Goal: Task Accomplishment & Management: Complete application form

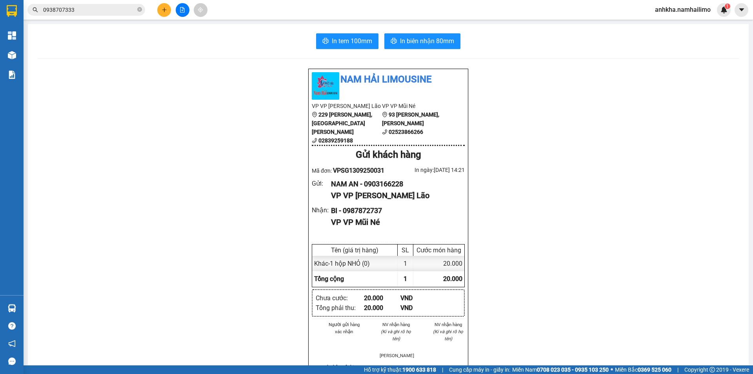
click at [548, 143] on div "Nam Hải Limousine VP VP [PERSON_NAME] Lão [STREET_ADDRESS][PERSON_NAME][PERSON_…" at bounding box center [388, 377] width 702 height 619
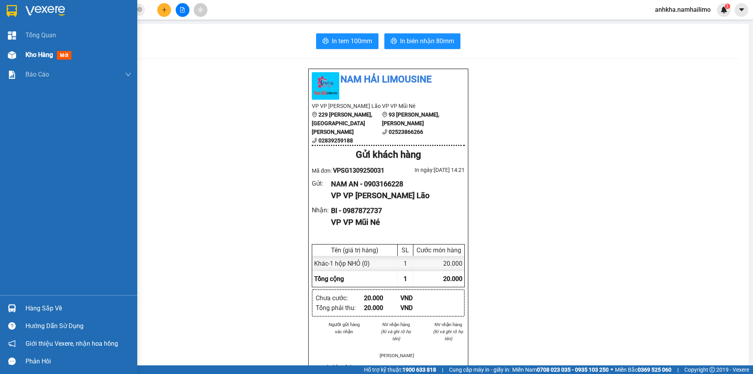
click at [22, 54] on div "Kho hàng mới" at bounding box center [68, 55] width 137 height 20
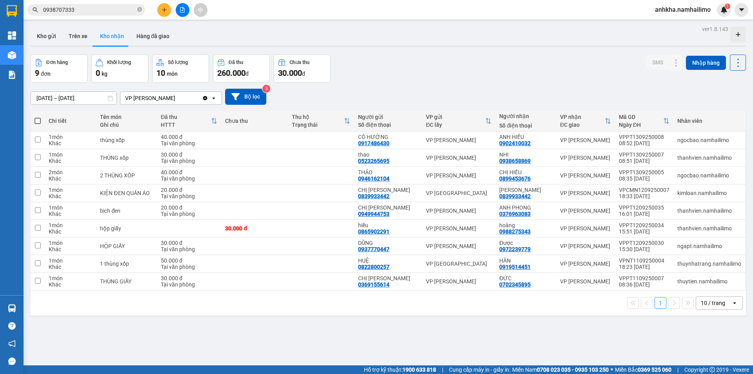
click at [396, 51] on div "ver 1.8.143 Kho gửi Trên xe Kho nhận Hàng đã giao Đơn hàng 9 đơn Khối lượng 0 k…" at bounding box center [387, 211] width 721 height 374
click at [262, 31] on div "Kho gửi Trên xe Kho nhận Hàng đã giao" at bounding box center [388, 37] width 715 height 21
click at [50, 35] on button "Kho gửi" at bounding box center [47, 36] width 32 height 19
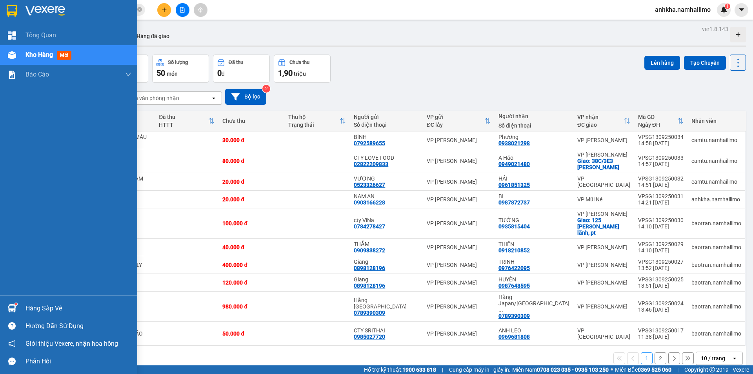
click at [22, 323] on div "Hướng dẫn sử dụng" at bounding box center [68, 326] width 137 height 18
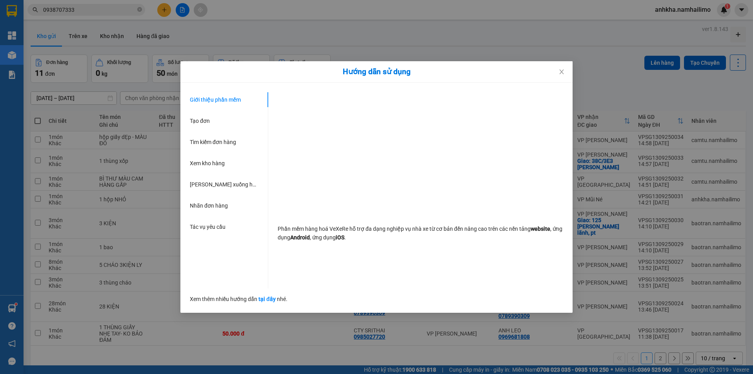
click at [19, 308] on div "Hướng dẫn sử dụng Giới thiệu phần mềm Tạo đơn Tìm kiếm đơn hàng Xem kho hàng Lê…" at bounding box center [376, 187] width 753 height 374
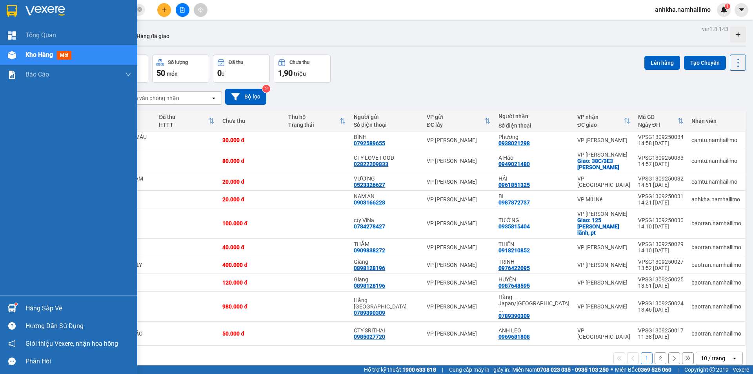
click at [18, 303] on div at bounding box center [12, 308] width 14 height 14
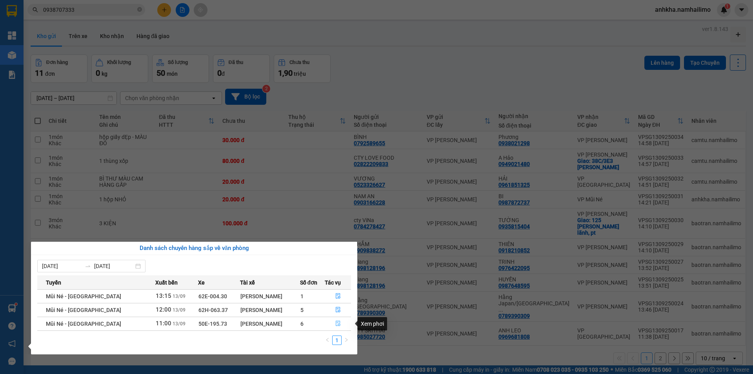
click at [338, 324] on icon "file-done" at bounding box center [337, 322] width 5 height 5
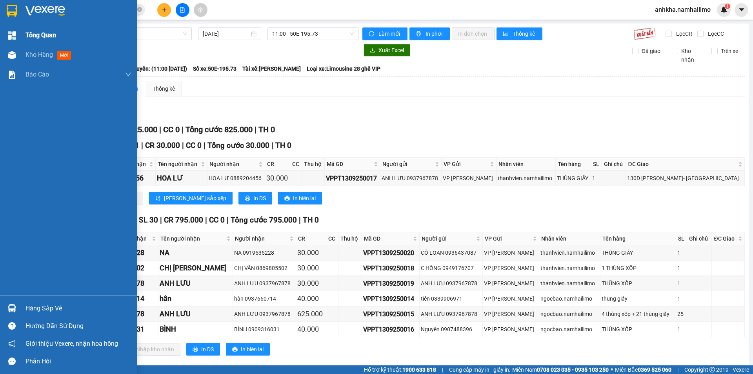
drag, startPoint x: 60, startPoint y: 40, endPoint x: 61, endPoint y: 45, distance: 5.2
click at [61, 42] on div "Tổng Quan" at bounding box center [78, 35] width 106 height 20
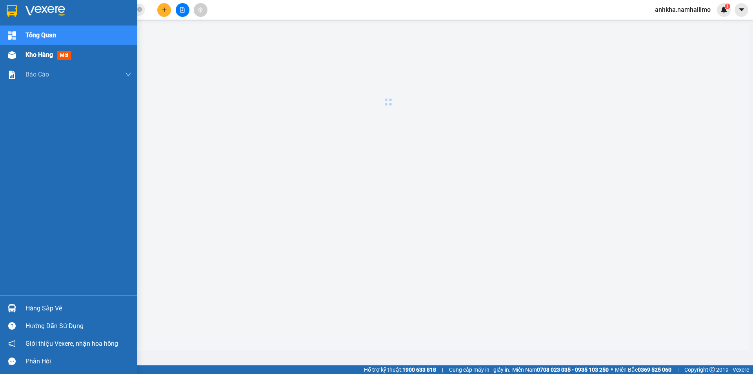
click at [60, 51] on div "Kho hàng mới" at bounding box center [49, 55] width 49 height 10
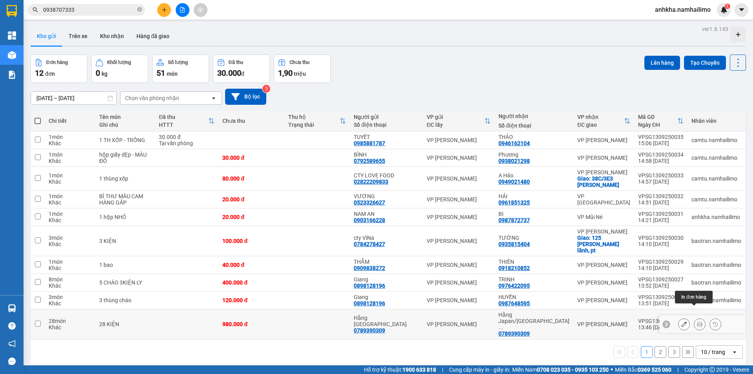
click at [697, 321] on icon at bounding box center [699, 323] width 5 height 5
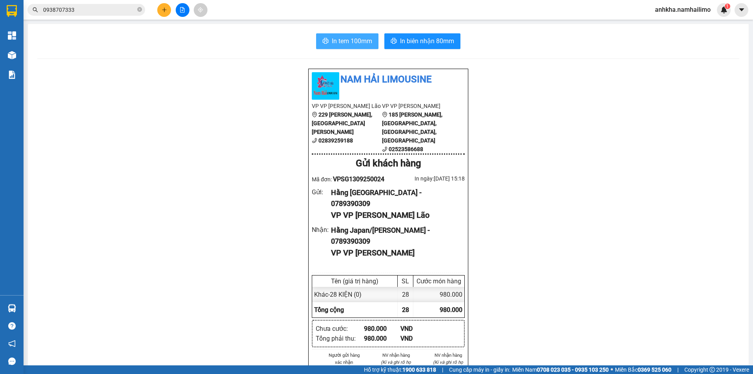
click at [365, 44] on span "In tem 100mm" at bounding box center [352, 41] width 40 height 10
click at [367, 33] on button "In tem 100mm" at bounding box center [347, 41] width 62 height 16
click at [163, 16] on button at bounding box center [164, 10] width 14 height 14
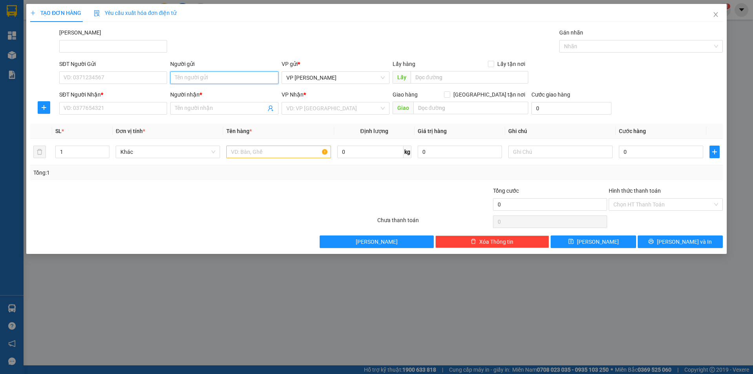
drag, startPoint x: 192, startPoint y: 77, endPoint x: 230, endPoint y: 58, distance: 42.8
click at [192, 76] on input "Người gửi" at bounding box center [224, 77] width 108 height 13
type input "fres"
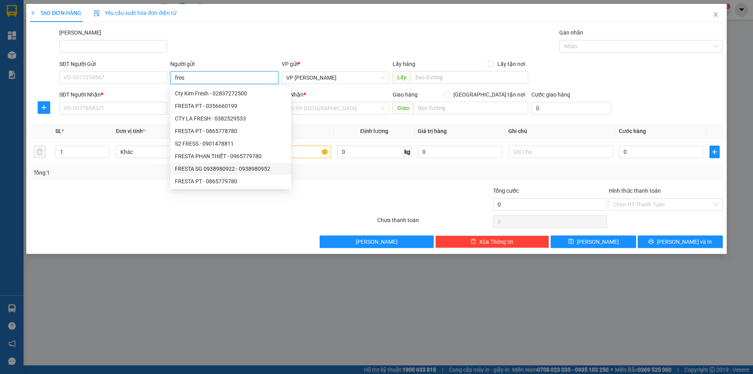
click at [214, 165] on div "FRESTA SG 0938980922 - 0938980952" at bounding box center [230, 168] width 111 height 9
type input "0938980952"
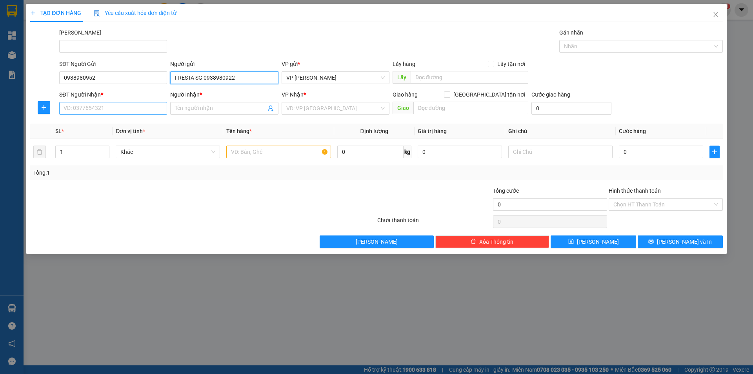
type input "FRESTA SG 0938980922"
drag, startPoint x: 125, startPoint y: 112, endPoint x: 212, endPoint y: 109, distance: 87.1
click at [130, 109] on input "SĐT Người Nhận *" at bounding box center [113, 108] width 108 height 13
drag, startPoint x: 212, startPoint y: 109, endPoint x: 209, endPoint y: 98, distance: 11.9
click at [208, 108] on input "Người nhận *" at bounding box center [220, 108] width 91 height 9
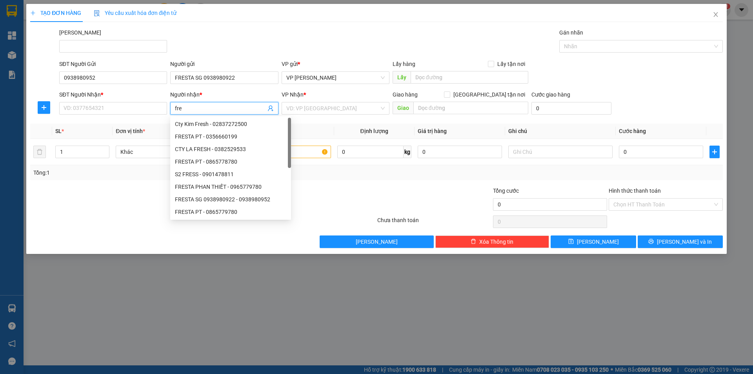
type input "fres"
click at [242, 185] on div "FRESTA PHAN THIẾT - 0965779780" at bounding box center [230, 186] width 111 height 9
type input "0965779780"
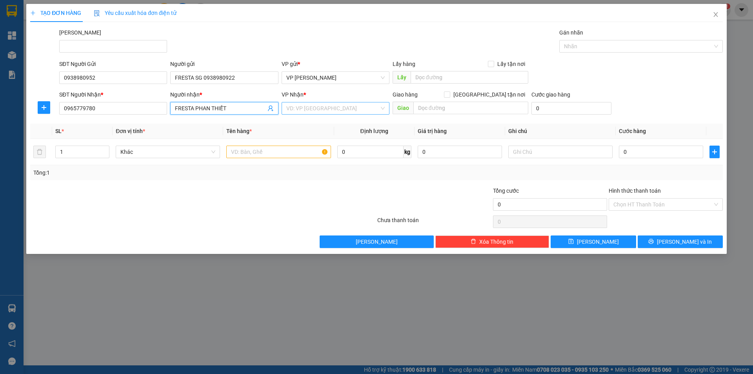
type input "FRESTA PHAN THIẾT"
click at [358, 107] on input "search" at bounding box center [332, 108] width 93 height 12
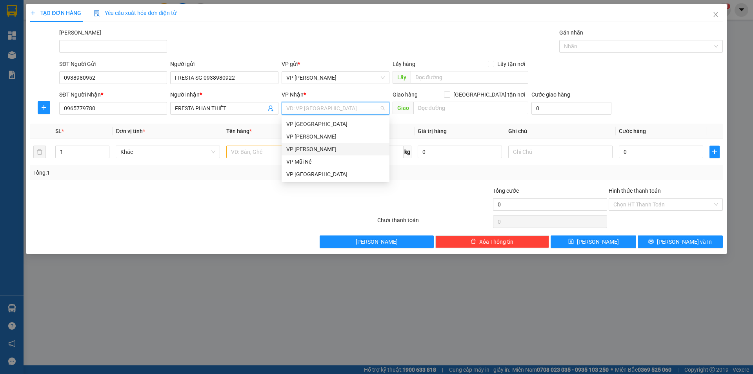
click at [320, 152] on div "VP [PERSON_NAME]" at bounding box center [335, 149] width 98 height 9
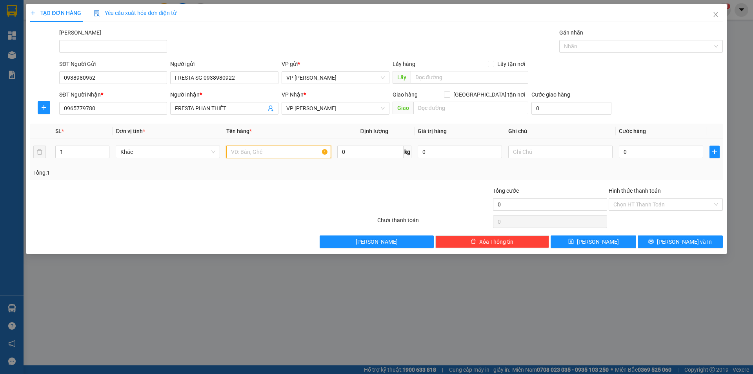
click at [249, 157] on input "text" at bounding box center [278, 151] width 104 height 13
type input "2 kiện"
type input "2"
click at [105, 149] on icon "up" at bounding box center [105, 150] width 3 height 3
click at [640, 157] on input "0" at bounding box center [661, 151] width 84 height 13
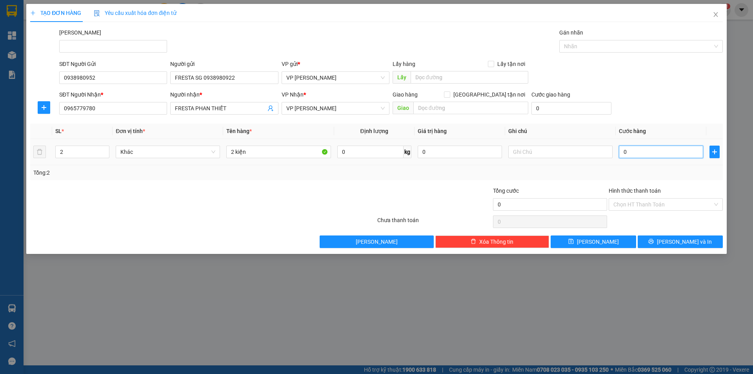
type input "6"
type input "60"
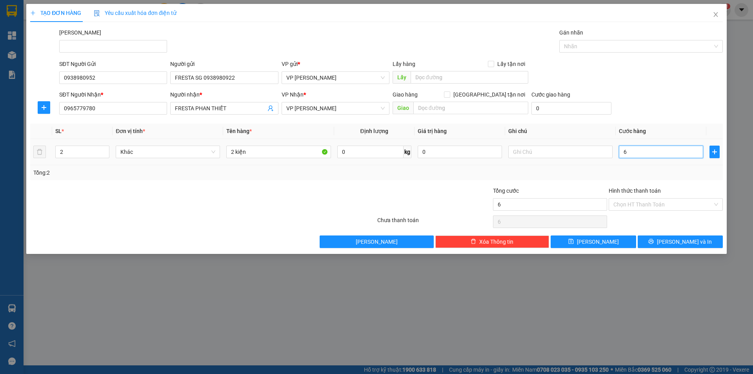
type input "60"
type input "600"
type input "6.000"
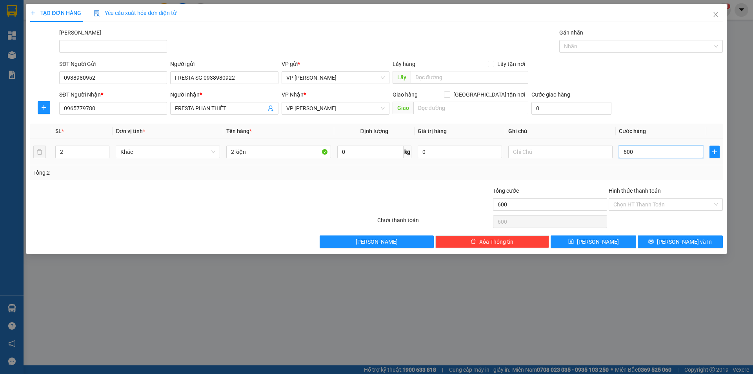
type input "6.000"
type input "60.000"
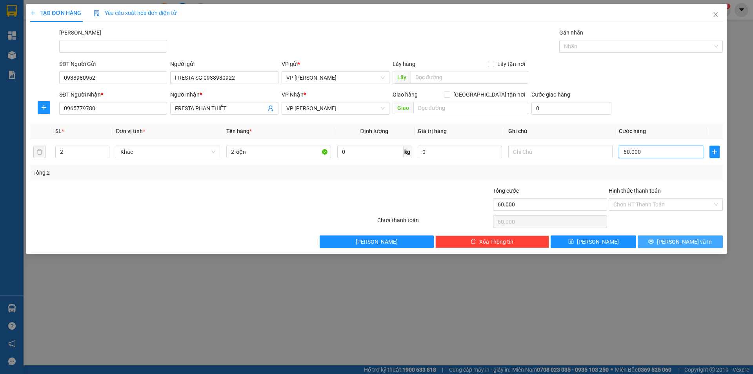
type input "60.000"
click at [670, 243] on button "[PERSON_NAME] và In" at bounding box center [679, 241] width 85 height 13
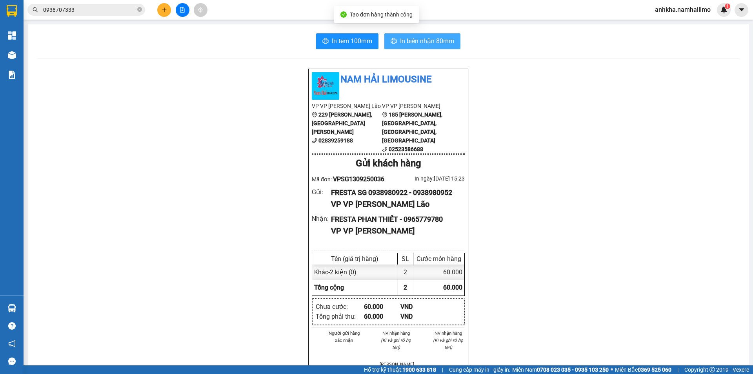
click at [419, 45] on span "In biên nhận 80mm" at bounding box center [427, 41] width 54 height 10
drag, startPoint x: 423, startPoint y: 44, endPoint x: 368, endPoint y: 34, distance: 55.8
click at [418, 43] on span "In biên nhận 80mm" at bounding box center [427, 41] width 54 height 10
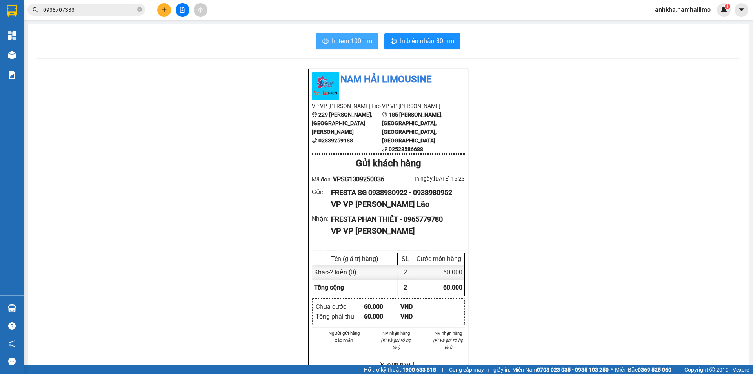
click at [363, 34] on button "In tem 100mm" at bounding box center [347, 41] width 62 height 16
click at [161, 8] on button at bounding box center [164, 10] width 14 height 14
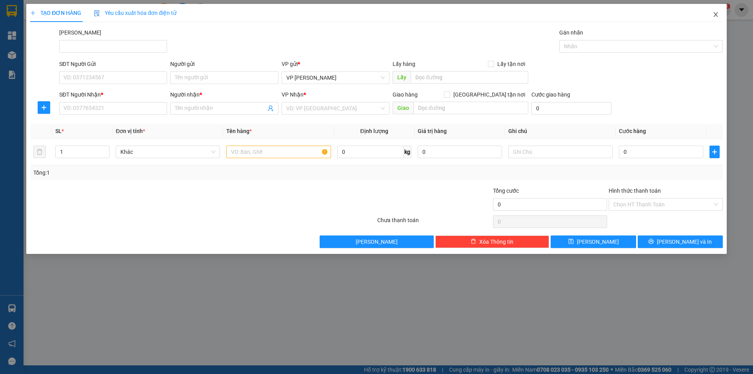
drag, startPoint x: 715, startPoint y: 11, endPoint x: 590, endPoint y: 2, distance: 125.3
click at [714, 11] on span "Close" at bounding box center [716, 15] width 22 height 22
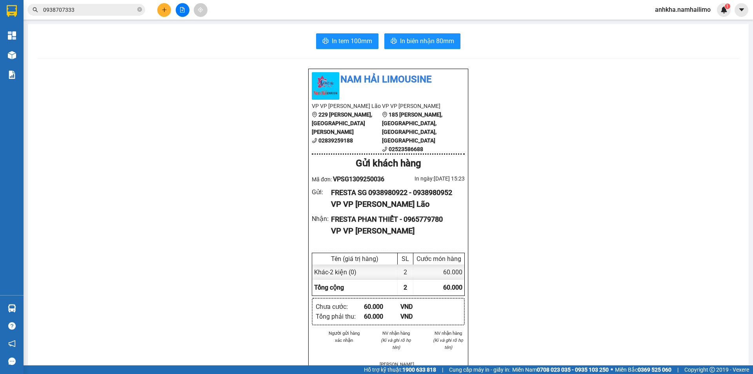
click at [71, 10] on input "0938707333" at bounding box center [89, 9] width 93 height 9
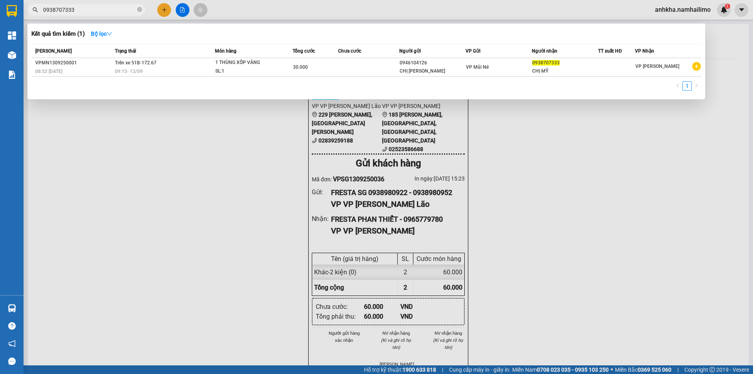
click at [71, 10] on input "0938707333" at bounding box center [89, 9] width 93 height 9
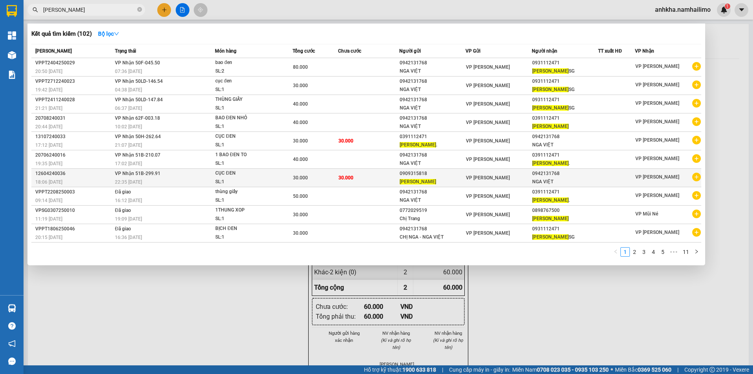
type input "[PERSON_NAME]"
click at [696, 177] on icon "plus-circle" at bounding box center [696, 176] width 9 height 9
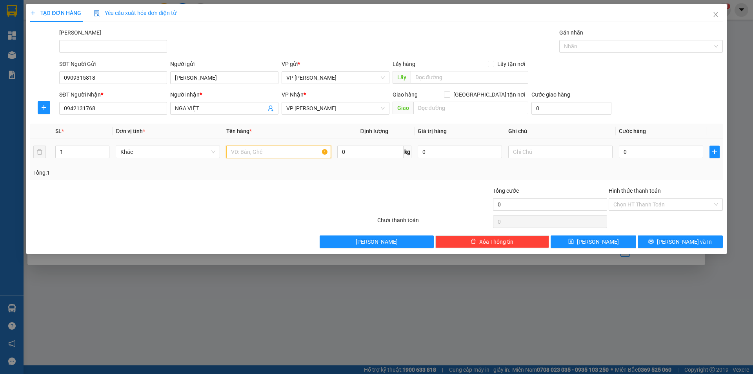
drag, startPoint x: 283, startPoint y: 146, endPoint x: 301, endPoint y: 144, distance: 18.5
click at [284, 145] on div at bounding box center [278, 152] width 104 height 16
type input "1 kiện quần áo"
type input "3"
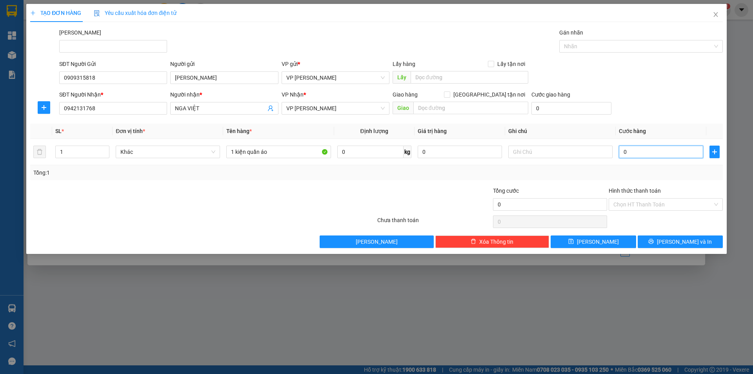
type input "3"
type input "30"
type input "300"
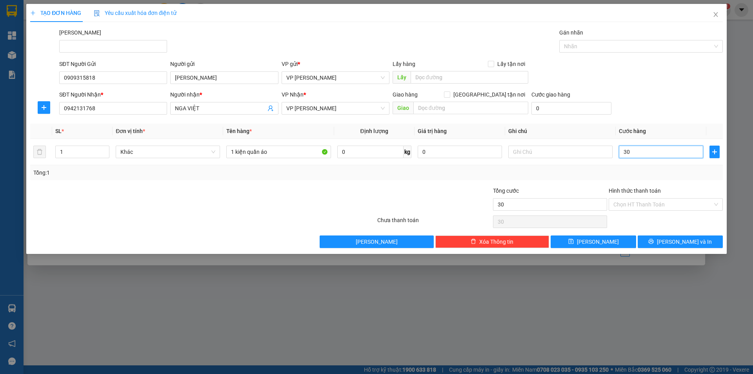
type input "300"
type input "3.000"
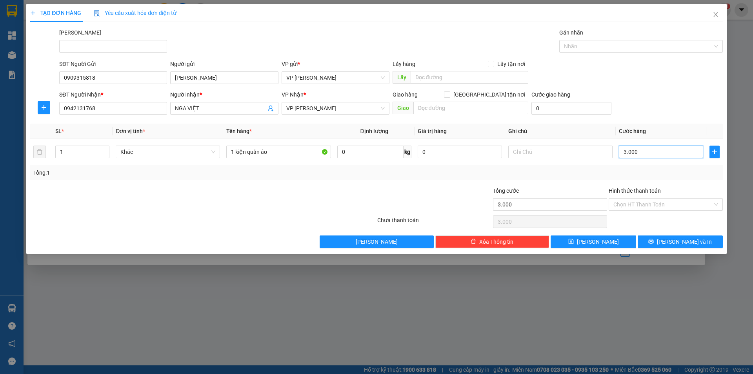
type input "30.000"
click at [244, 154] on input "1 kiện quần áo" at bounding box center [278, 151] width 104 height 13
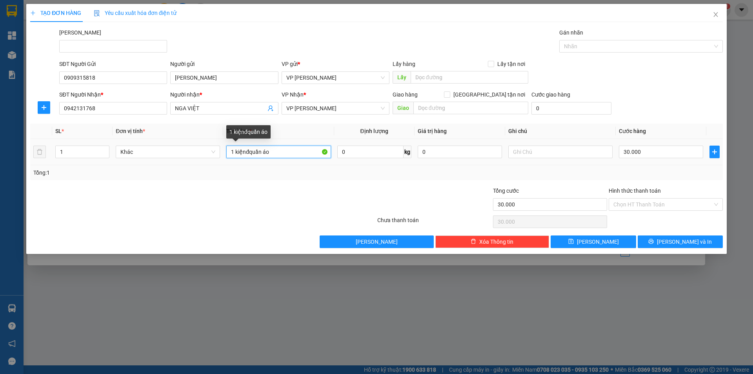
type input "1 kiệnquần áo"
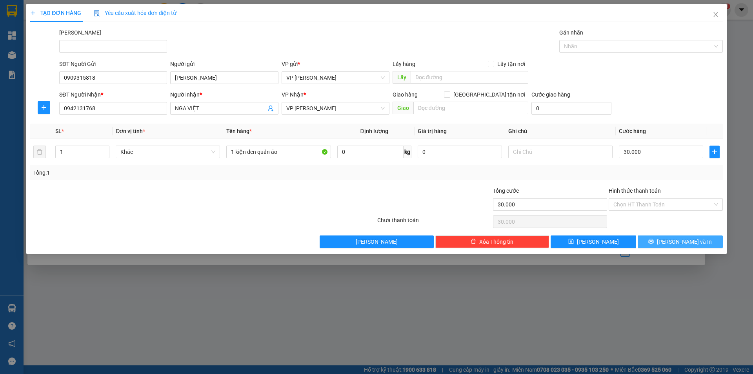
click at [679, 243] on span "[PERSON_NAME] và In" at bounding box center [684, 241] width 55 height 9
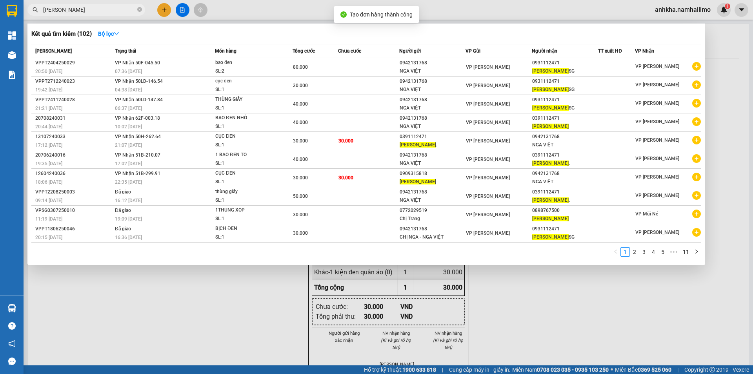
drag, startPoint x: 439, startPoint y: 315, endPoint x: 313, endPoint y: 105, distance: 244.3
click at [436, 312] on div at bounding box center [376, 187] width 753 height 374
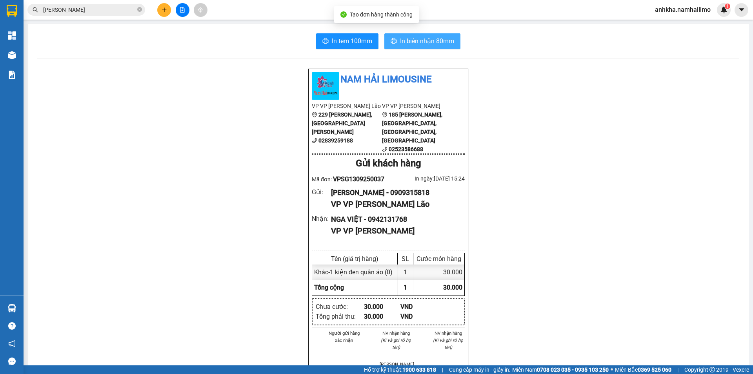
click at [411, 44] on span "In biên nhận 80mm" at bounding box center [427, 41] width 54 height 10
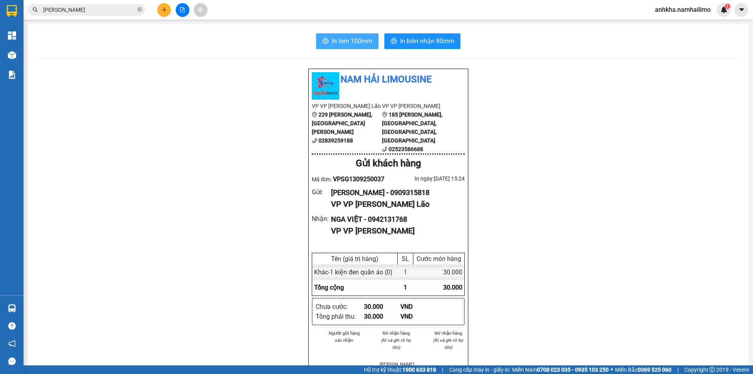
drag, startPoint x: 354, startPoint y: 42, endPoint x: 366, endPoint y: 88, distance: 47.3
click at [353, 41] on span "In tem 100mm" at bounding box center [352, 41] width 40 height 10
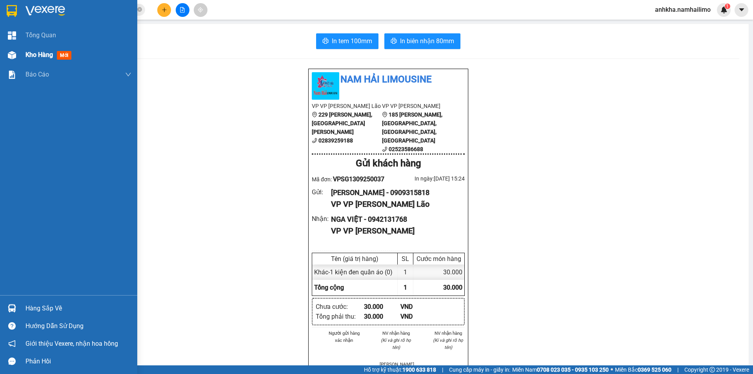
click at [25, 54] on div "Kho hàng mới" at bounding box center [68, 55] width 137 height 20
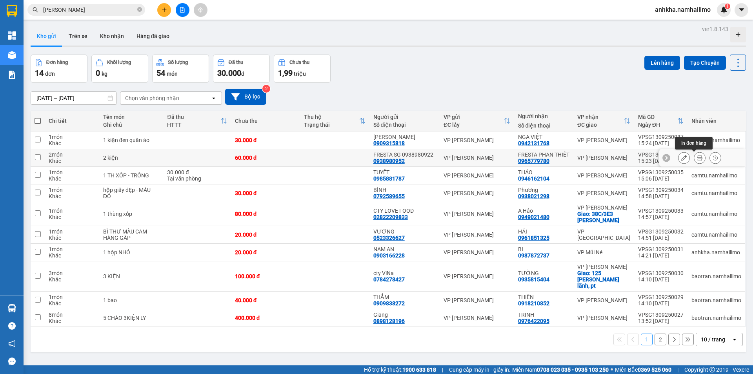
click at [697, 157] on icon at bounding box center [699, 157] width 5 height 5
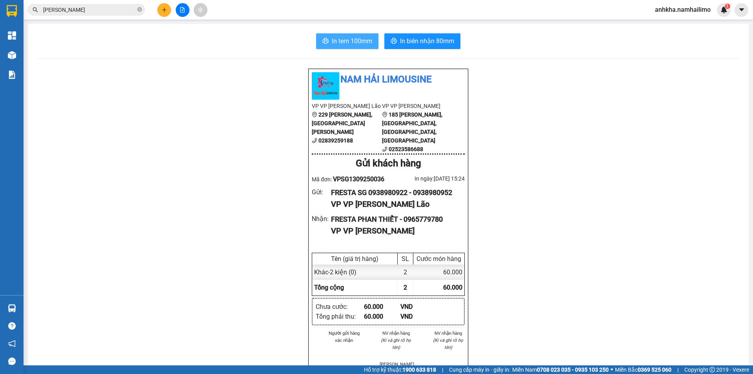
click at [336, 38] on span "In tem 100mm" at bounding box center [352, 41] width 40 height 10
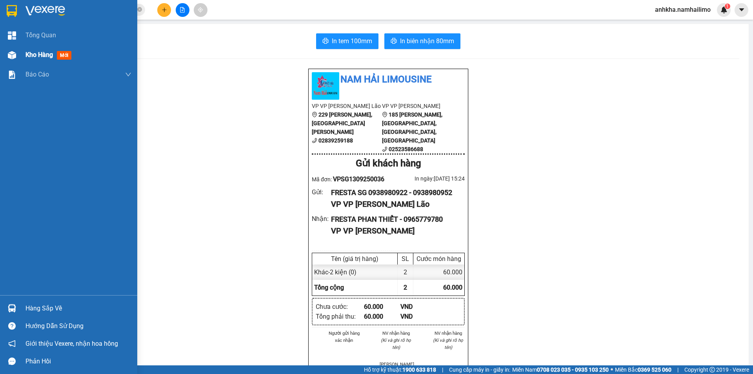
click at [36, 58] on span "Kho hàng" at bounding box center [38, 54] width 27 height 7
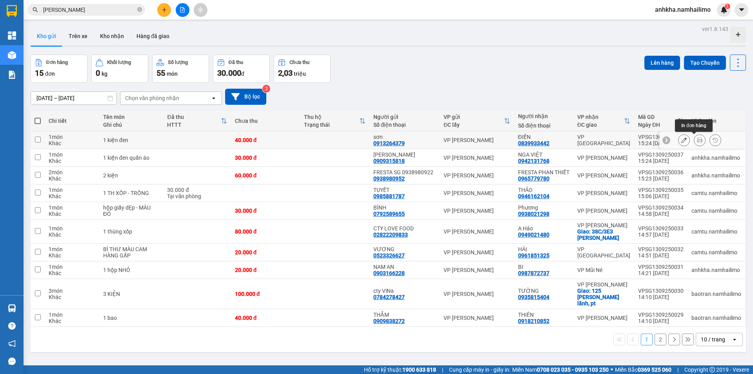
click at [694, 140] on div at bounding box center [700, 140] width 12 height 12
click at [694, 141] on button at bounding box center [699, 140] width 11 height 14
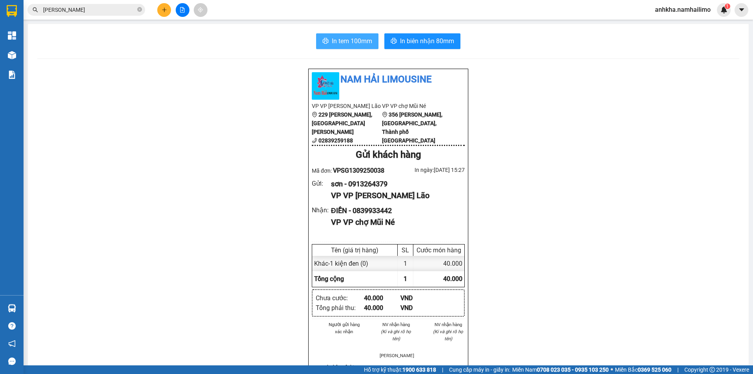
click at [335, 46] on button "In tem 100mm" at bounding box center [347, 41] width 62 height 16
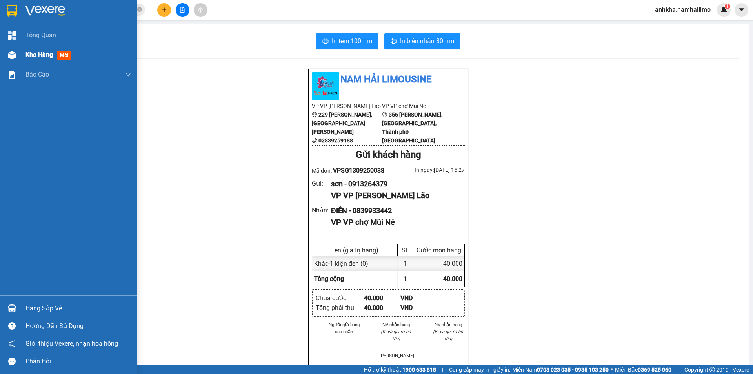
drag, startPoint x: 46, startPoint y: 63, endPoint x: 64, endPoint y: 25, distance: 41.9
click at [46, 63] on div "Kho hàng mới" at bounding box center [78, 55] width 106 height 20
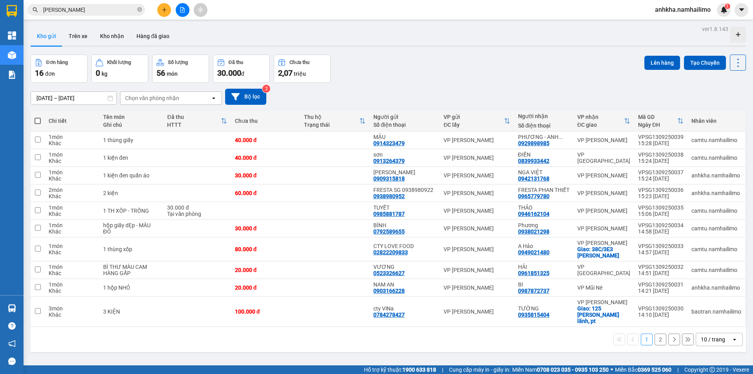
click at [144, 96] on div "Chọn văn phòng nhận" at bounding box center [152, 98] width 54 height 8
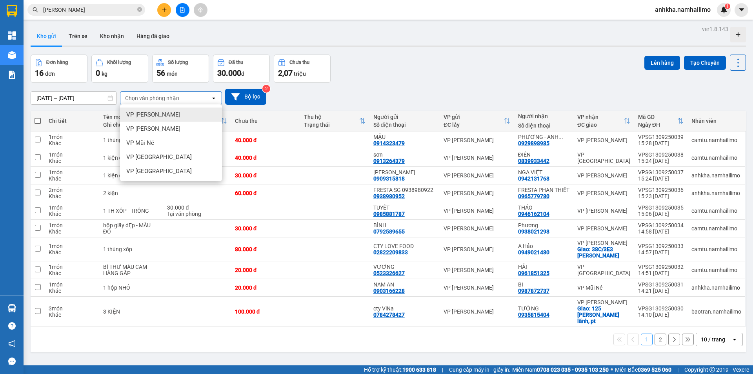
click at [149, 100] on div "Chọn văn phòng nhận" at bounding box center [152, 98] width 54 height 8
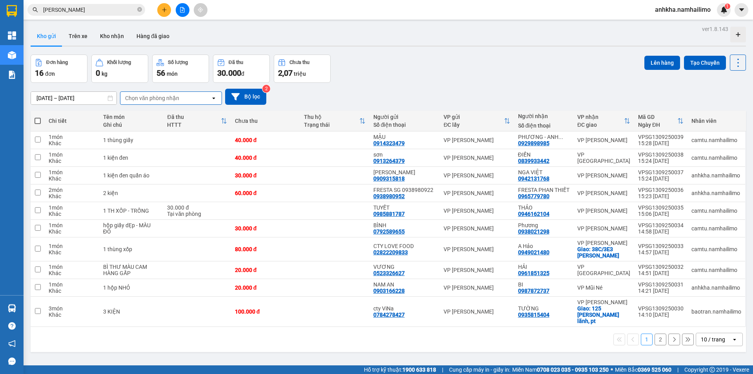
click at [134, 101] on div "Chọn văn phòng nhận" at bounding box center [152, 98] width 54 height 8
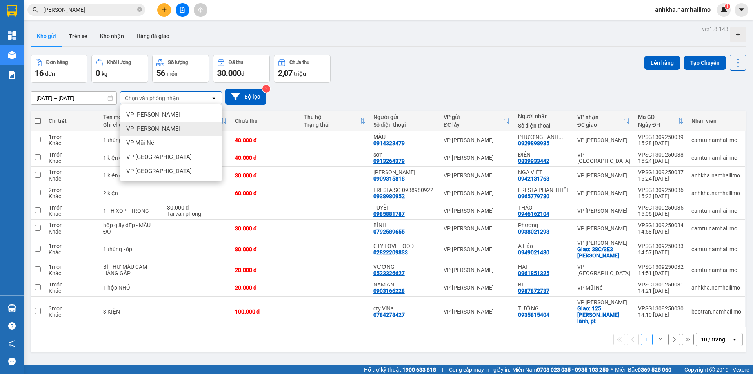
click at [164, 133] on div "VP [PERSON_NAME]" at bounding box center [171, 129] width 102 height 14
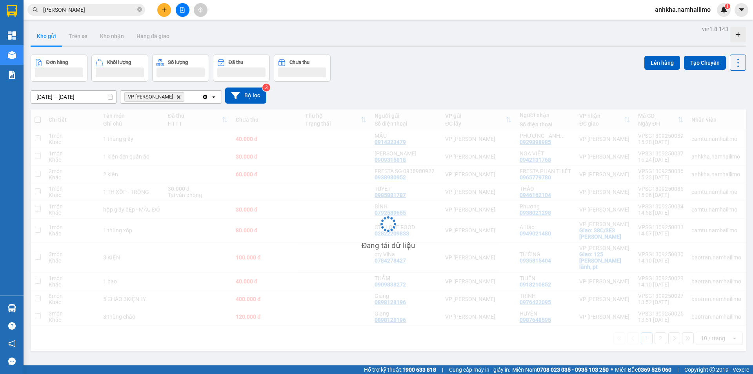
click at [192, 99] on div "VP [PERSON_NAME] Delete" at bounding box center [161, 97] width 82 height 13
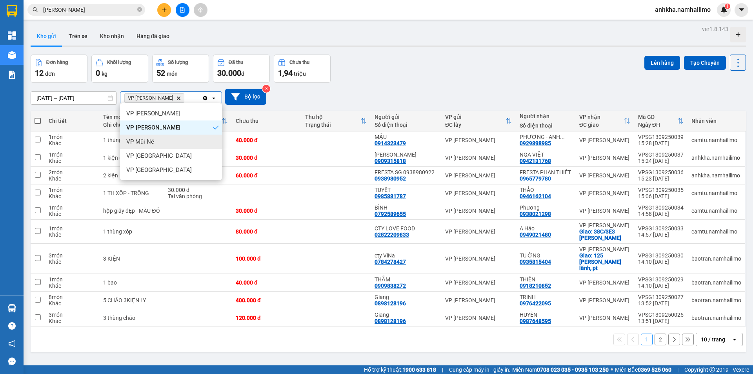
click at [152, 139] on span "VP Mũi Né" at bounding box center [140, 142] width 28 height 8
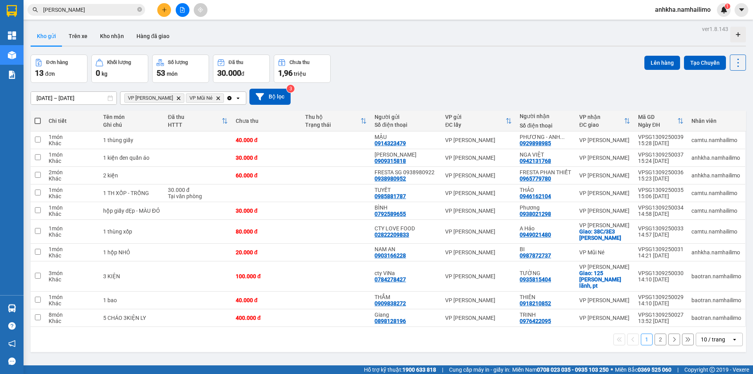
click at [225, 98] on input "Selected VP Phan Thiết, VP Mũi Né." at bounding box center [225, 98] width 1 height 8
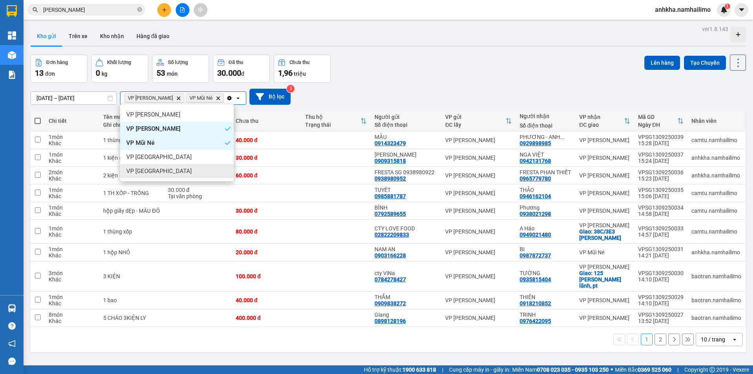
click at [158, 170] on span "VP [GEOGRAPHIC_DATA]" at bounding box center [158, 171] width 65 height 8
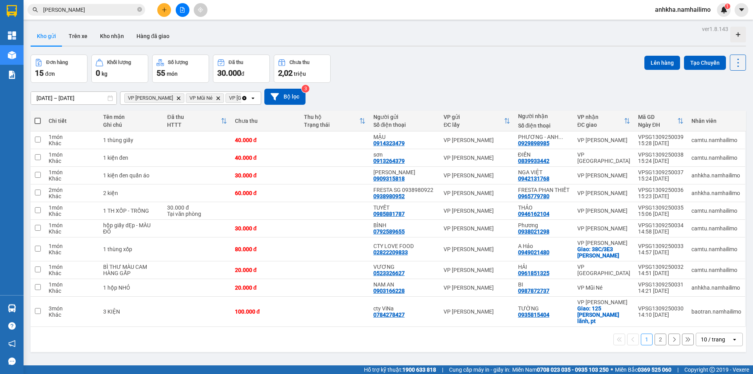
click at [35, 123] on span at bounding box center [37, 121] width 6 height 6
click at [38, 117] on input "checkbox" at bounding box center [38, 117] width 0 height 0
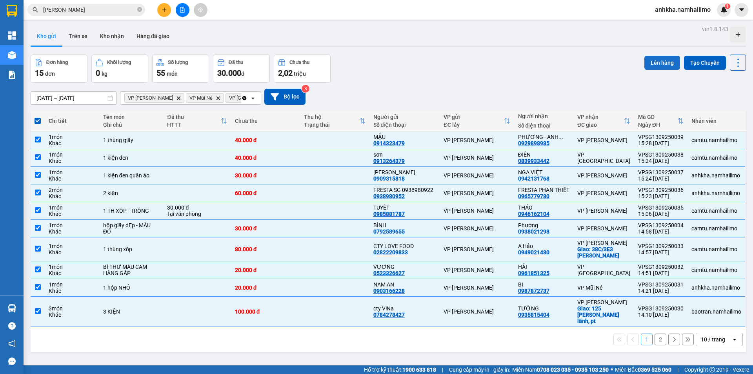
click at [658, 68] on button "Lên hàng" at bounding box center [662, 63] width 36 height 14
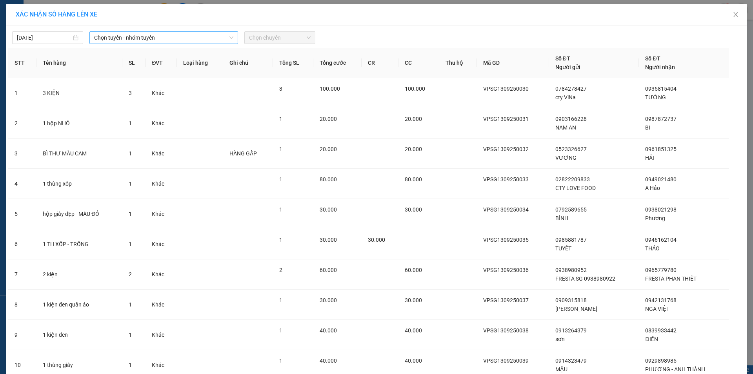
drag, startPoint x: 167, startPoint y: 44, endPoint x: 173, endPoint y: 34, distance: 11.1
click at [167, 44] on div "[DATE] Chọn tuyến - nhóm tuyến Chọn chuyến STT Tên hàng SL ĐVT Loại hàng Ghi ch…" at bounding box center [376, 226] width 740 height 402
drag, startPoint x: 173, startPoint y: 34, endPoint x: 171, endPoint y: 43, distance: 8.9
click at [173, 34] on span "Chọn tuyến - nhóm tuyến" at bounding box center [163, 38] width 139 height 12
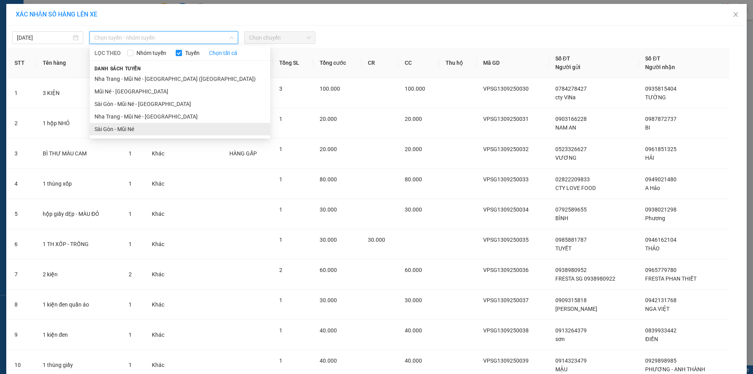
click at [132, 124] on li "Sài Gòn - Mũi Né" at bounding box center [180, 129] width 180 height 13
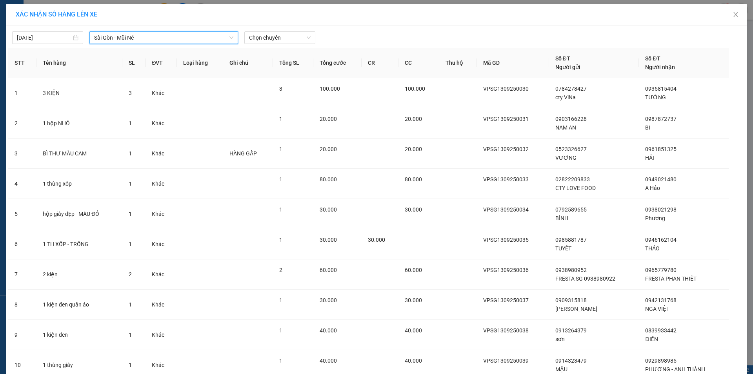
click at [270, 27] on div "[DATE] [GEOGRAPHIC_DATA] - Mũi Né [GEOGRAPHIC_DATA] - Mũi Né LỌC THEO Nhóm tuyế…" at bounding box center [376, 226] width 740 height 402
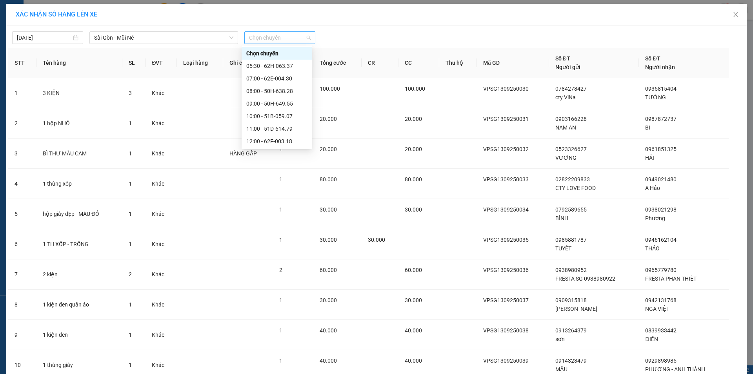
drag, startPoint x: 269, startPoint y: 32, endPoint x: 271, endPoint y: 36, distance: 4.2
click at [271, 33] on span "Chọn chuyến" at bounding box center [280, 38] width 62 height 12
click at [262, 174] on div "17:00 - 62H-063.37" at bounding box center [276, 178] width 61 height 9
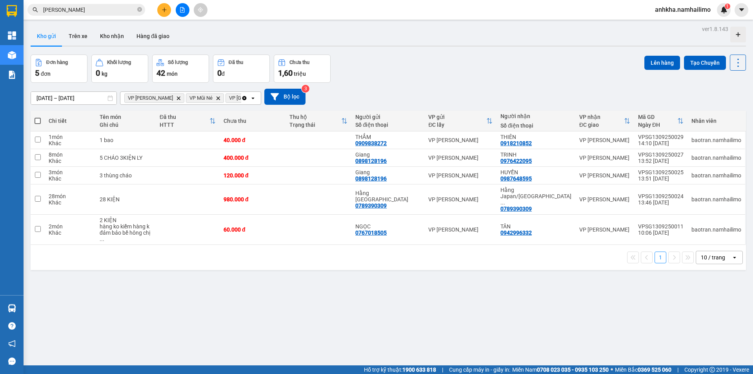
click at [38, 121] on span at bounding box center [37, 121] width 6 height 6
click at [38, 117] on input "checkbox" at bounding box center [38, 117] width 0 height 0
checkbox input "true"
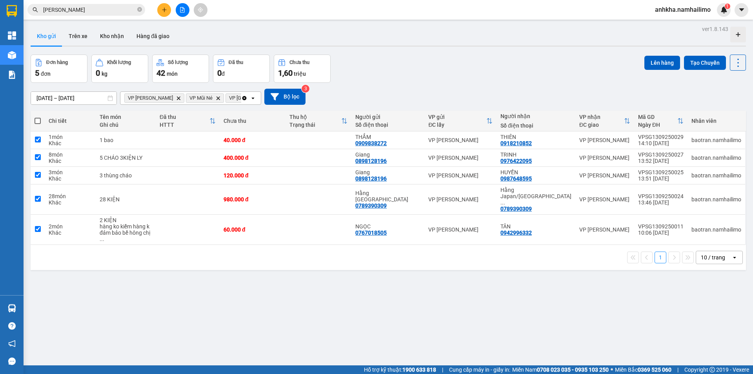
checkbox input "true"
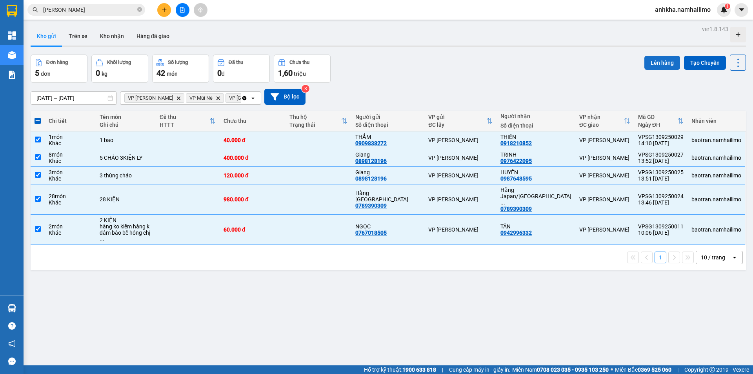
click at [650, 63] on button "Lên hàng" at bounding box center [662, 63] width 36 height 14
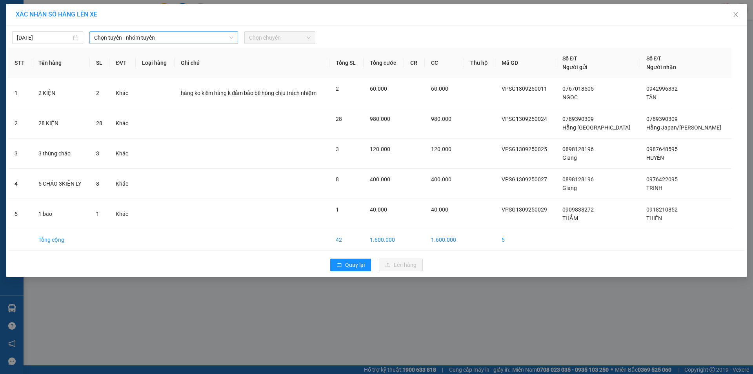
click at [200, 36] on span "Chọn tuyến - nhóm tuyến" at bounding box center [163, 38] width 139 height 12
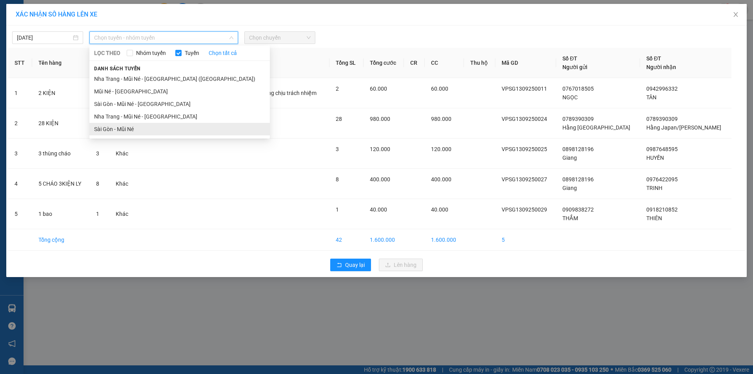
click at [131, 124] on li "Sài Gòn - Mũi Né" at bounding box center [179, 129] width 180 height 13
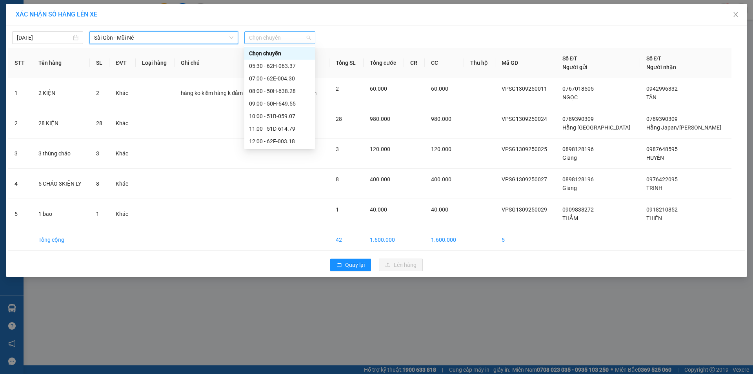
click at [268, 38] on span "Chọn chuyến" at bounding box center [280, 38] width 62 height 12
click at [264, 174] on div "17:00 - 62H-063.37" at bounding box center [279, 178] width 61 height 9
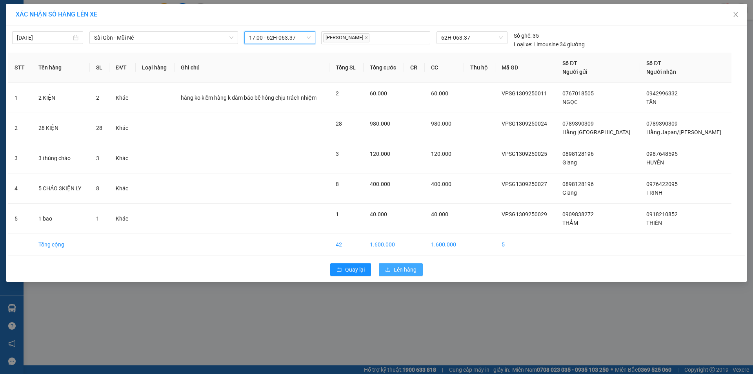
click at [416, 273] on span "Lên hàng" at bounding box center [405, 269] width 23 height 9
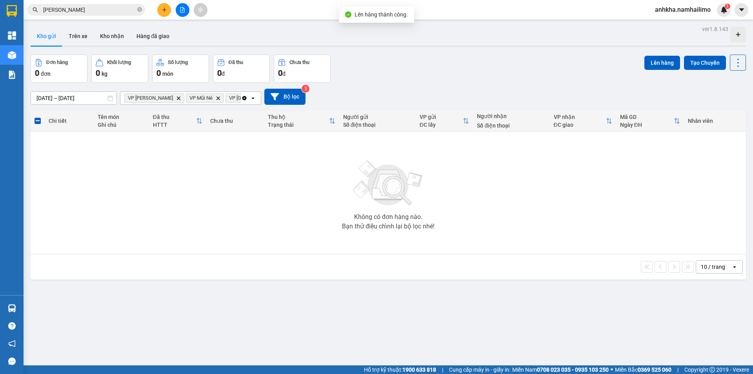
click at [176, 97] on icon "Delete" at bounding box center [178, 98] width 5 height 5
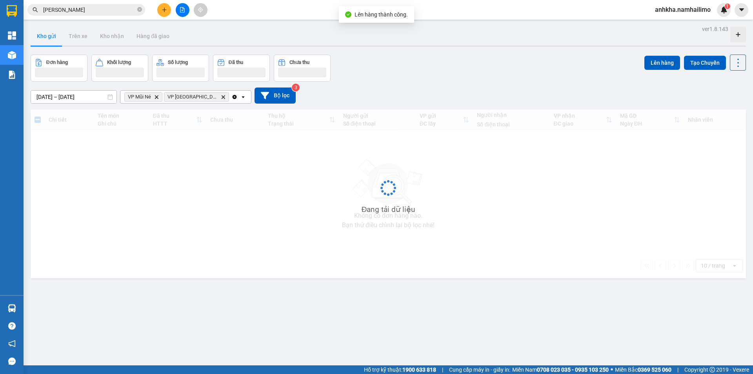
click at [164, 97] on span "VP chợ Mũi Né Delete" at bounding box center [196, 96] width 65 height 9
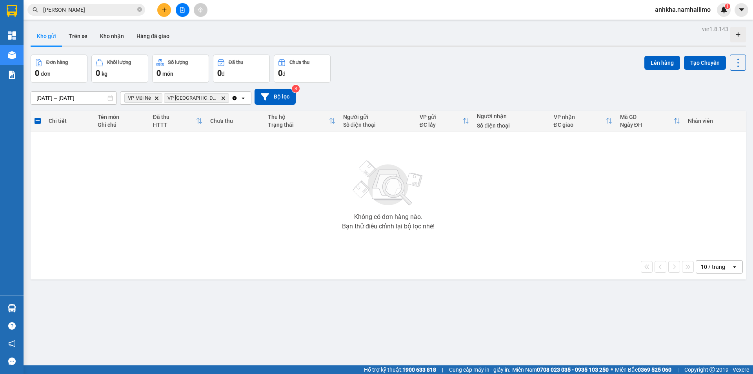
click at [156, 104] on div "VP Mũi Né Delete VP chợ Mũi Né Delete Clear all open" at bounding box center [185, 97] width 131 height 13
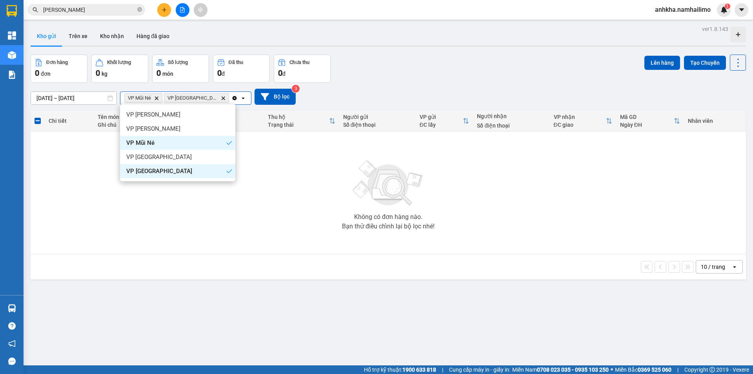
click at [158, 99] on icon "Delete" at bounding box center [156, 98] width 5 height 5
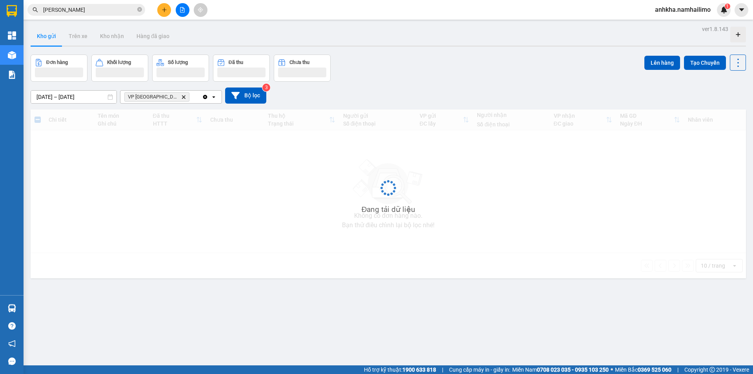
click at [181, 96] on icon "Delete" at bounding box center [183, 96] width 5 height 5
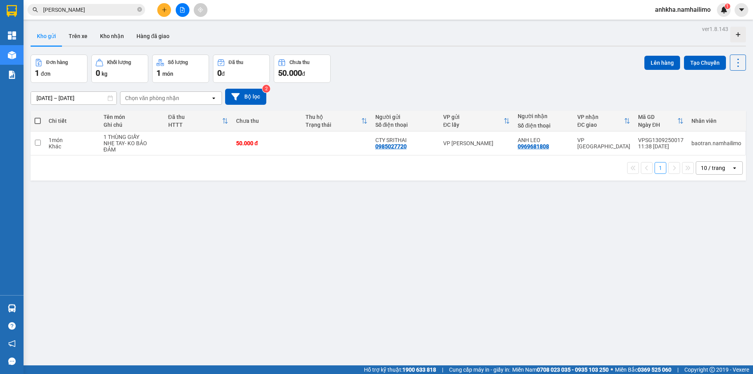
click at [156, 11] on div at bounding box center [182, 10] width 59 height 14
click at [159, 12] on button at bounding box center [164, 10] width 14 height 14
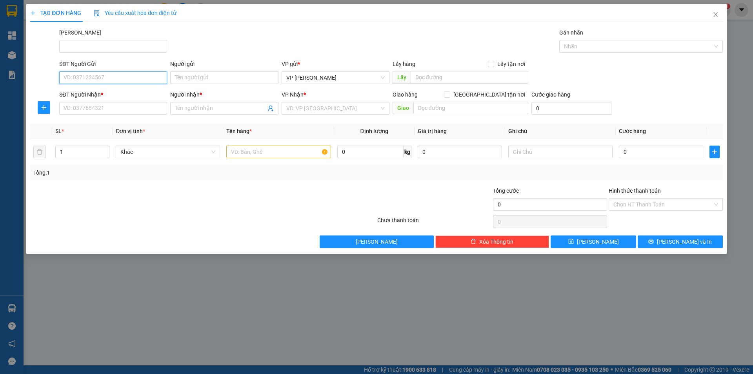
click at [99, 77] on input "SĐT Người Gửi" at bounding box center [113, 77] width 108 height 13
click at [91, 95] on div "0906747677 - HIẾU" at bounding box center [113, 93] width 98 height 9
type input "0906747677"
type input "HIẾU"
type input "0379444626"
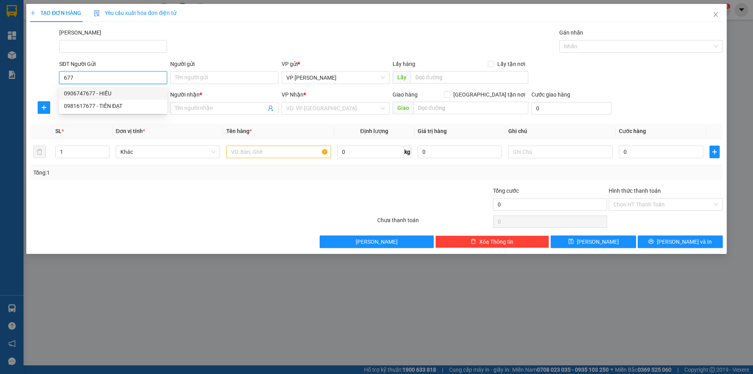
type input "HIỂU"
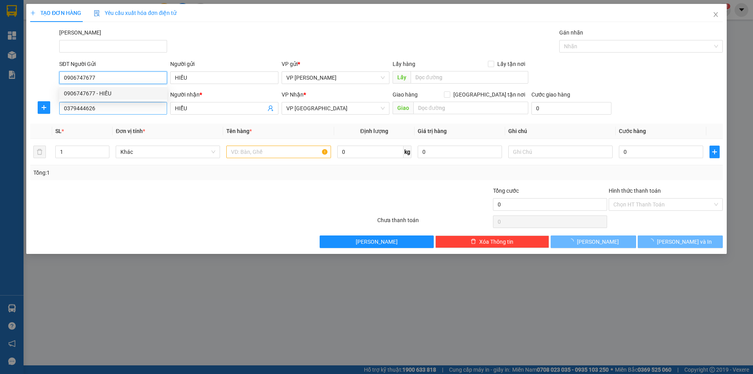
type input "100.000"
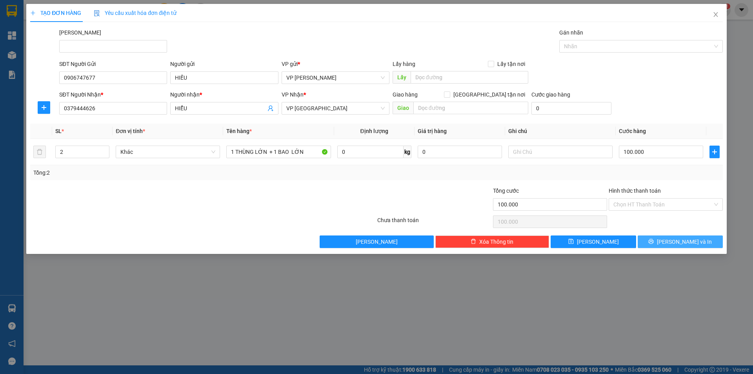
click at [664, 237] on button "[PERSON_NAME] và In" at bounding box center [679, 241] width 85 height 13
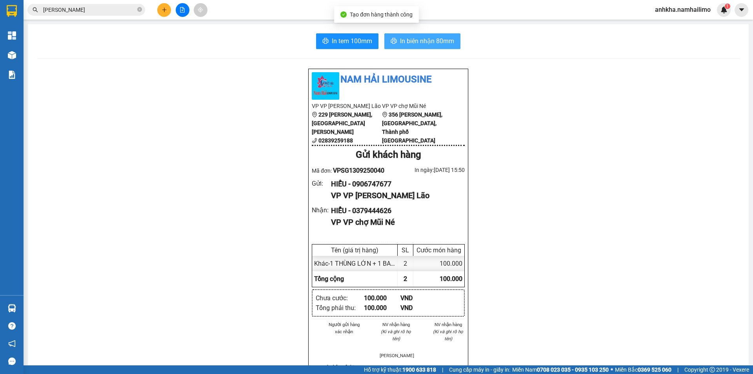
click at [425, 38] on span "In biên nhận 80mm" at bounding box center [427, 41] width 54 height 10
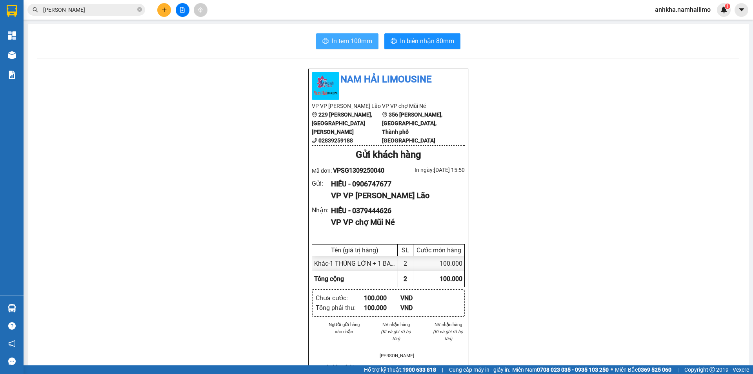
click at [362, 42] on span "In tem 100mm" at bounding box center [352, 41] width 40 height 10
click at [140, 8] on icon "close-circle" at bounding box center [139, 9] width 5 height 5
click at [96, 8] on input "text" at bounding box center [89, 9] width 93 height 9
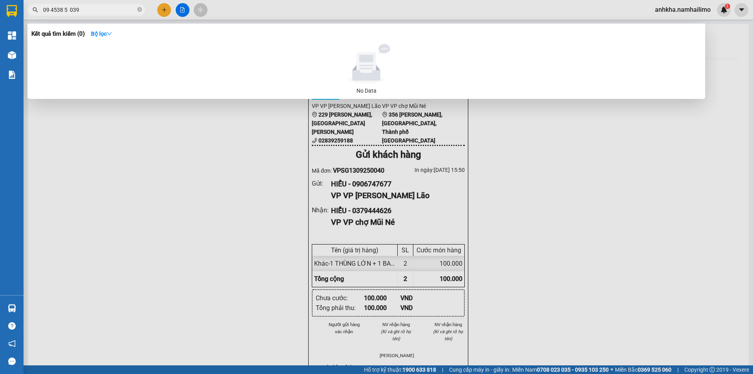
click at [70, 12] on input "09 4538 5 039" at bounding box center [89, 9] width 93 height 9
click at [64, 8] on input "09 45385 039" at bounding box center [89, 9] width 93 height 9
click at [67, 7] on input "09 45385 039" at bounding box center [89, 9] width 93 height 9
click at [52, 8] on input "09 45385039" at bounding box center [89, 9] width 93 height 9
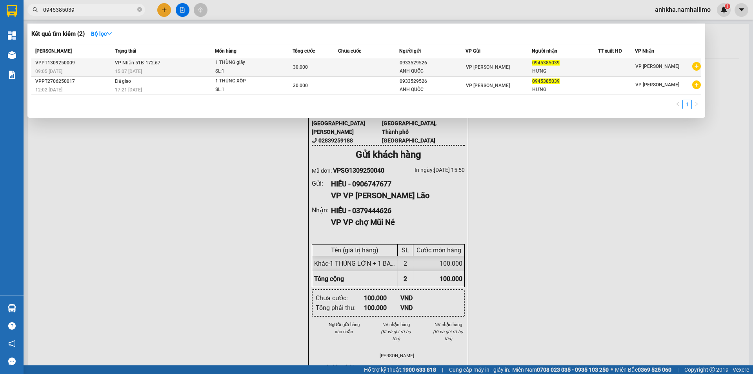
type input "0945385039"
click at [179, 65] on td "VP Nhận 51B-172.67 15:07 [DATE]" at bounding box center [164, 67] width 102 height 18
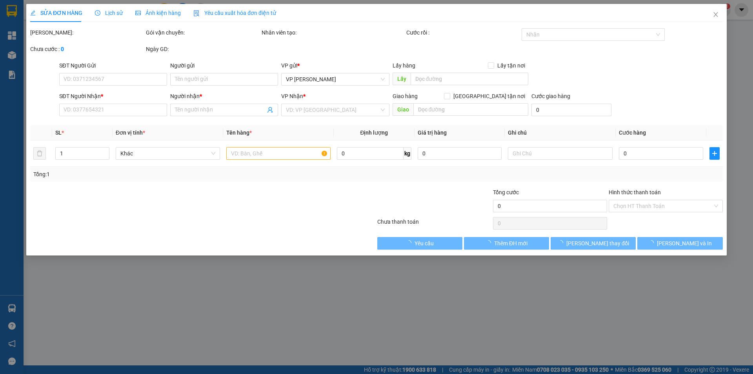
type input "0933529526"
type input "ANH QUỐC"
type input "0945385039"
type input "HƯNG"
type input "30.000"
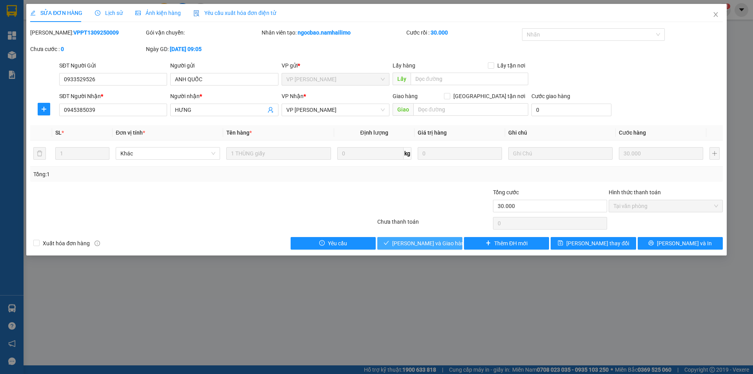
click at [422, 246] on span "[PERSON_NAME] và Giao hàng" at bounding box center [429, 243] width 75 height 9
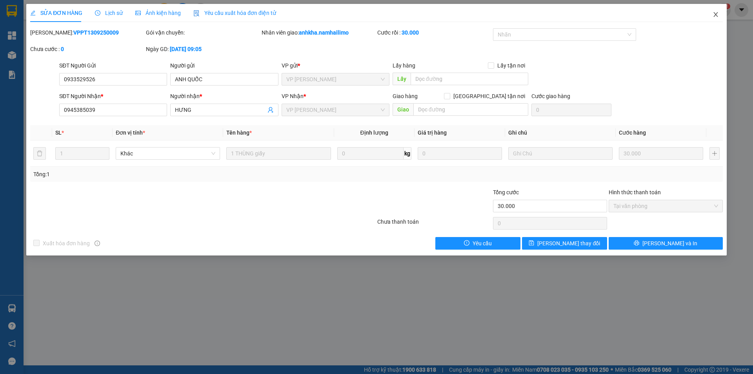
click at [717, 14] on icon "close" at bounding box center [715, 14] width 6 height 6
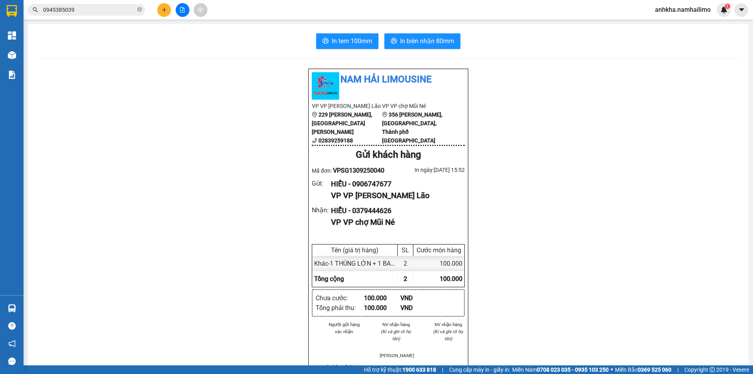
click at [167, 11] on button at bounding box center [164, 10] width 14 height 14
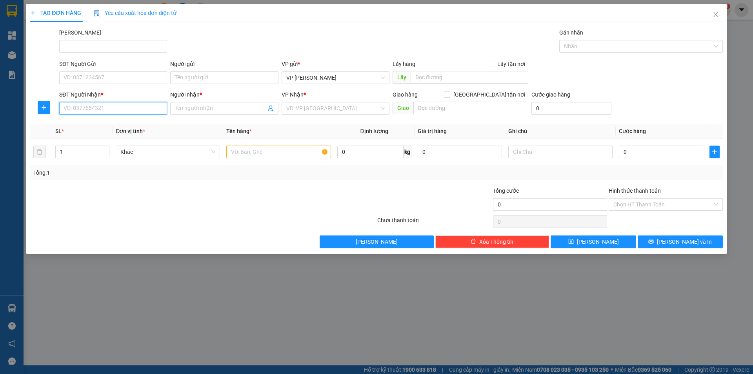
click at [109, 112] on input "SĐT Người Nhận *" at bounding box center [113, 108] width 108 height 13
click at [63, 109] on input "168" at bounding box center [113, 108] width 108 height 13
type input "0943776168"
click at [104, 124] on div "0943776168 - [PERSON_NAME]" at bounding box center [113, 124] width 98 height 9
type input "BẢO ANH"
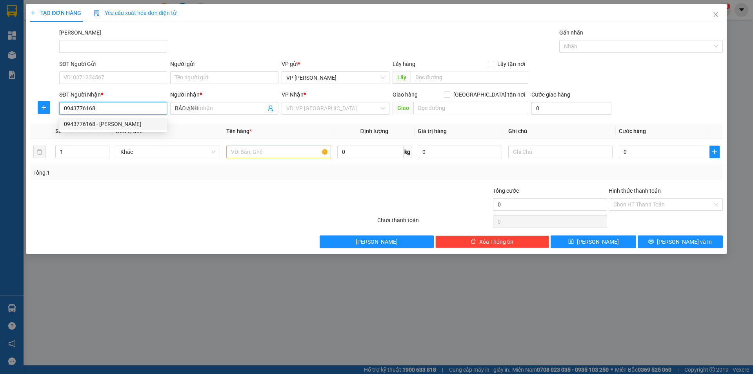
type input "30.000"
type input "0943776168"
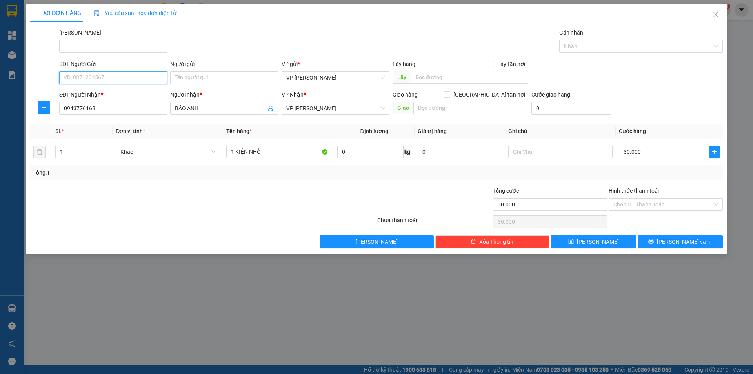
click at [90, 76] on input "SĐT Người Gửi" at bounding box center [113, 77] width 108 height 13
click at [125, 89] on div "0913921698 - A TÙNG" at bounding box center [113, 93] width 98 height 9
type input "0913921698"
type input "A TÙNG"
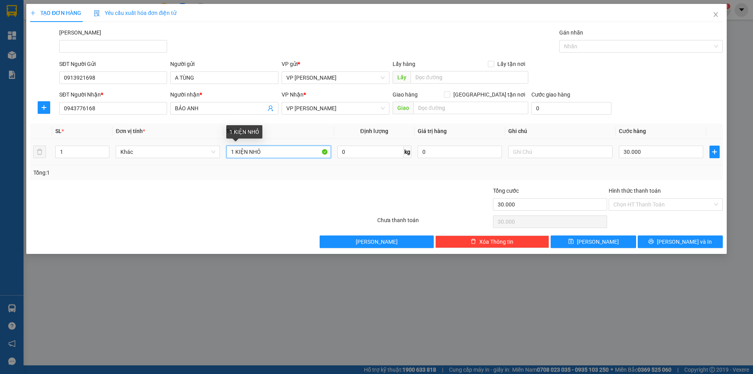
click at [231, 150] on input "1 KIỆN NHỎ" at bounding box center [278, 151] width 104 height 13
click at [233, 151] on input "1 KIỆN NHỎ" at bounding box center [278, 151] width 104 height 13
click at [255, 153] on input "2 KIỆN NHỎ" at bounding box center [278, 151] width 104 height 13
click at [262, 150] on input "2 KIỆN NHỎ" at bounding box center [278, 151] width 104 height 13
type input "2 KIỆN"
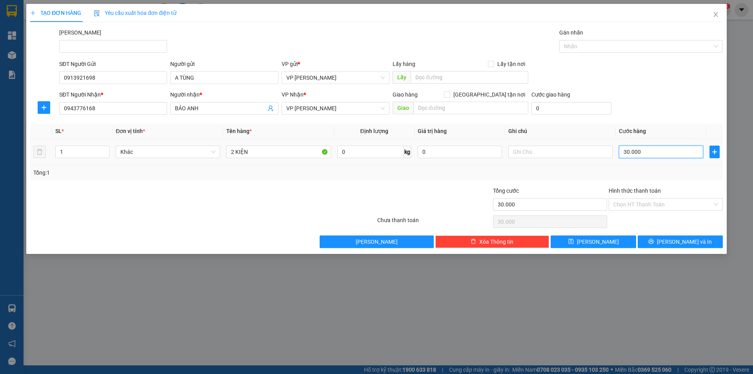
type input "5"
type input "50"
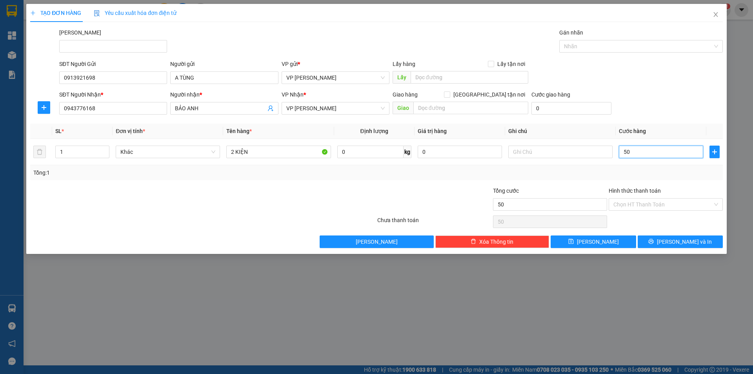
type input "50"
type input "50.000"
click at [673, 103] on div "SĐT Người Nhận * 0943776168 Người nhận * BẢO ANH VP Nhận * VP [PERSON_NAME] Gia…" at bounding box center [391, 103] width 666 height 27
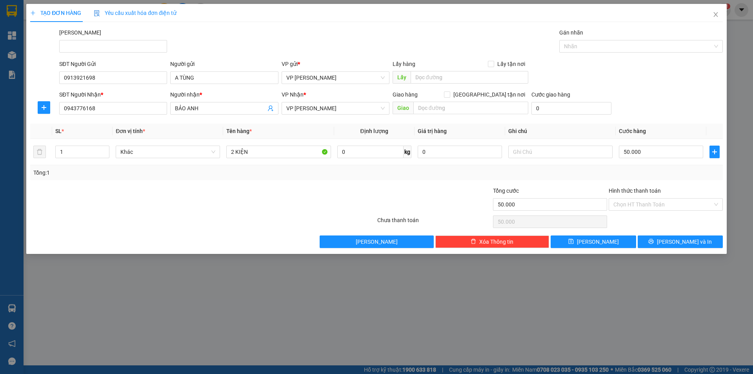
drag, startPoint x: 669, startPoint y: 211, endPoint x: 665, endPoint y: 214, distance: 4.8
click at [670, 211] on div "Hình thức thanh toán Chọn HT Thanh Toán" at bounding box center [665, 199] width 114 height 27
click at [656, 206] on input "Hình thức thanh toán" at bounding box center [662, 204] width 99 height 12
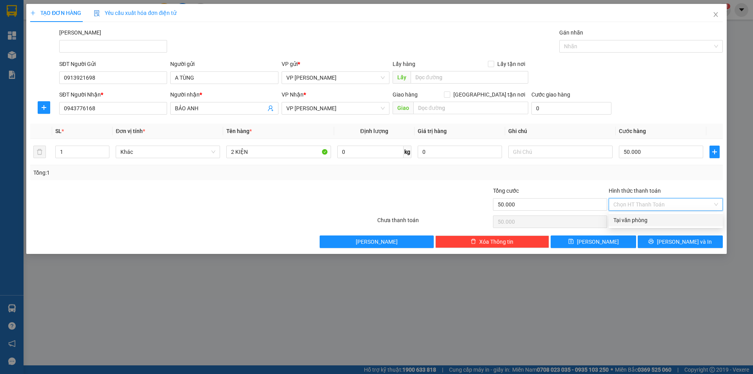
drag, startPoint x: 646, startPoint y: 220, endPoint x: 642, endPoint y: 222, distance: 4.2
click at [646, 220] on div "Tại văn phòng" at bounding box center [665, 220] width 105 height 9
type input "0"
type input "2"
click at [103, 149] on span "up" at bounding box center [105, 149] width 5 height 5
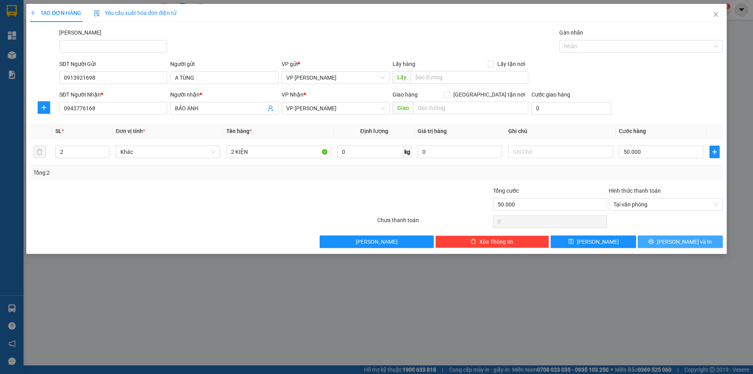
click at [660, 240] on button "[PERSON_NAME] và In" at bounding box center [679, 241] width 85 height 13
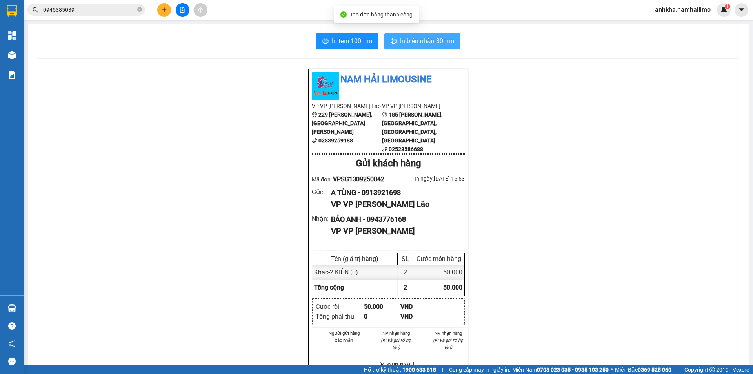
click at [422, 44] on span "In biên nhận 80mm" at bounding box center [427, 41] width 54 height 10
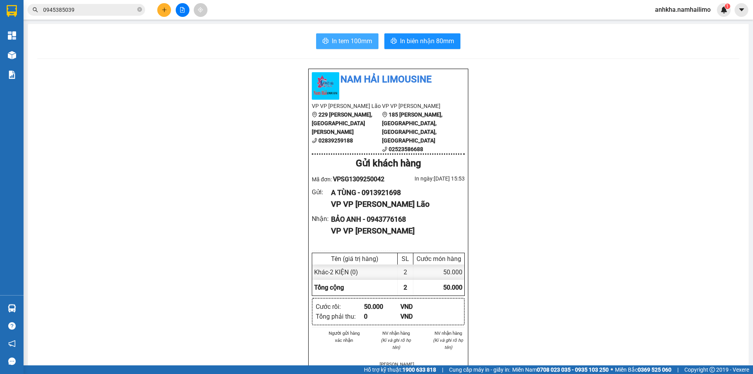
click at [355, 36] on button "In tem 100mm" at bounding box center [347, 41] width 62 height 16
click at [352, 42] on span "In tem 100mm" at bounding box center [352, 41] width 40 height 10
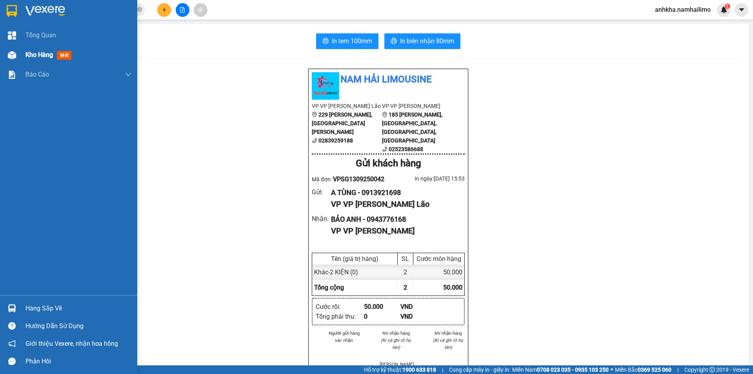
click at [37, 58] on span "Kho hàng" at bounding box center [38, 54] width 27 height 7
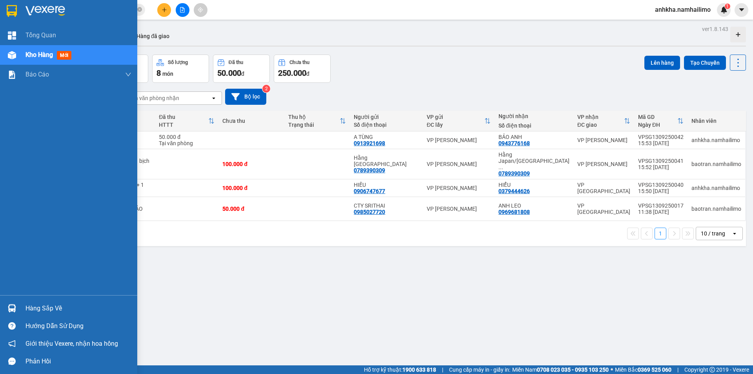
drag, startPoint x: 16, startPoint y: 300, endPoint x: 19, endPoint y: 304, distance: 5.1
click at [16, 301] on div "Hàng sắp về Hướng dẫn sử dụng Giới thiệu Vexere, nhận hoa hồng Phản hồi" at bounding box center [68, 332] width 137 height 75
click at [20, 307] on div "Hàng sắp về" at bounding box center [68, 308] width 137 height 18
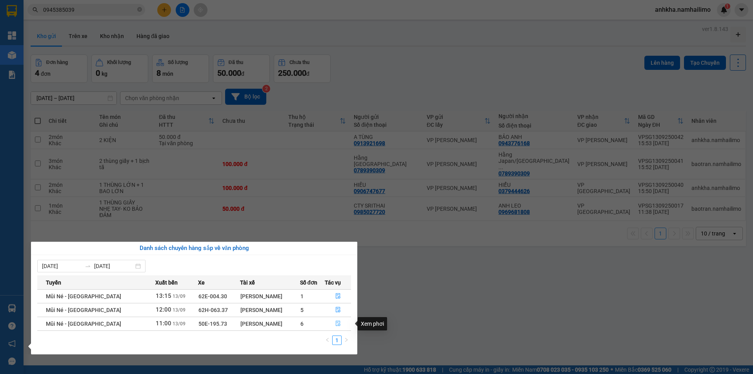
click at [338, 321] on icon "file-done" at bounding box center [338, 323] width 5 height 5
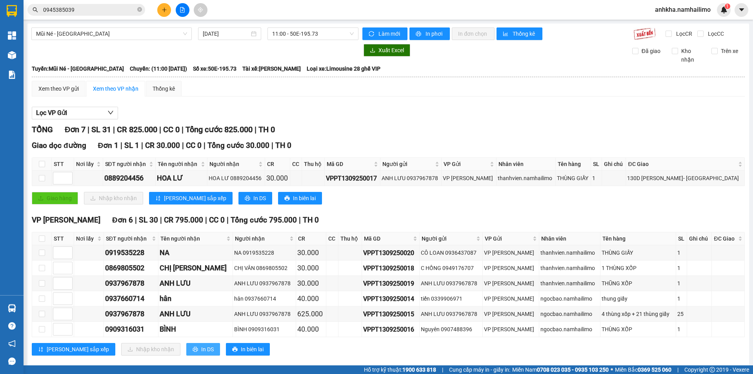
click at [192, 347] on icon "printer" at bounding box center [194, 349] width 5 height 5
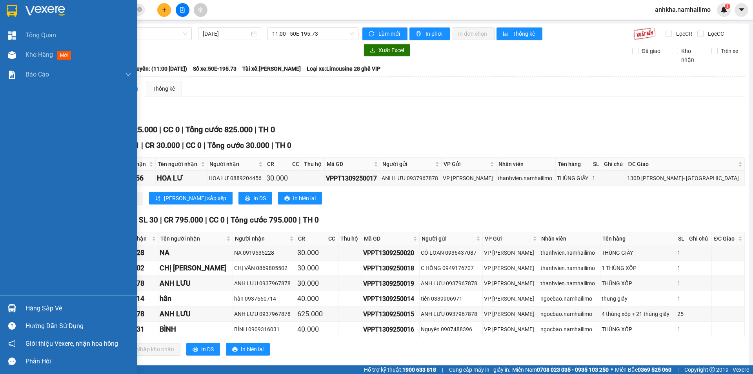
click at [47, 301] on div "Hàng sắp về" at bounding box center [68, 308] width 137 height 18
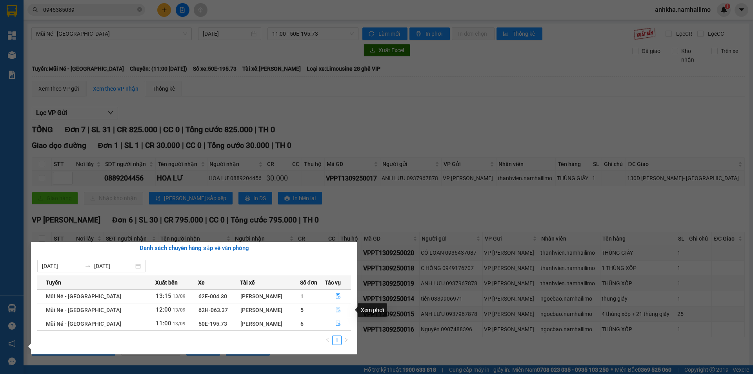
click at [336, 310] on icon "file-done" at bounding box center [338, 309] width 5 height 5
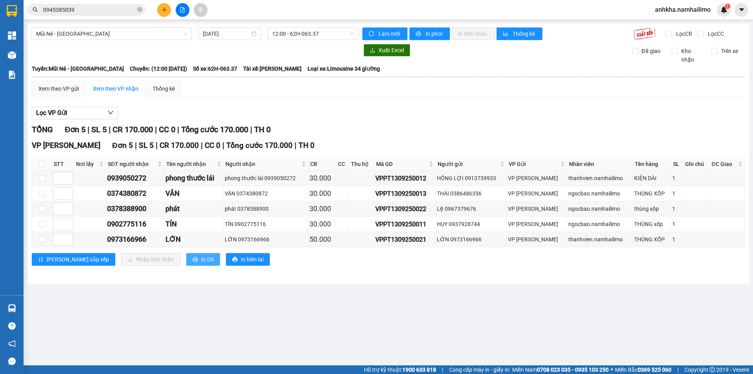
click at [186, 262] on button "In DS" at bounding box center [203, 259] width 34 height 13
click at [80, 9] on input "0945385039" at bounding box center [89, 9] width 93 height 9
type input "818"
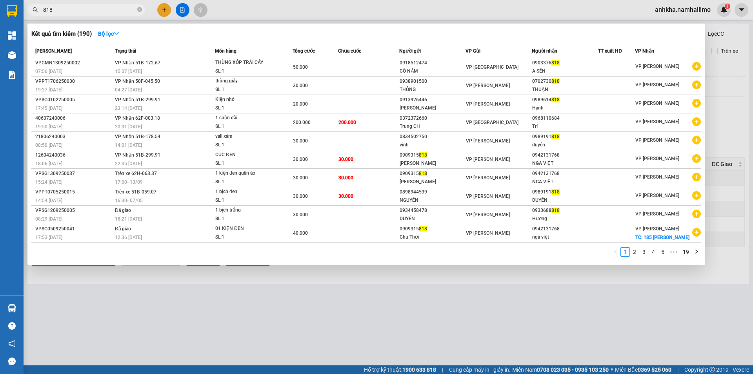
click at [121, 11] on input "818" at bounding box center [89, 9] width 93 height 9
click at [141, 12] on icon "close-circle" at bounding box center [139, 9] width 5 height 5
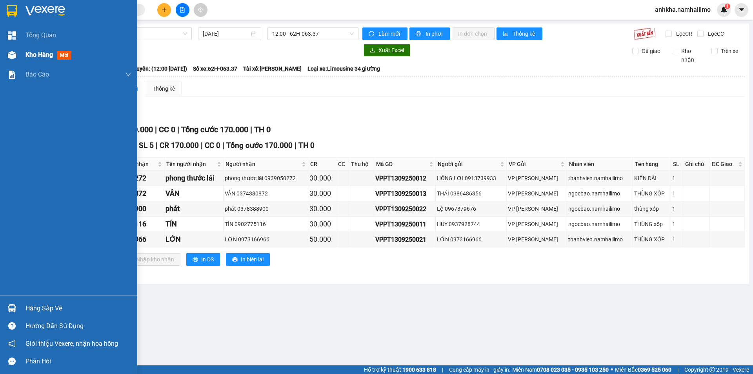
click at [13, 53] on img at bounding box center [12, 55] width 8 height 8
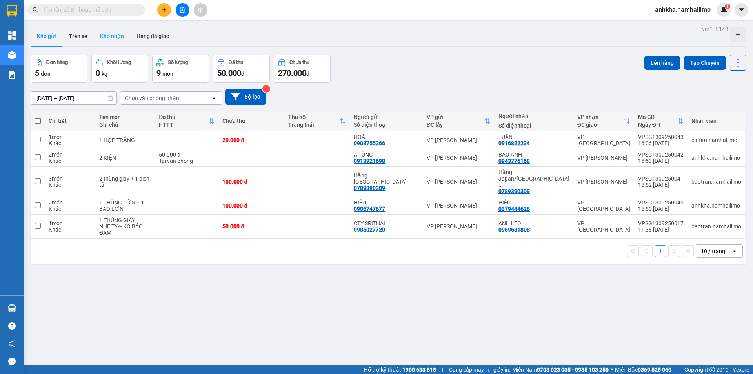
click at [100, 38] on button "Kho nhận" at bounding box center [112, 36] width 36 height 19
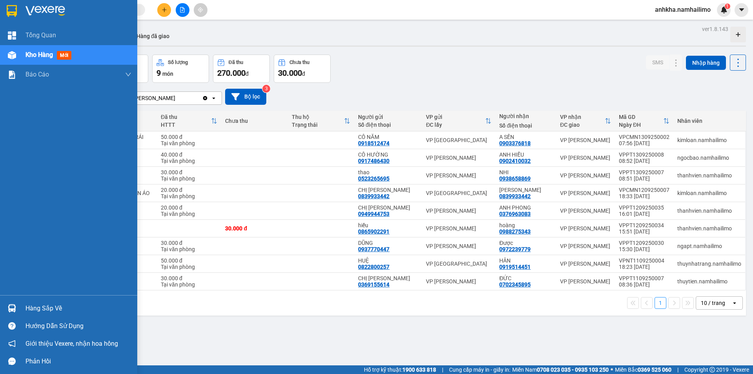
click at [47, 309] on div "Hàng sắp về" at bounding box center [78, 308] width 106 height 12
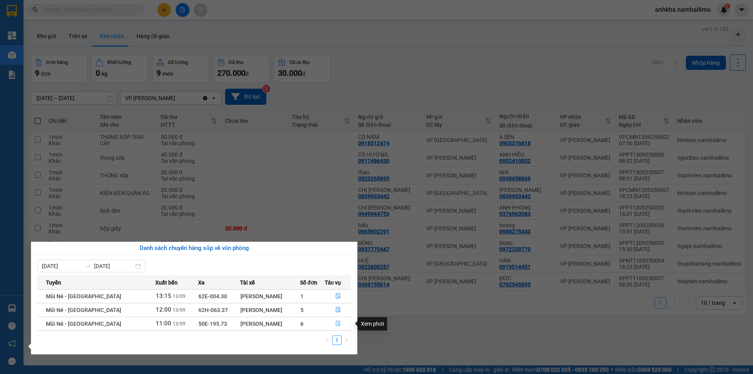
click at [335, 321] on icon "file-done" at bounding box center [337, 322] width 5 height 5
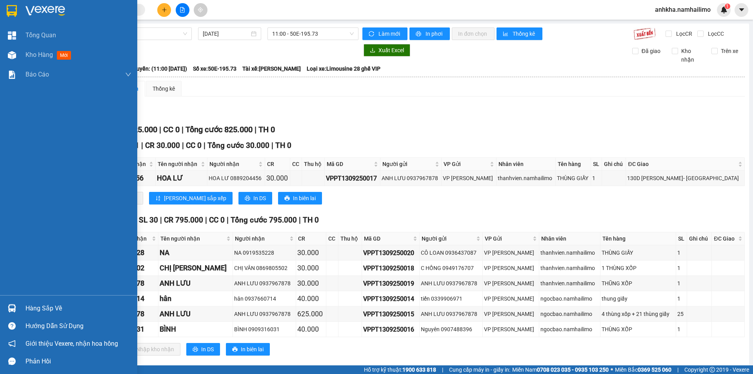
click at [13, 309] on img at bounding box center [12, 308] width 8 height 8
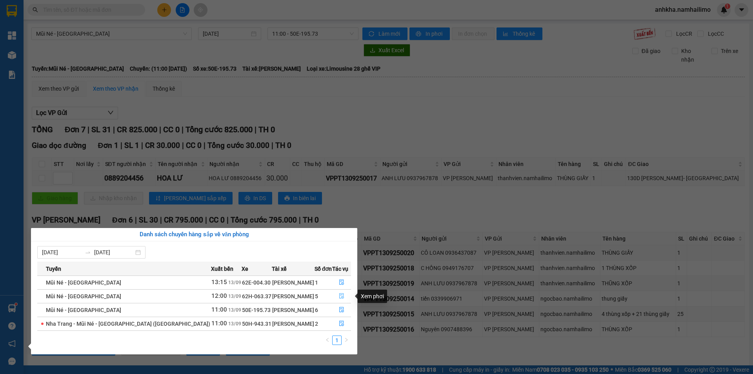
click at [339, 294] on icon "file-done" at bounding box center [341, 295] width 5 height 5
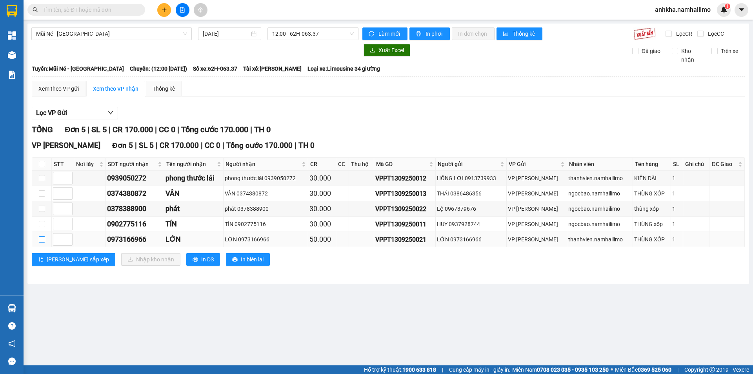
click at [42, 240] on input "checkbox" at bounding box center [42, 239] width 6 height 6
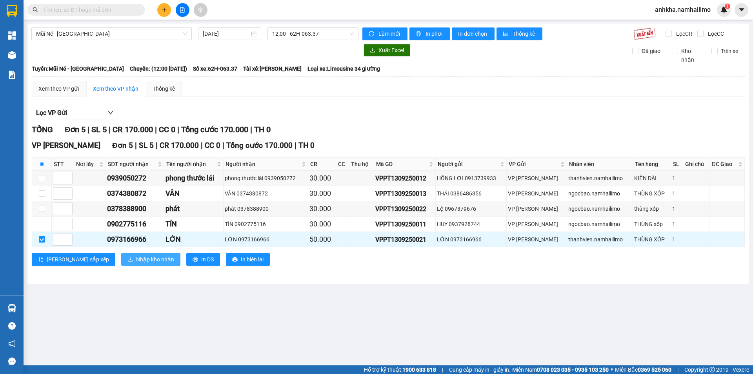
click at [126, 254] on button "Nhập kho nhận" at bounding box center [150, 259] width 59 height 13
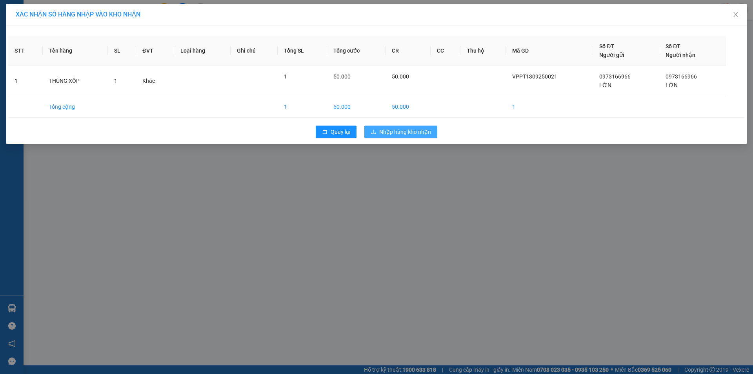
click at [398, 130] on span "Nhập hàng kho nhận" at bounding box center [405, 131] width 52 height 9
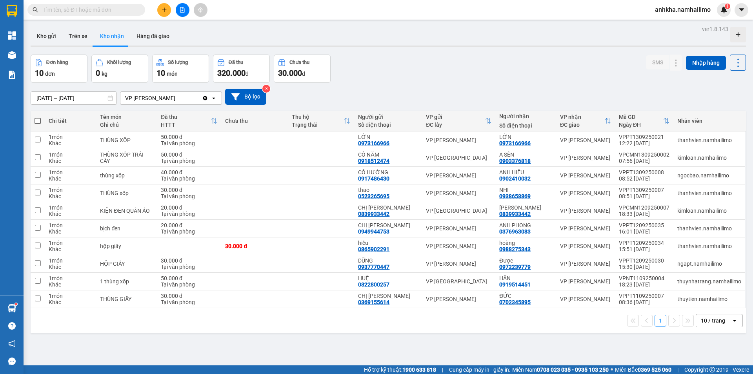
click at [294, 325] on div "1 10 / trang open" at bounding box center [388, 320] width 709 height 13
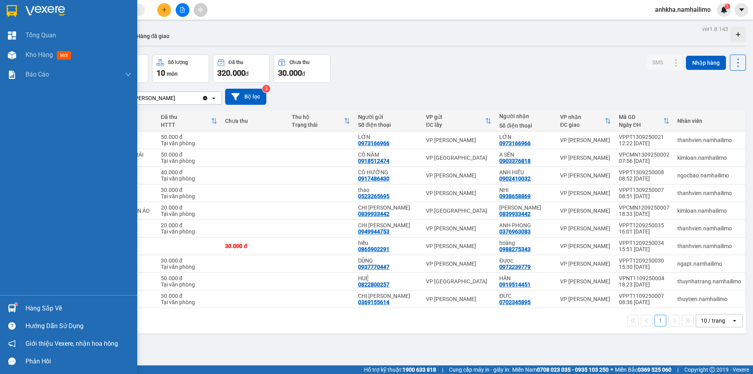
click at [25, 307] on div "Hàng sắp về" at bounding box center [68, 308] width 137 height 18
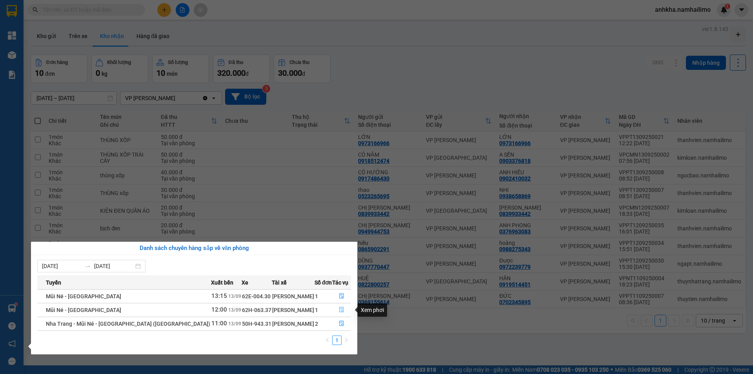
click at [341, 311] on icon "file-done" at bounding box center [341, 309] width 5 height 5
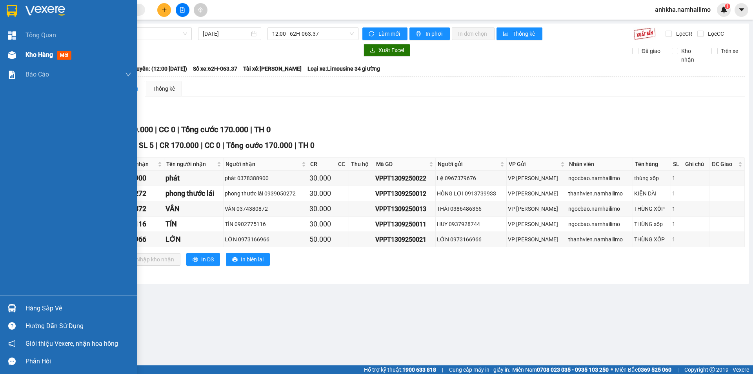
click at [22, 60] on div "Kho hàng mới" at bounding box center [68, 55] width 137 height 20
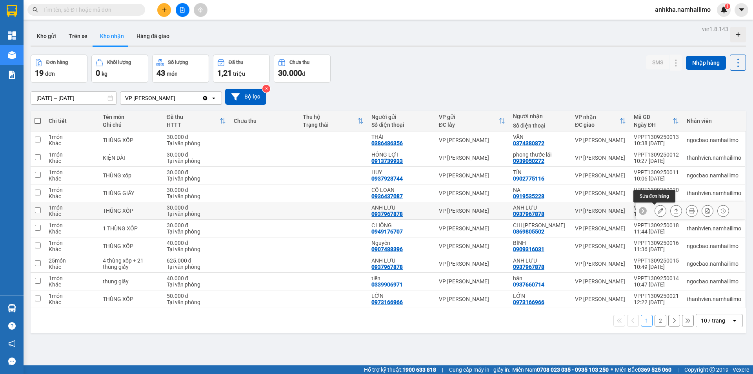
click at [657, 213] on icon at bounding box center [659, 210] width 5 height 5
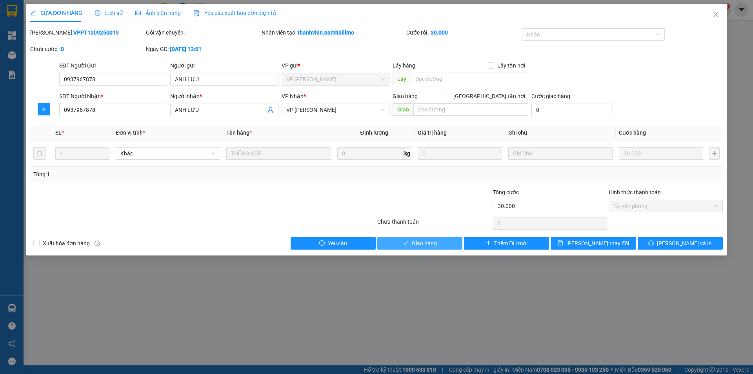
click at [408, 247] on button "Giao hàng" at bounding box center [419, 243] width 85 height 13
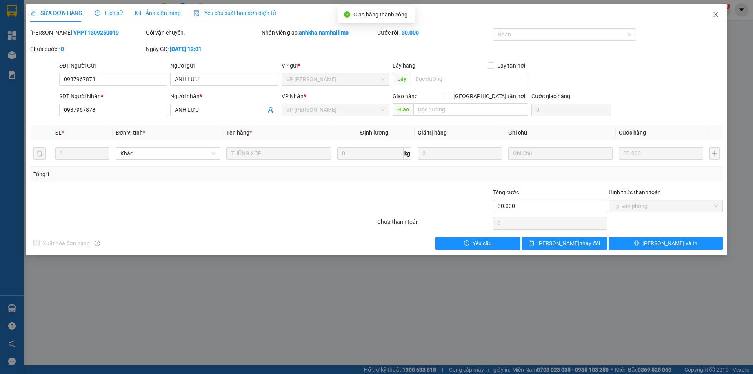
click at [714, 17] on span "Close" at bounding box center [716, 15] width 22 height 22
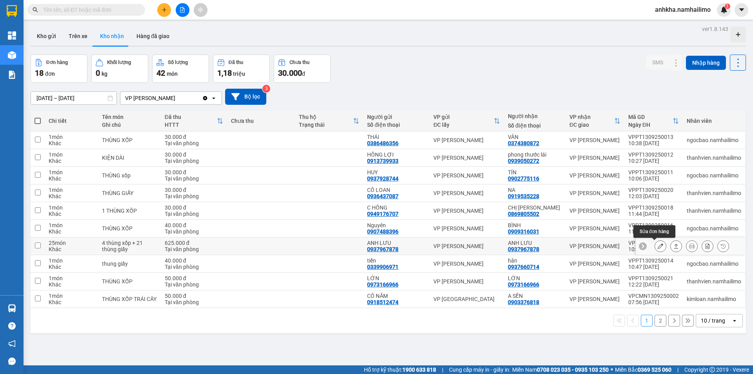
click at [657, 245] on icon at bounding box center [659, 245] width 5 height 5
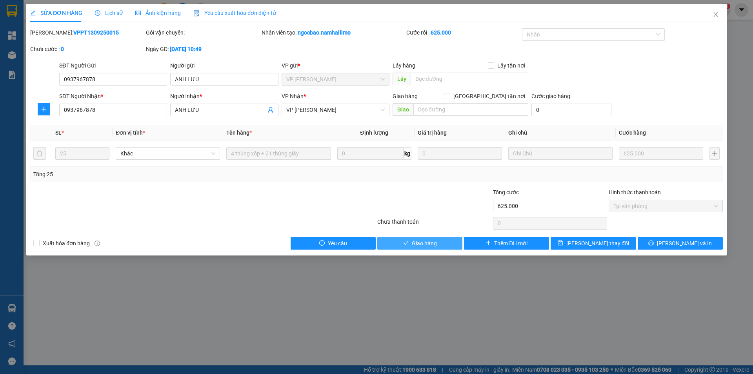
drag, startPoint x: 432, startPoint y: 241, endPoint x: 438, endPoint y: 229, distance: 14.2
click at [432, 241] on span "Giao hàng" at bounding box center [424, 243] width 25 height 9
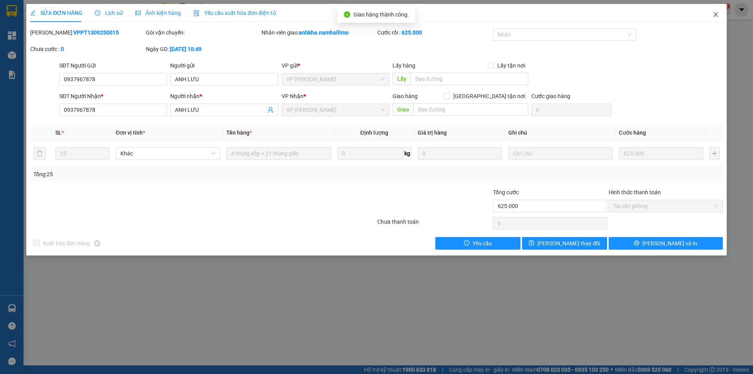
click at [718, 14] on icon "close" at bounding box center [715, 14] width 6 height 6
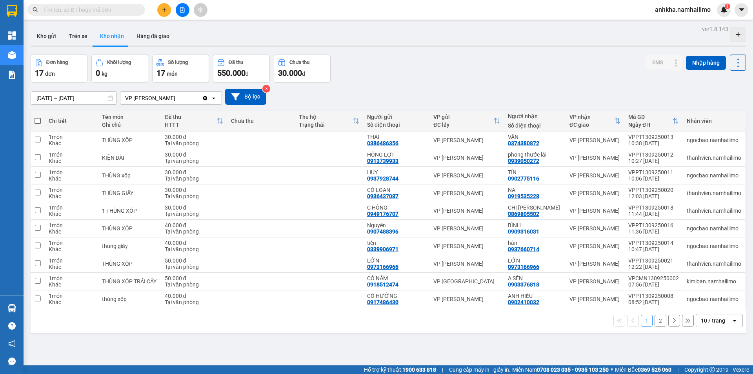
click at [706, 321] on div "10 / trang" at bounding box center [713, 320] width 24 height 8
click at [707, 305] on span "100 / trang" at bounding box center [710, 303] width 28 height 8
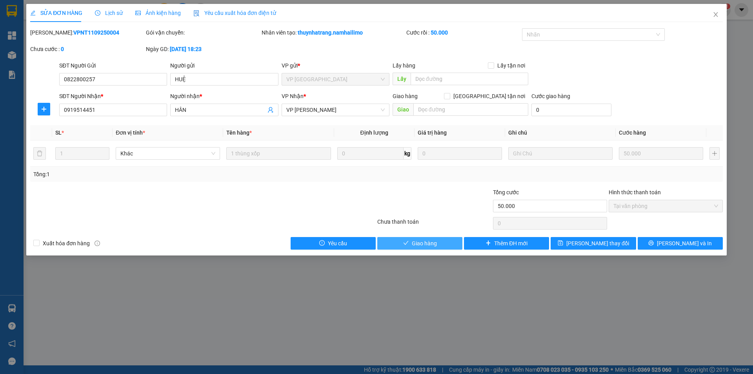
click at [404, 247] on button "Giao hàng" at bounding box center [419, 243] width 85 height 13
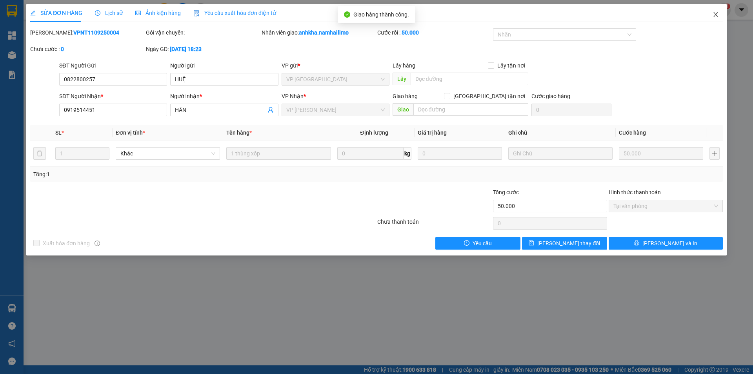
click at [718, 17] on icon "close" at bounding box center [715, 14] width 6 height 6
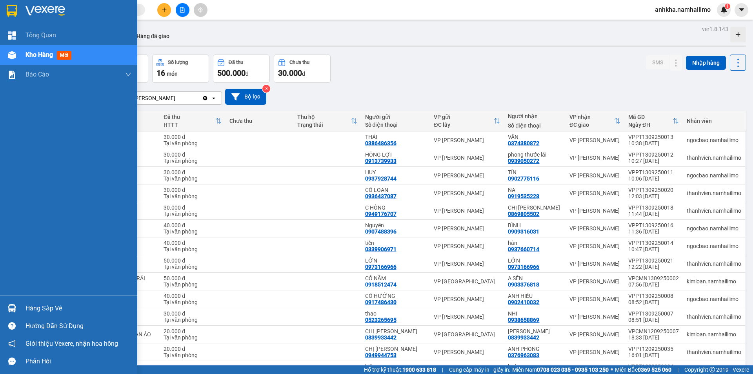
click at [22, 307] on div "Hàng sắp về" at bounding box center [68, 308] width 137 height 18
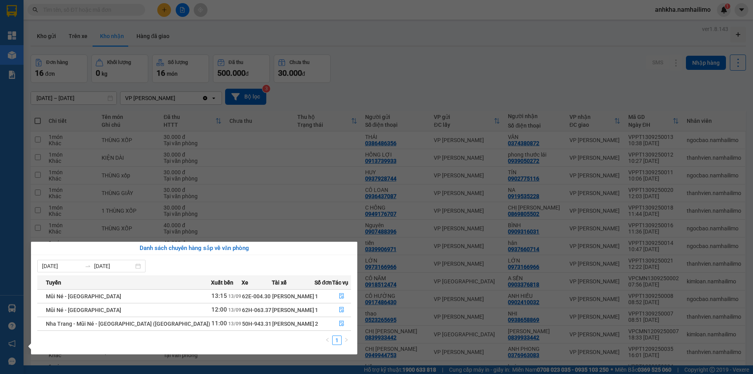
click at [211, 196] on section "Kết quả tìm kiếm ( 190 ) Bộ lọc Mã ĐH Trạng thái Món hàng Tổng cước Chưa cước N…" at bounding box center [376, 187] width 753 height 374
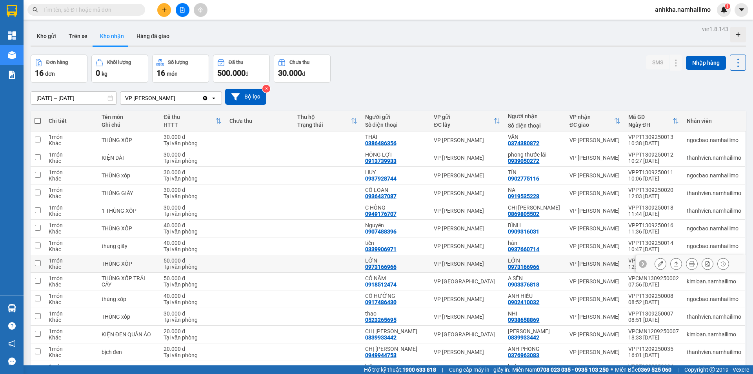
click at [657, 261] on icon at bounding box center [659, 263] width 5 height 5
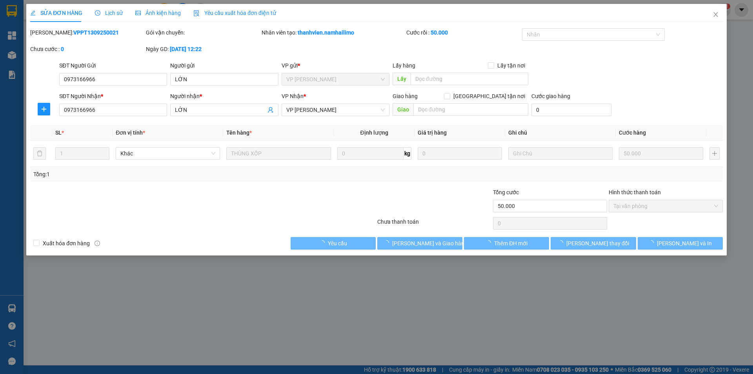
type input "0973166966"
type input "LỚN"
type input "0973166966"
type input "LỚN"
type input "50.000"
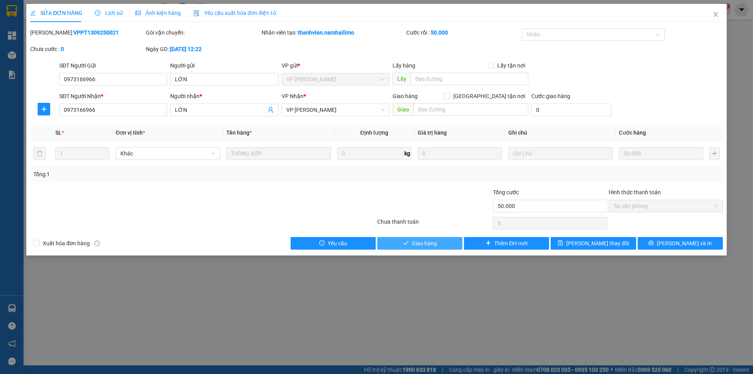
click at [421, 245] on span "Giao hàng" at bounding box center [424, 243] width 25 height 9
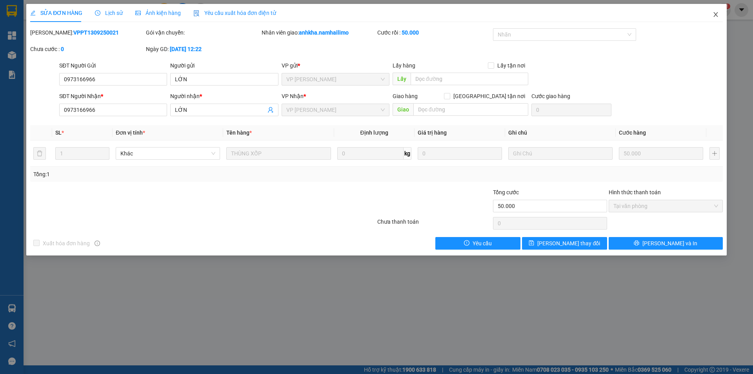
click at [717, 18] on span "Close" at bounding box center [716, 15] width 22 height 22
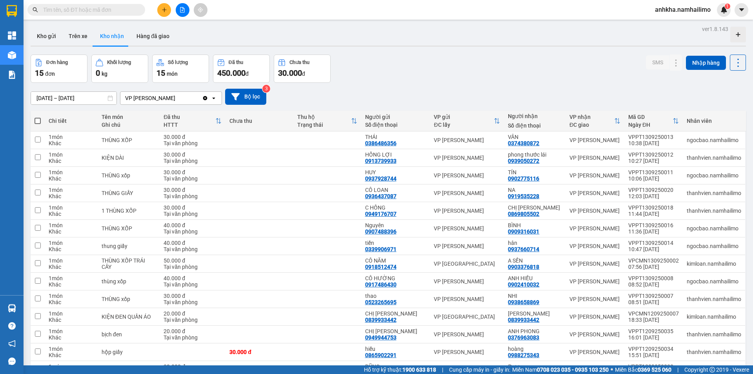
click at [91, 10] on input "text" at bounding box center [89, 9] width 93 height 9
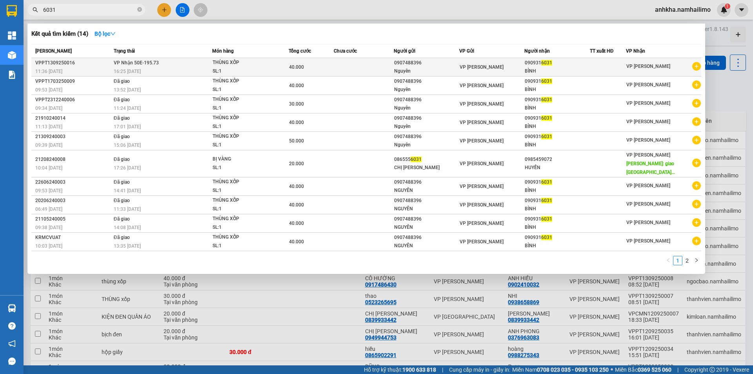
type input "6031"
click at [394, 61] on td at bounding box center [364, 67] width 60 height 18
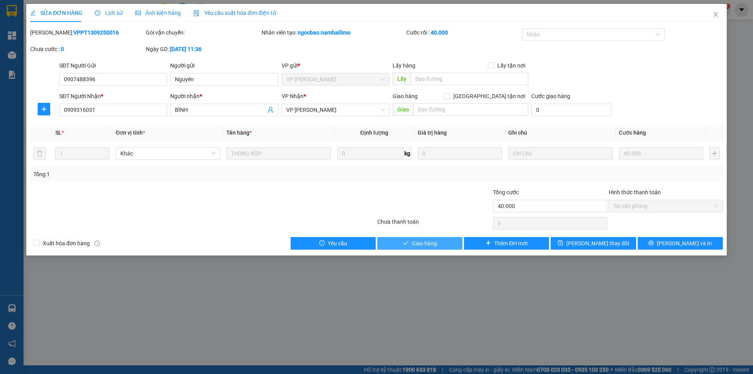
click at [426, 244] on span "Giao hàng" at bounding box center [424, 243] width 25 height 9
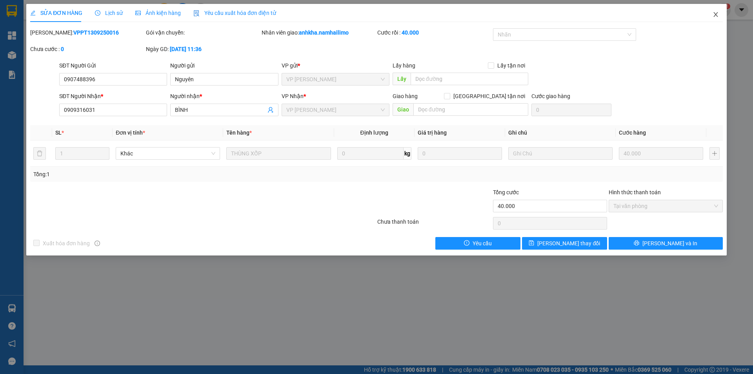
drag, startPoint x: 710, startPoint y: 12, endPoint x: 701, endPoint y: 21, distance: 12.5
click at [711, 13] on span "Close" at bounding box center [716, 15] width 22 height 22
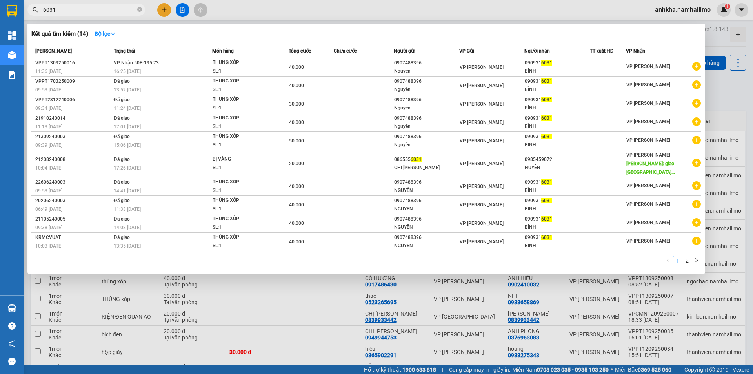
click at [109, 13] on input "6031" at bounding box center [89, 9] width 93 height 9
click at [140, 8] on span "6031" at bounding box center [86, 10] width 118 height 12
click at [140, 8] on icon "close-circle" at bounding box center [139, 9] width 5 height 5
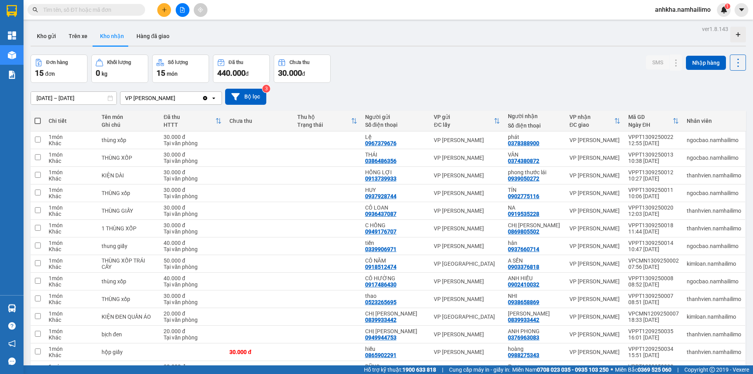
click at [100, 9] on input "text" at bounding box center [89, 9] width 93 height 9
click at [102, 8] on input "text" at bounding box center [89, 9] width 93 height 9
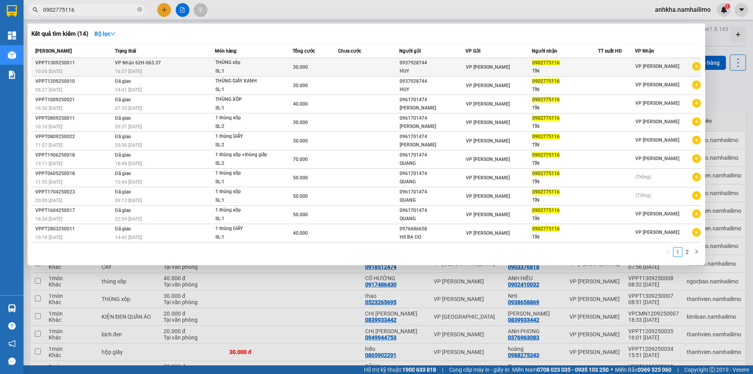
type input "0902775116"
click at [440, 63] on div "0937928744" at bounding box center [431, 63] width 65 height 8
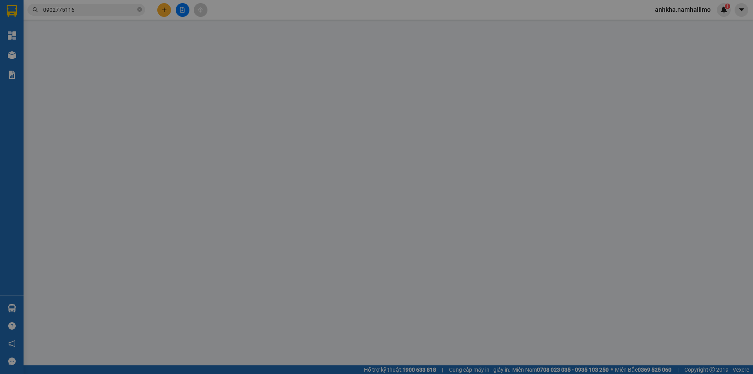
type input "0937928744"
type input "HUY"
type input "0902775116"
type input "TÍN"
type input "30.000"
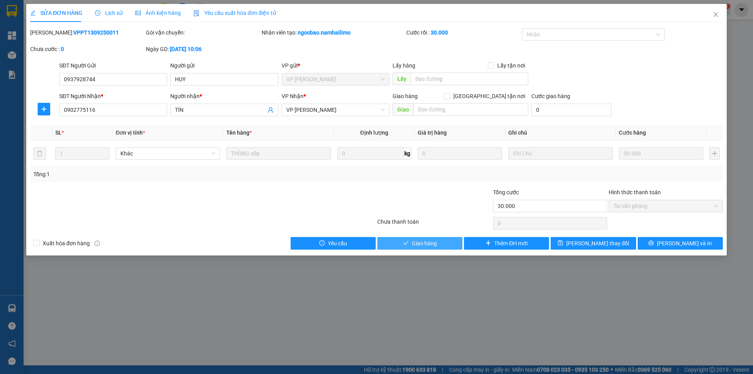
click at [408, 241] on icon "check" at bounding box center [405, 242] width 5 height 5
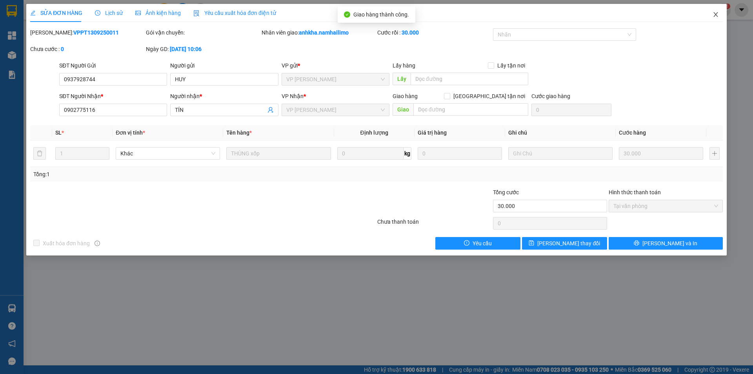
click at [716, 16] on icon "close" at bounding box center [715, 14] width 6 height 6
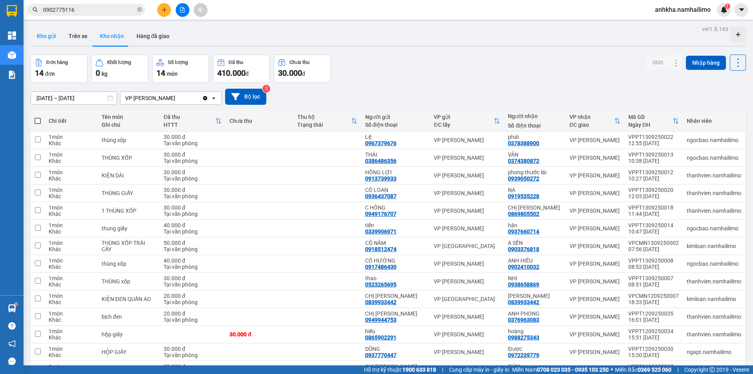
click at [42, 37] on button "Kho gửi" at bounding box center [47, 36] width 32 height 19
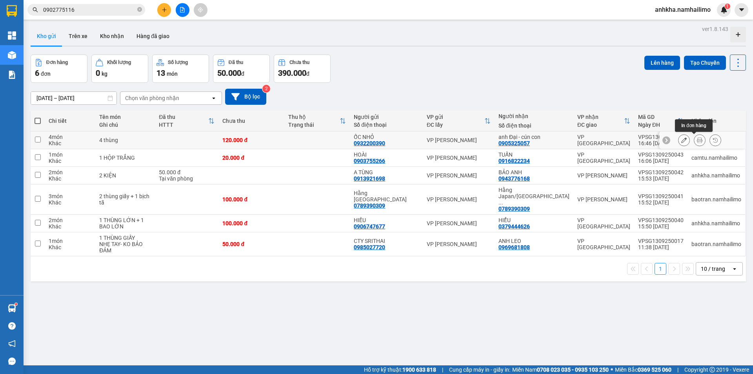
click at [697, 139] on icon at bounding box center [699, 139] width 5 height 5
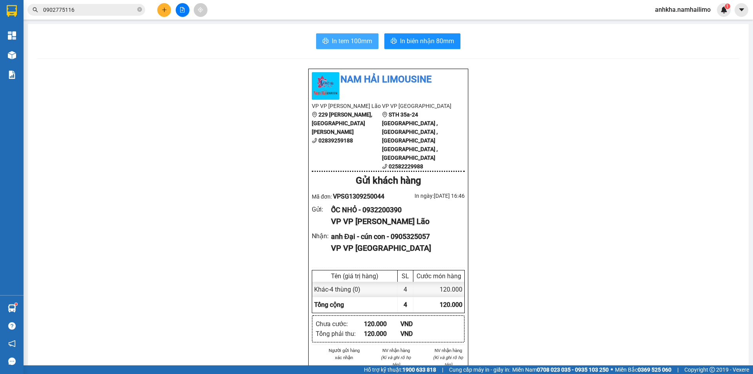
click at [354, 45] on span "In tem 100mm" at bounding box center [352, 41] width 40 height 10
click at [160, 13] on button at bounding box center [164, 10] width 14 height 14
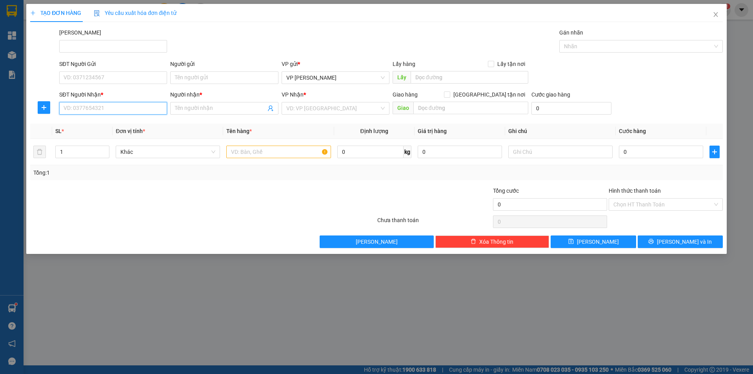
click at [101, 107] on input "SĐT Người Nhận *" at bounding box center [113, 108] width 108 height 13
click at [91, 125] on div "0337414707 - Chị Thy" at bounding box center [113, 124] width 98 height 9
type input "0337414707"
type input "Chị Thy"
checkbox input "true"
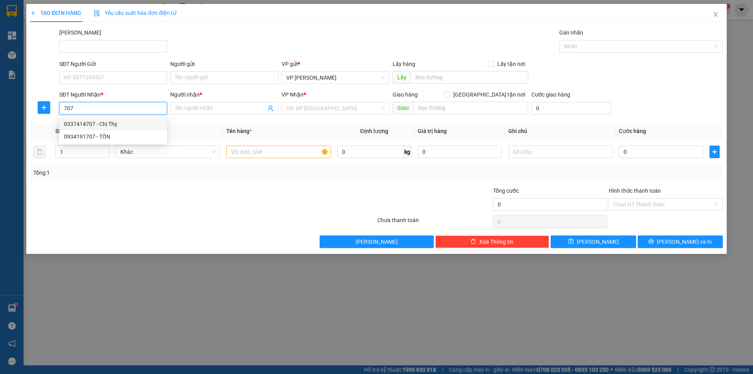
type input "41 [PERSON_NAME]"
type input "10.000"
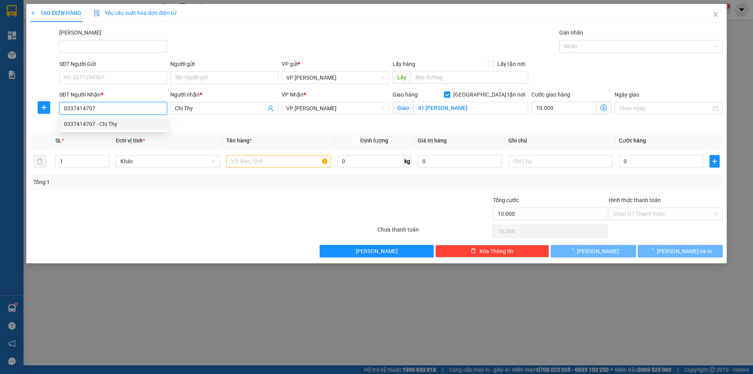
type input "90.000"
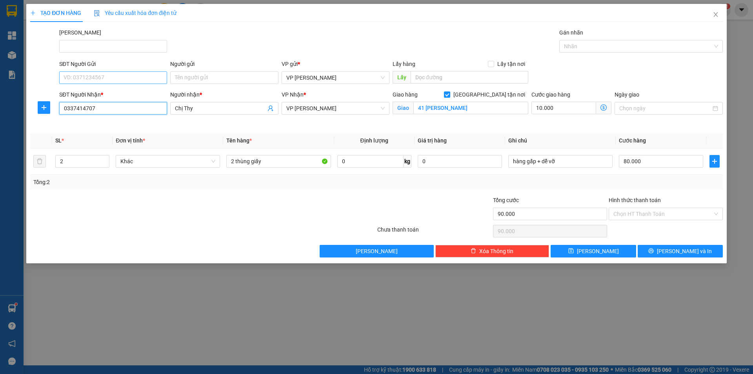
type input "0337414707"
click at [85, 77] on input "SĐT Người Gửi" at bounding box center [113, 77] width 108 height 13
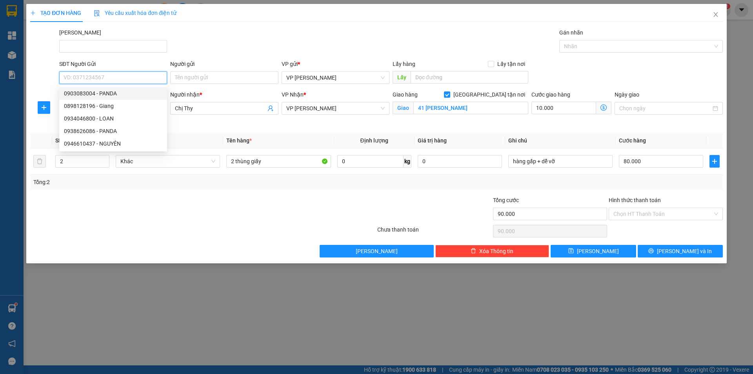
click at [95, 93] on div "0903083004 - PANDA" at bounding box center [113, 93] width 98 height 9
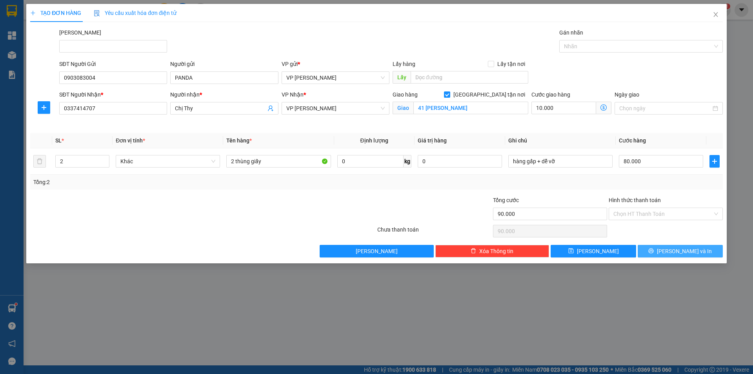
click at [685, 249] on span "[PERSON_NAME] và In" at bounding box center [684, 251] width 55 height 9
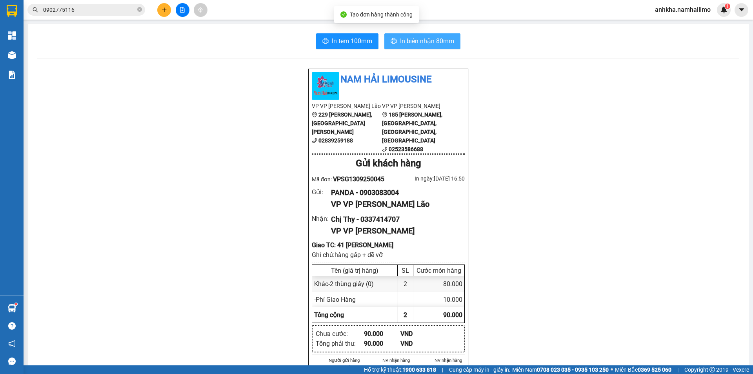
click at [409, 42] on span "In biên nhận 80mm" at bounding box center [427, 41] width 54 height 10
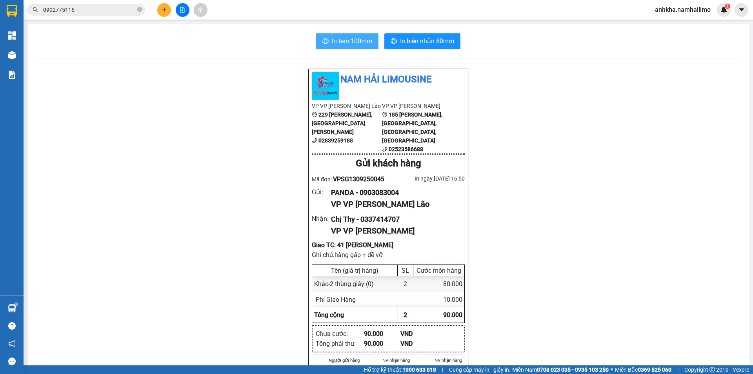
click at [341, 43] on span "In tem 100mm" at bounding box center [352, 41] width 40 height 10
click at [12, 54] on img at bounding box center [12, 55] width 8 height 8
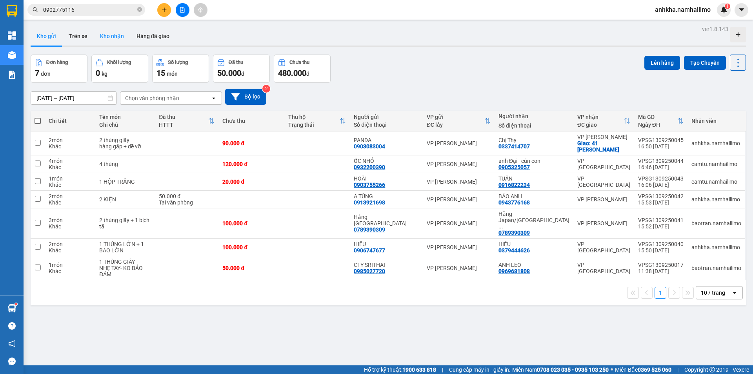
click at [113, 36] on button "Kho nhận" at bounding box center [112, 36] width 36 height 19
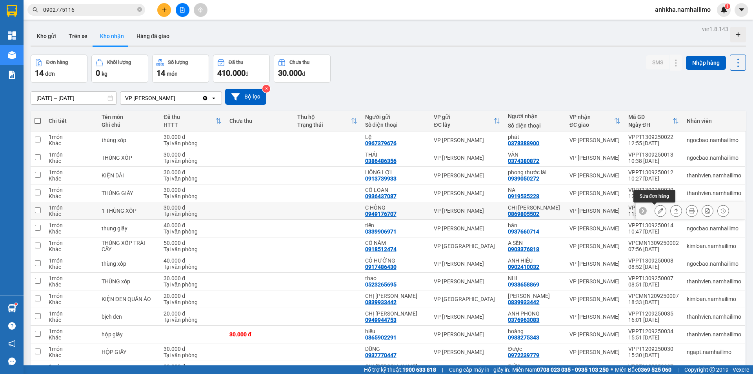
click at [657, 209] on icon at bounding box center [659, 210] width 5 height 5
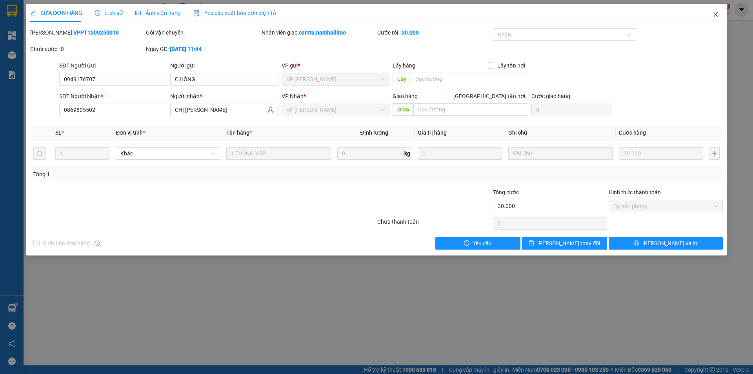
click at [715, 11] on span "Close" at bounding box center [716, 15] width 22 height 22
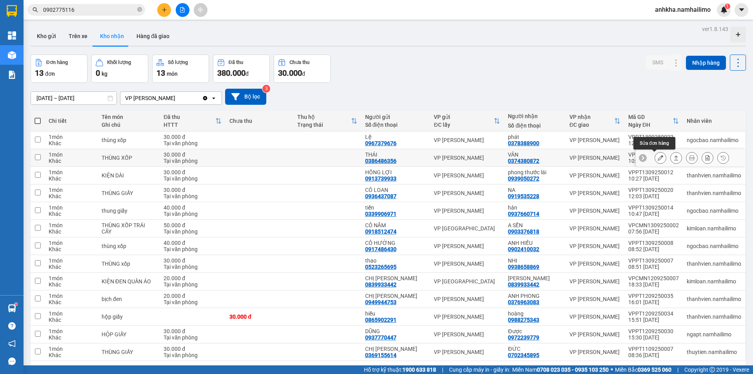
click at [657, 155] on icon at bounding box center [659, 157] width 5 height 5
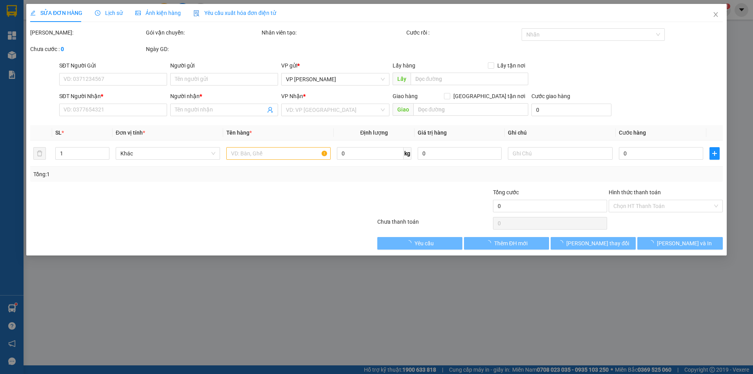
type input "0386486356"
type input "THÁI"
type input "0374380872"
type input "VÂN"
type input "30.000"
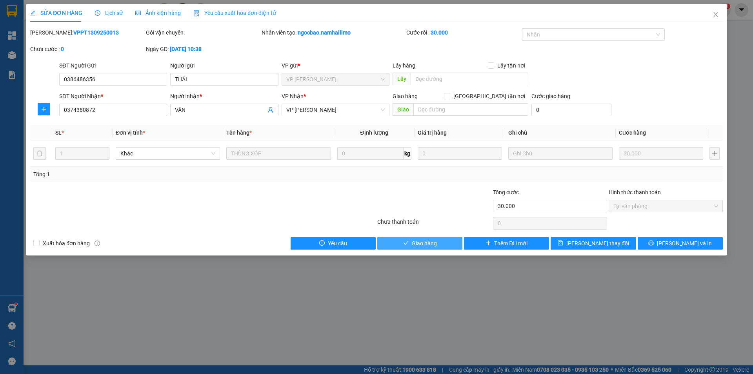
click at [434, 239] on span "Giao hàng" at bounding box center [424, 243] width 25 height 9
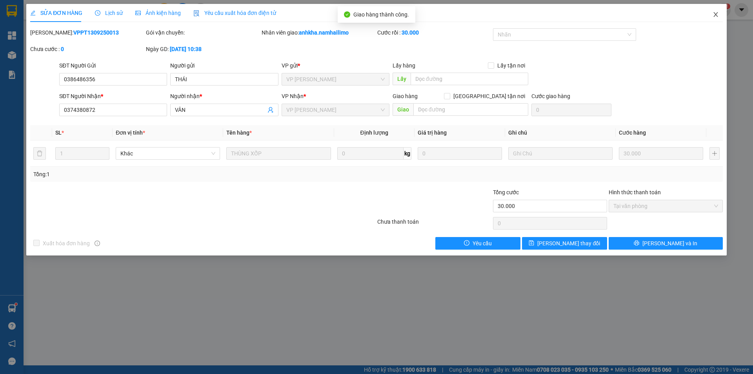
click at [720, 14] on span "Close" at bounding box center [716, 15] width 22 height 22
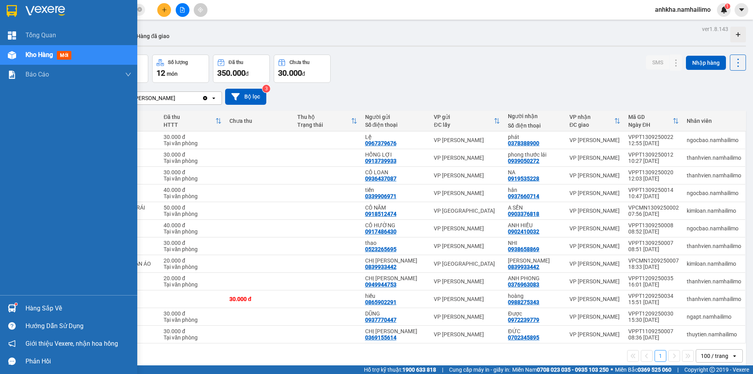
click at [18, 317] on div "Hướng dẫn sử dụng" at bounding box center [68, 326] width 137 height 18
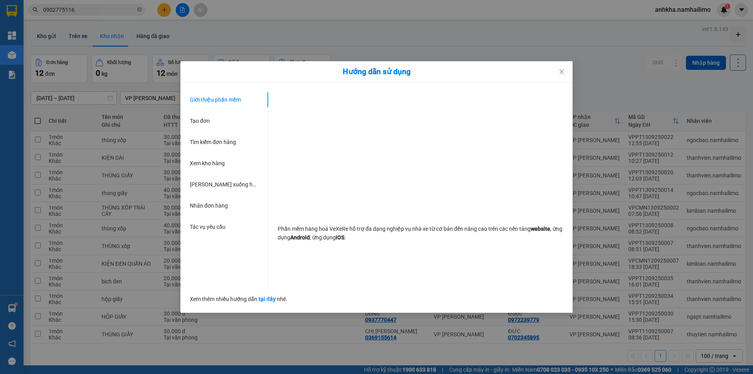
click at [18, 311] on div "Hướng dẫn sử dụng Giới thiệu phần mềm Tạo đơn Tìm kiếm đơn hàng Xem kho hàng Lê…" at bounding box center [376, 187] width 753 height 374
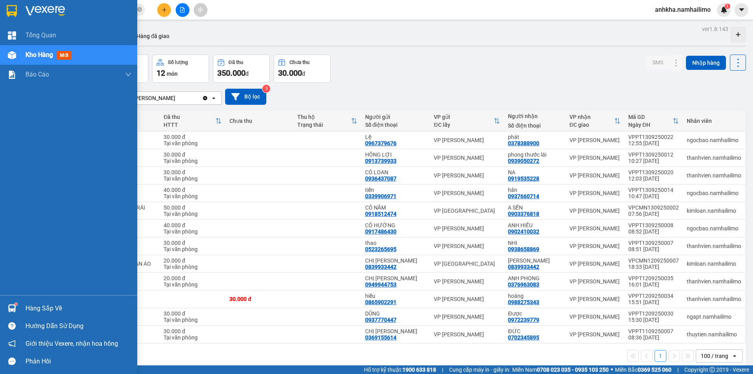
click at [27, 307] on div "Hàng sắp về" at bounding box center [78, 308] width 106 height 12
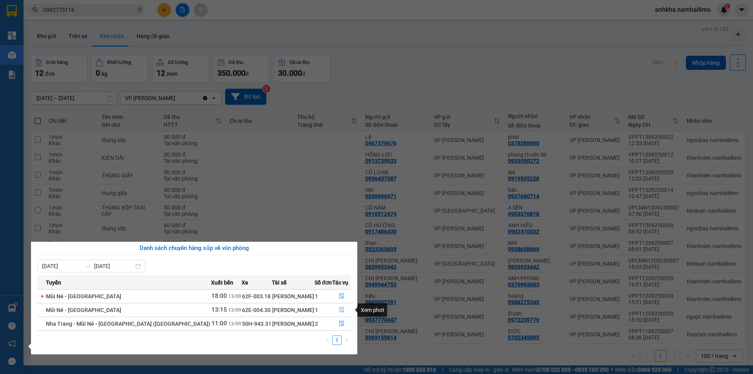
click at [341, 309] on icon "file-done" at bounding box center [341, 309] width 5 height 5
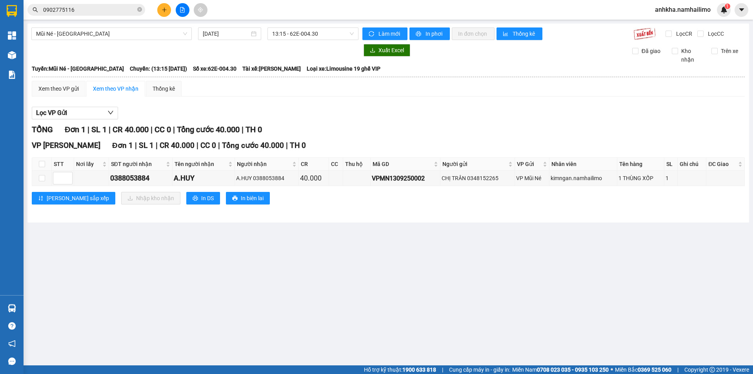
click at [160, 7] on button at bounding box center [164, 10] width 14 height 14
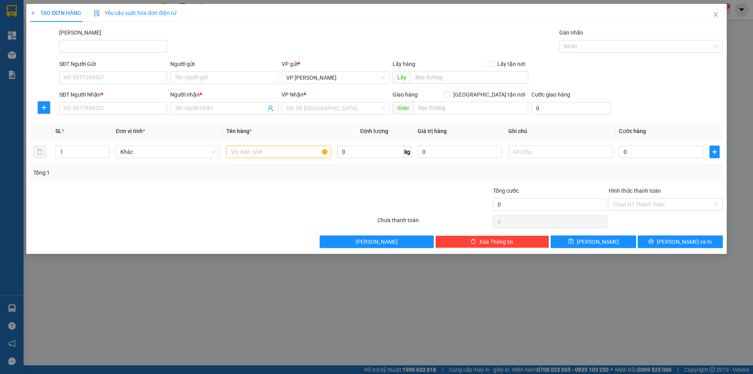
click at [87, 100] on div "SĐT Người Nhận *" at bounding box center [113, 96] width 108 height 12
click at [94, 109] on input "SĐT Người Nhận *" at bounding box center [113, 108] width 108 height 13
click at [64, 107] on input "131" at bounding box center [113, 108] width 108 height 13
type input "0908086131"
click at [208, 116] on div "Người nhận * Tên người nhận" at bounding box center [224, 103] width 108 height 27
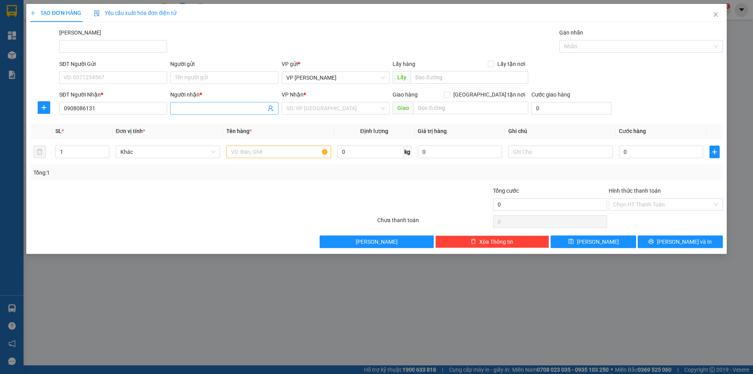
drag, startPoint x: 208, startPoint y: 115, endPoint x: 208, endPoint y: 108, distance: 6.7
click at [208, 114] on div "Người nhận * Tên người nhận" at bounding box center [224, 103] width 108 height 27
click at [208, 108] on input "Người nhận *" at bounding box center [220, 108] width 91 height 9
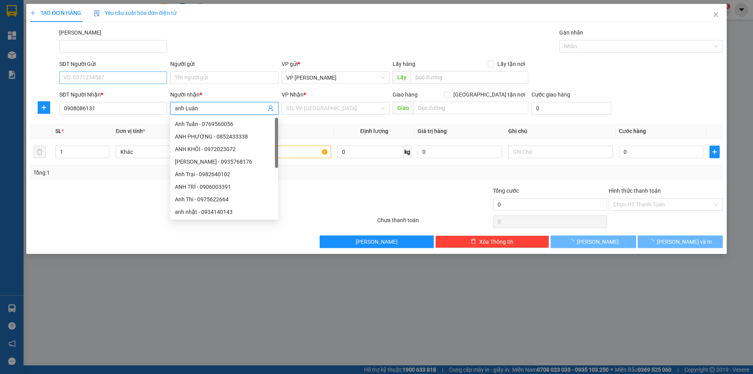
type input "anh Luân"
click at [69, 75] on input "SĐT Người Gửi" at bounding box center [113, 77] width 108 height 13
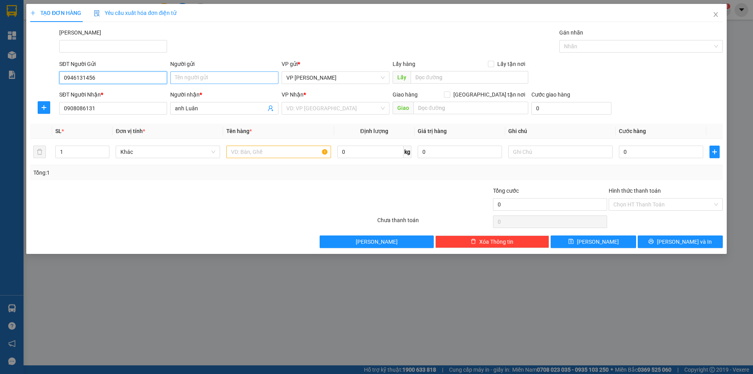
type input "0946131456"
click at [217, 74] on input "Người gửi" at bounding box center [224, 77] width 108 height 13
type input "[PERSON_NAME]"
click at [362, 106] on input "search" at bounding box center [332, 108] width 93 height 12
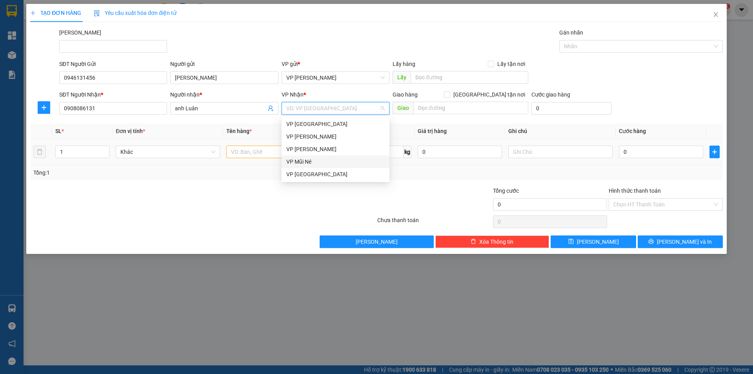
drag, startPoint x: 306, startPoint y: 160, endPoint x: 322, endPoint y: 154, distance: 17.1
click at [305, 160] on div "VP Mũi Né" at bounding box center [335, 161] width 98 height 9
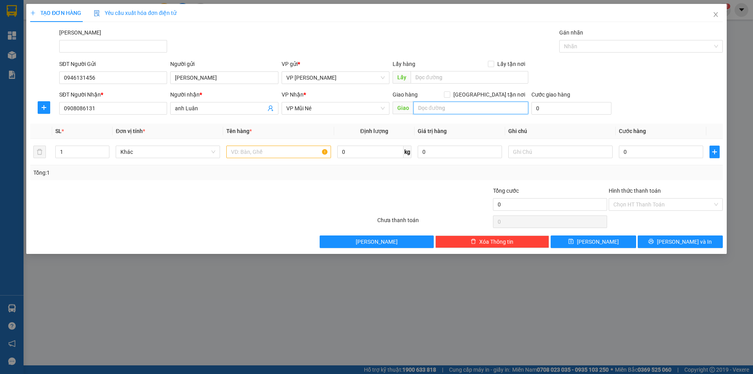
click at [442, 112] on input "text" at bounding box center [470, 108] width 115 height 13
type input "117 [PERSON_NAME]"
click at [279, 153] on input "text" at bounding box center [278, 151] width 104 height 13
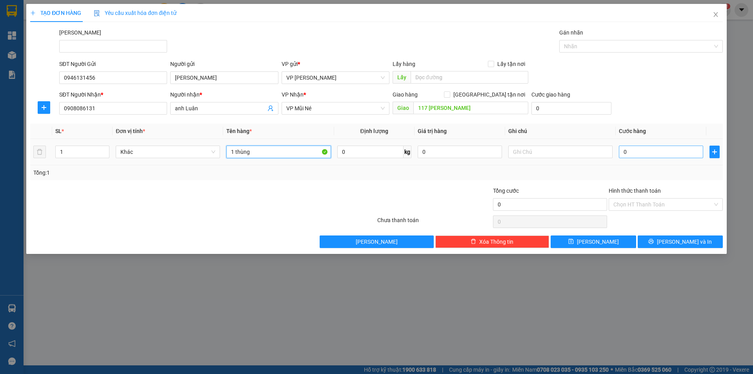
type input "1 thùng"
click at [641, 148] on input "0" at bounding box center [661, 151] width 84 height 13
type input "1"
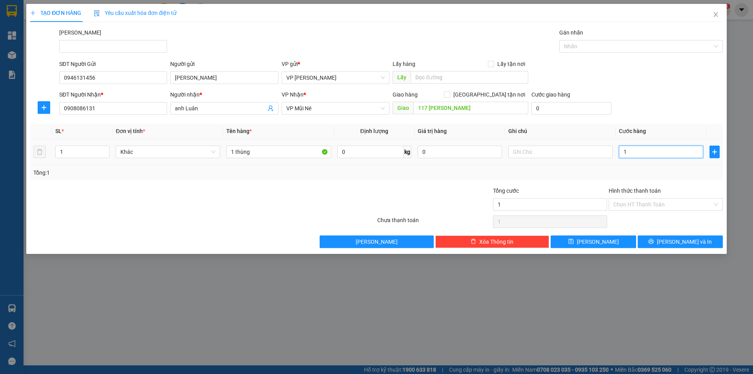
type input "0"
click at [641, 129] on span "Cước hàng" at bounding box center [632, 131] width 27 height 6
click at [649, 241] on button "[PERSON_NAME] và In" at bounding box center [679, 241] width 85 height 13
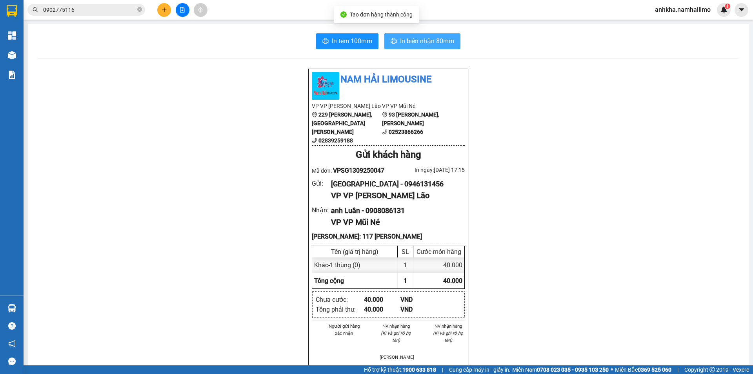
click at [394, 44] on button "In biên nhận 80mm" at bounding box center [422, 41] width 76 height 16
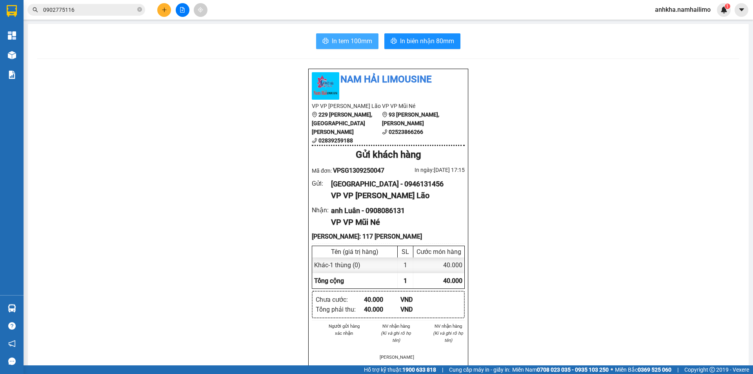
click at [355, 39] on span "In tem 100mm" at bounding box center [352, 41] width 40 height 10
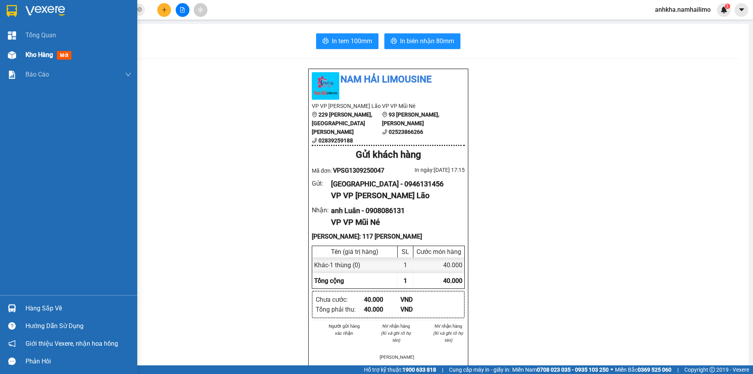
click at [15, 60] on div at bounding box center [12, 55] width 14 height 14
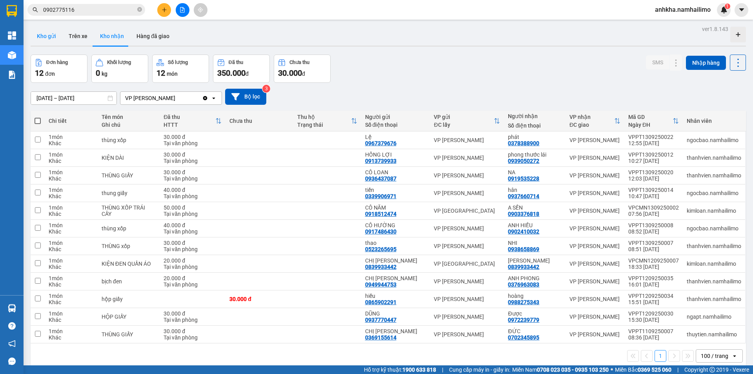
click at [46, 33] on button "Kho gửi" at bounding box center [47, 36] width 32 height 19
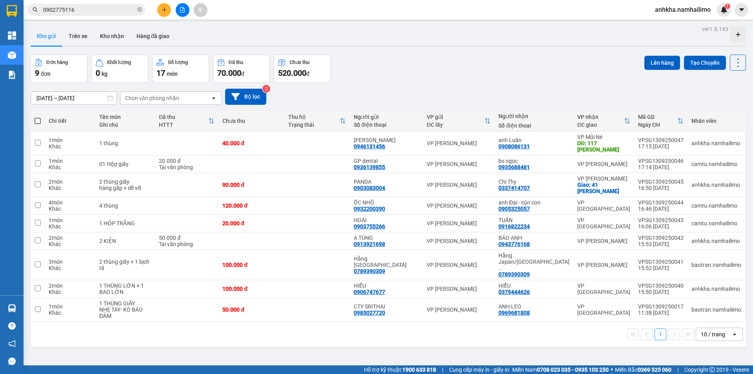
click at [178, 105] on div "[DATE] – [DATE] Press the down arrow key to interact with the calendar and sele…" at bounding box center [388, 97] width 715 height 28
click at [179, 100] on div "Chọn văn phòng nhận" at bounding box center [165, 98] width 90 height 13
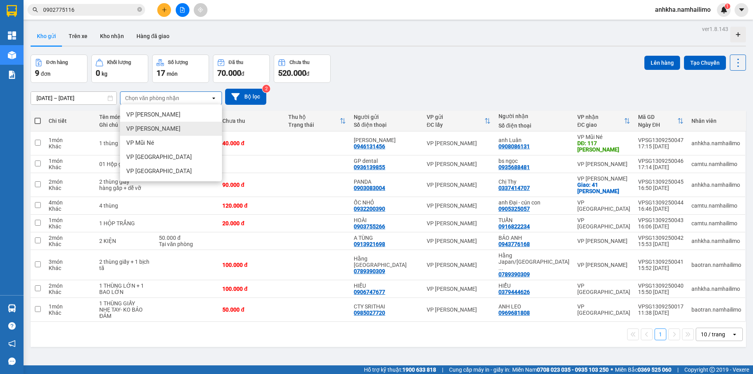
drag, startPoint x: 160, startPoint y: 125, endPoint x: 173, endPoint y: 107, distance: 22.5
click at [160, 125] on span "VP [PERSON_NAME]" at bounding box center [153, 129] width 54 height 8
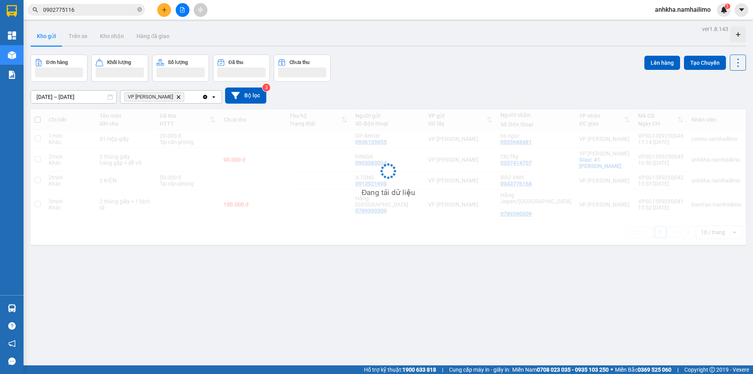
click at [190, 101] on div "VP [PERSON_NAME] Delete" at bounding box center [161, 97] width 82 height 13
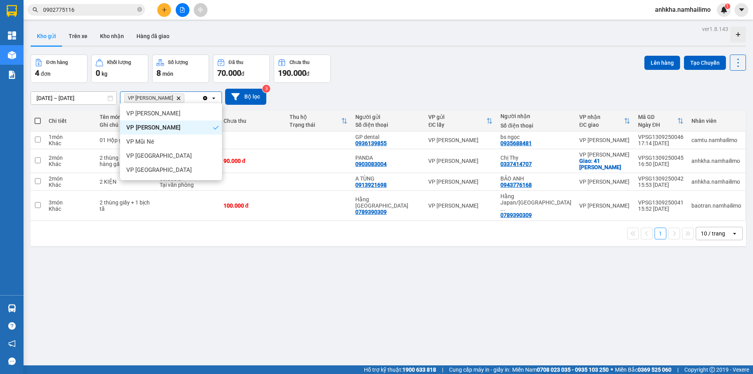
click at [163, 138] on div "VP Mũi Né" at bounding box center [171, 141] width 102 height 14
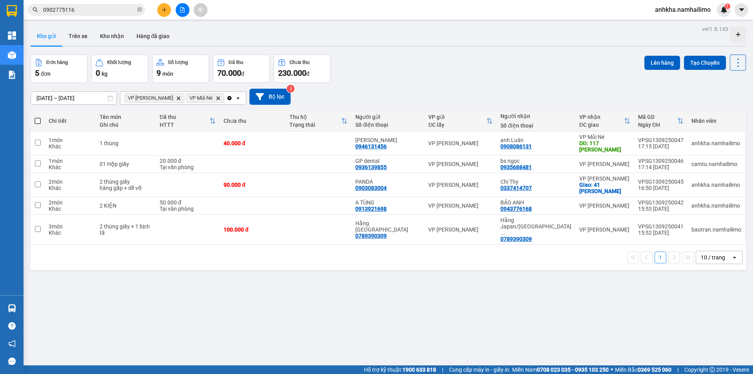
click at [226, 95] on icon "Clear all" at bounding box center [229, 98] width 6 height 6
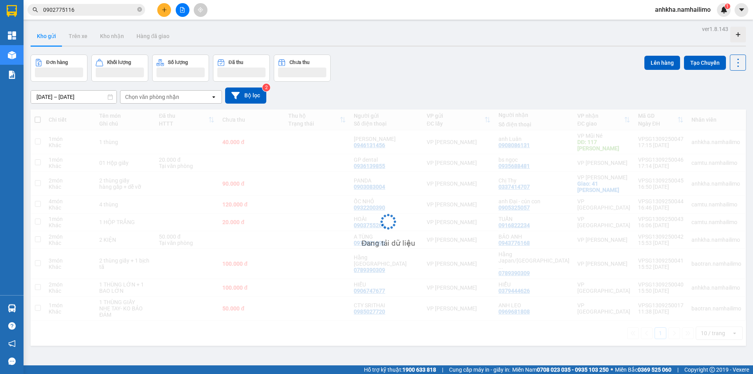
drag, startPoint x: 190, startPoint y: 97, endPoint x: 182, endPoint y: 102, distance: 9.4
click at [189, 98] on div "Chọn văn phòng nhận" at bounding box center [165, 97] width 90 height 13
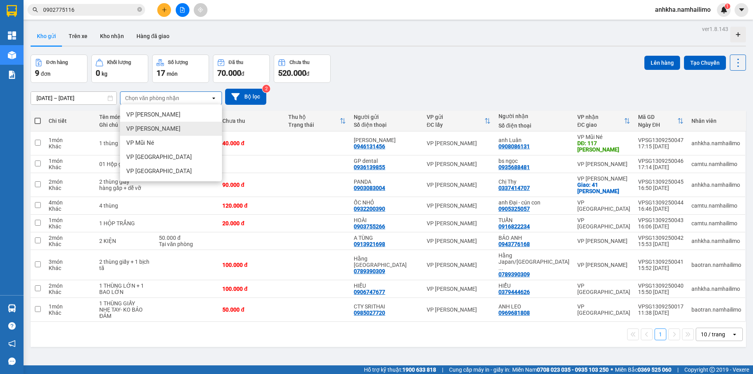
click at [164, 128] on div "VP [PERSON_NAME]" at bounding box center [171, 129] width 102 height 14
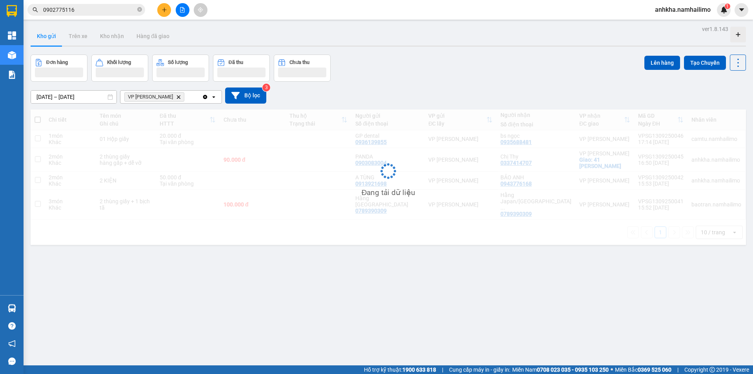
drag, startPoint x: 191, startPoint y: 98, endPoint x: 187, endPoint y: 102, distance: 5.5
click at [190, 99] on div "VP [PERSON_NAME] Delete" at bounding box center [161, 97] width 82 height 13
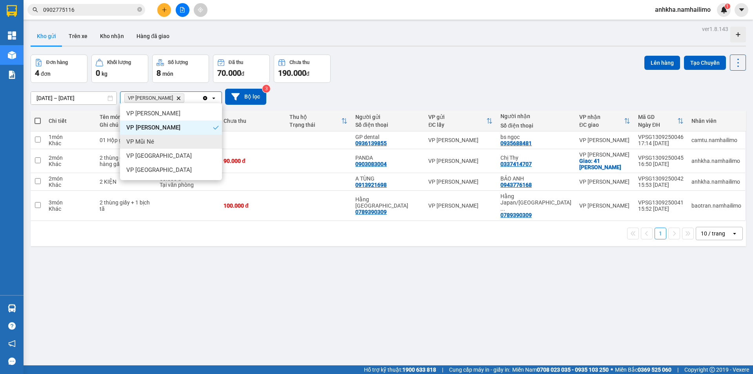
click at [160, 138] on div "VP Mũi Né" at bounding box center [171, 141] width 102 height 14
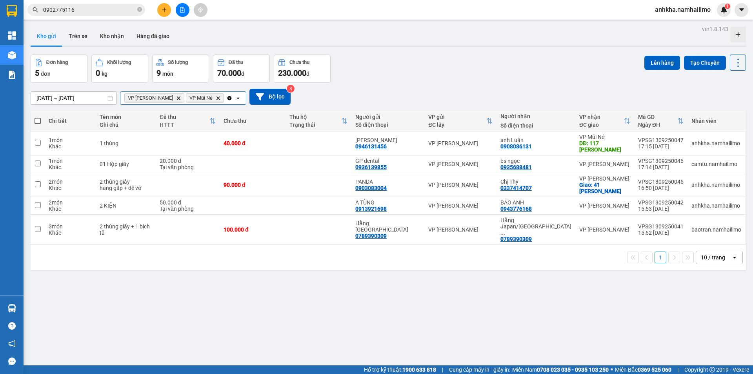
click at [225, 96] on input "Selected VP Phan Thiết, VP Mũi Né." at bounding box center [225, 98] width 1 height 8
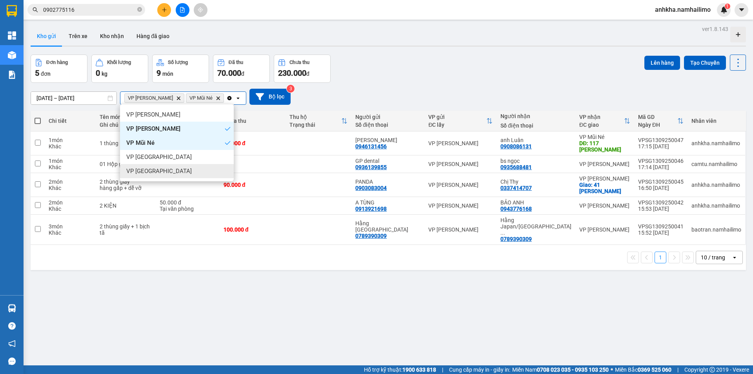
click at [156, 168] on span "VP [GEOGRAPHIC_DATA]" at bounding box center [158, 171] width 65 height 8
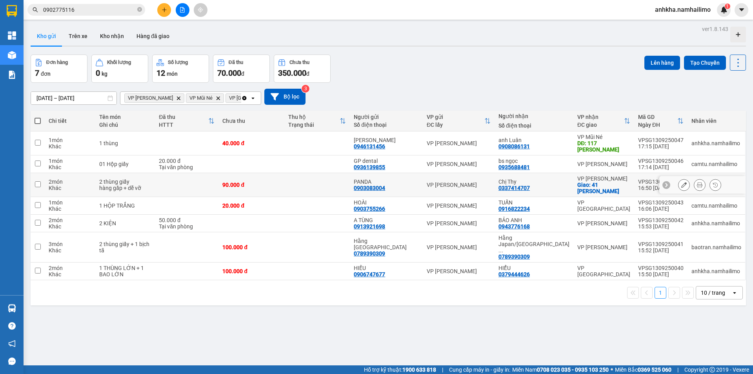
drag, startPoint x: 224, startPoint y: 181, endPoint x: 211, endPoint y: 207, distance: 28.8
click at [218, 184] on td at bounding box center [187, 185] width 64 height 24
checkbox input "true"
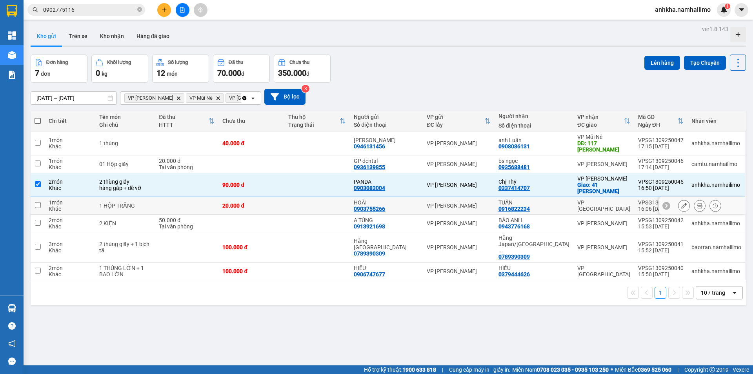
drag, startPoint x: 211, startPoint y: 207, endPoint x: 201, endPoint y: 226, distance: 21.6
click at [209, 210] on td at bounding box center [187, 206] width 64 height 18
checkbox input "true"
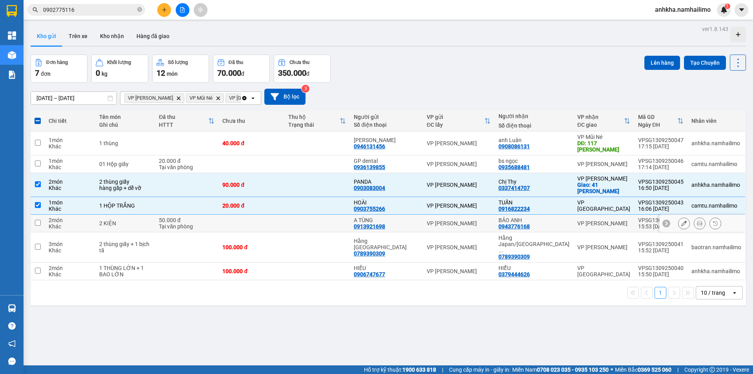
click at [200, 230] on td "50.000 đ Tại văn phòng" at bounding box center [187, 223] width 64 height 18
checkbox input "true"
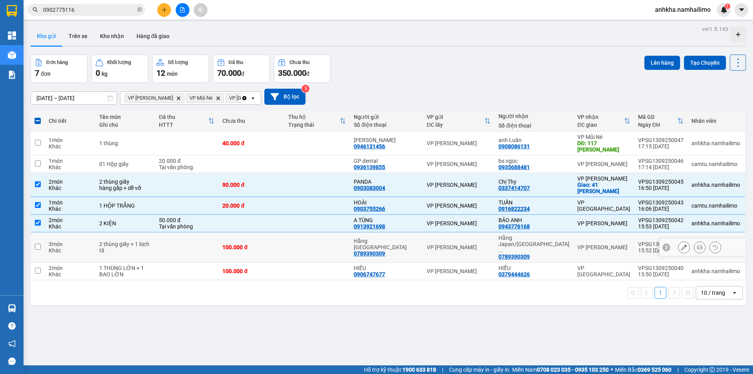
drag, startPoint x: 196, startPoint y: 243, endPoint x: 191, endPoint y: 261, distance: 17.9
click at [195, 249] on td at bounding box center [187, 247] width 64 height 30
checkbox input "true"
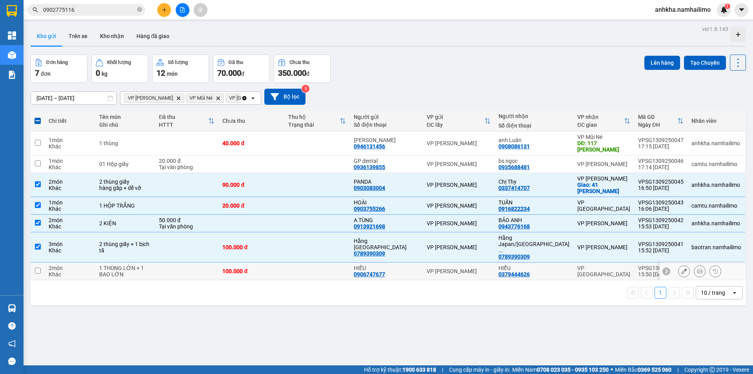
drag, startPoint x: 191, startPoint y: 261, endPoint x: 188, endPoint y: 267, distance: 7.0
click at [191, 262] on td at bounding box center [187, 271] width 64 height 18
checkbox input "true"
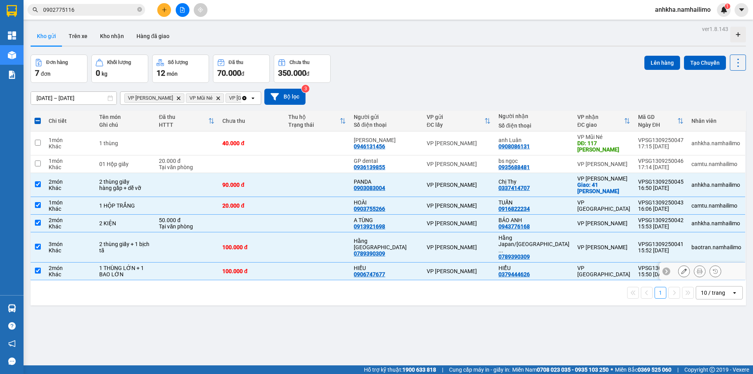
click at [449, 262] on td "VP [PERSON_NAME]" at bounding box center [459, 271] width 72 height 18
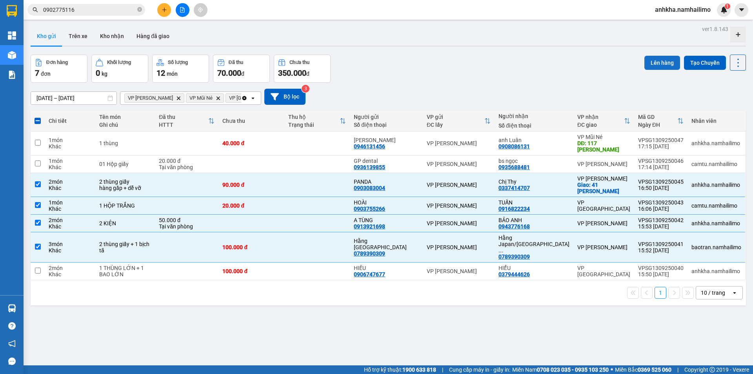
click at [651, 60] on button "Lên hàng" at bounding box center [662, 63] width 36 height 14
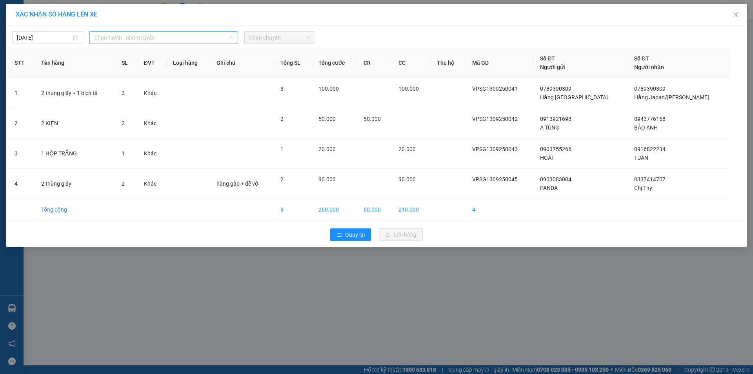
click at [147, 36] on span "Chọn tuyến - nhóm tuyến" at bounding box center [163, 38] width 139 height 12
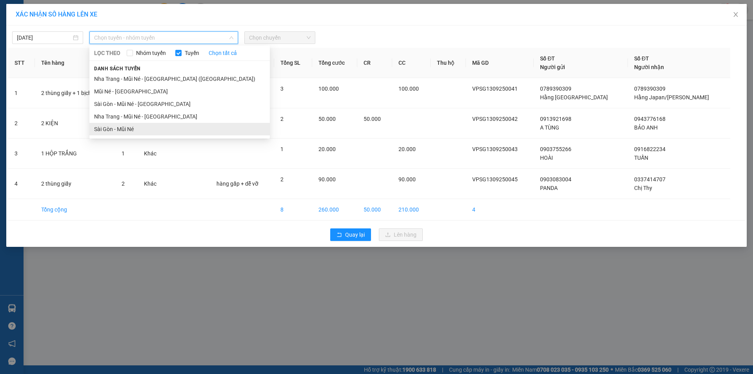
drag, startPoint x: 131, startPoint y: 89, endPoint x: 117, endPoint y: 127, distance: 41.2
click at [117, 127] on ul "Nha Trang - Mũi Né - [GEOGRAPHIC_DATA] ([GEOGRAPHIC_DATA]) Mũi Né - [GEOGRAPHIC…" at bounding box center [179, 104] width 180 height 63
click at [117, 127] on li "Sài Gòn - Mũi Né" at bounding box center [179, 129] width 180 height 13
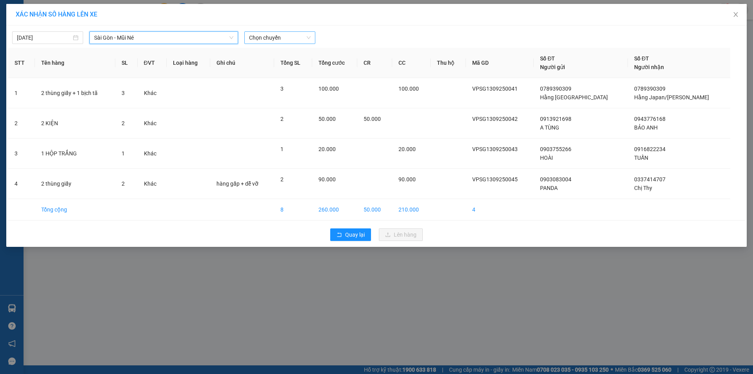
click at [260, 40] on span "Chọn chuyến" at bounding box center [280, 38] width 62 height 12
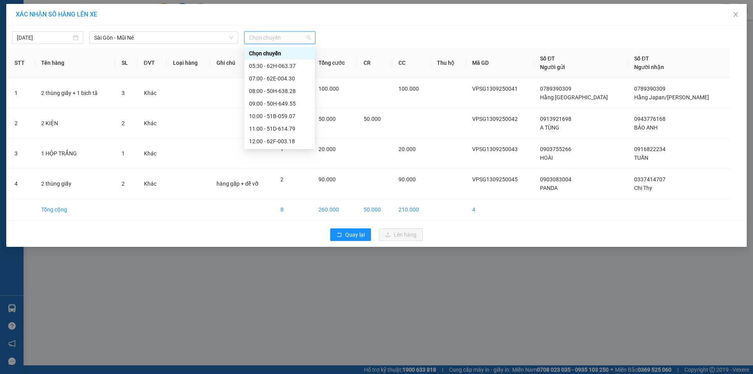
click at [270, 174] on div "17:00 - 62H-063.37" at bounding box center [279, 178] width 61 height 9
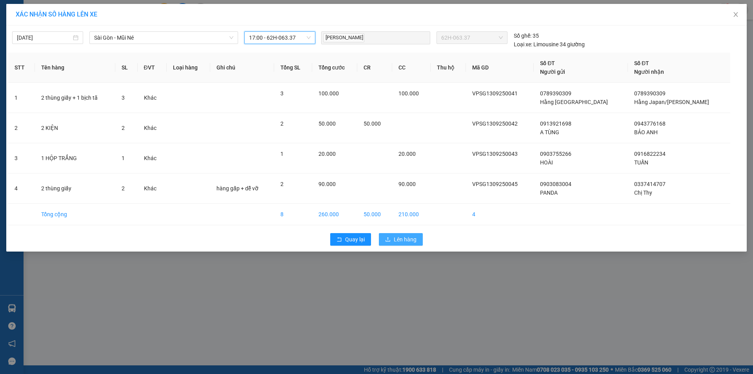
drag, startPoint x: 398, startPoint y: 236, endPoint x: 387, endPoint y: 227, distance: 13.9
click at [397, 236] on span "Lên hàng" at bounding box center [405, 239] width 23 height 9
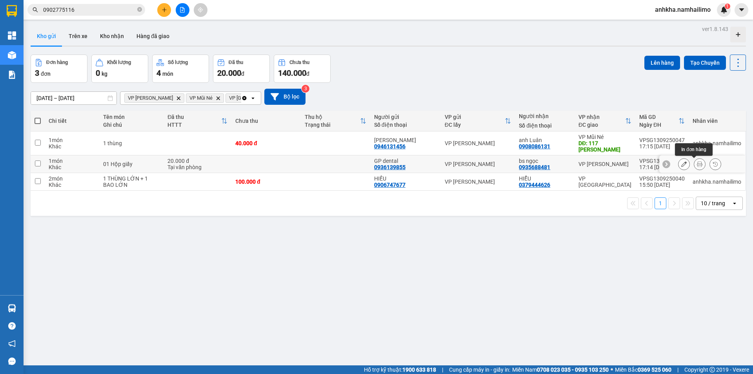
click at [694, 166] on button at bounding box center [699, 164] width 11 height 14
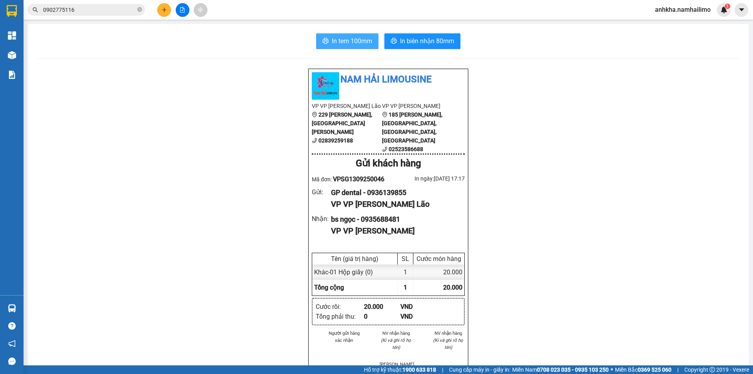
click at [332, 40] on span "In tem 100mm" at bounding box center [352, 41] width 40 height 10
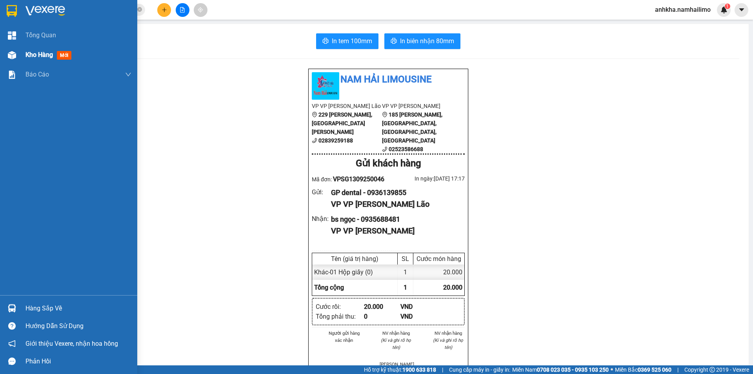
click at [22, 57] on div "Kho hàng mới" at bounding box center [68, 55] width 137 height 20
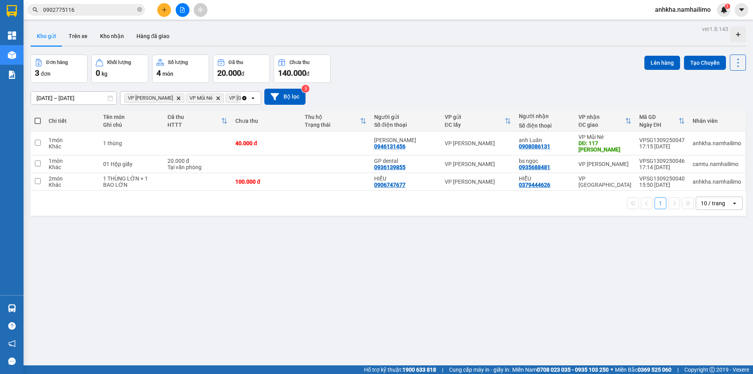
click at [181, 11] on icon "file-add" at bounding box center [182, 9] width 5 height 5
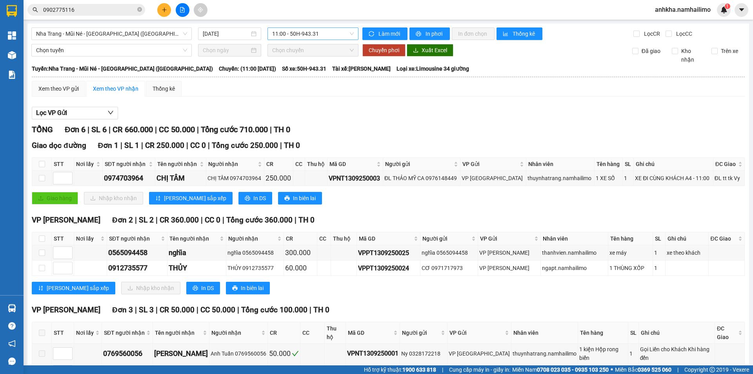
click at [302, 34] on span "11:00 - 50H-943.31" at bounding box center [313, 34] width 82 height 12
drag, startPoint x: 137, startPoint y: 29, endPoint x: 129, endPoint y: 35, distance: 9.7
click at [135, 30] on span "Nha Trang - Mũi Né - [GEOGRAPHIC_DATA] ([GEOGRAPHIC_DATA])" at bounding box center [111, 34] width 151 height 12
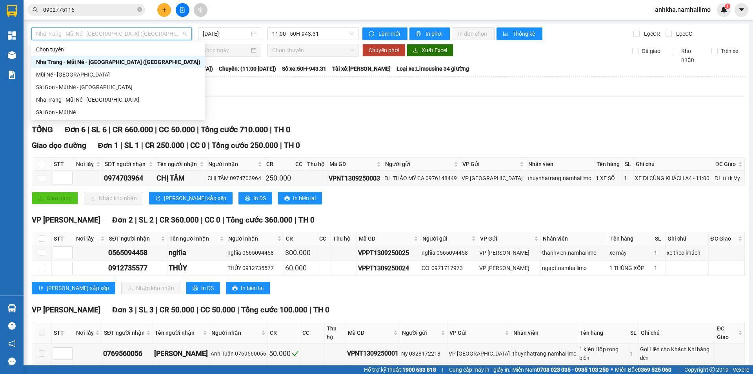
drag, startPoint x: 129, startPoint y: 35, endPoint x: 115, endPoint y: 45, distance: 17.7
click at [129, 35] on span "Nha Trang - Mũi Né - [GEOGRAPHIC_DATA] ([GEOGRAPHIC_DATA])" at bounding box center [111, 34] width 151 height 12
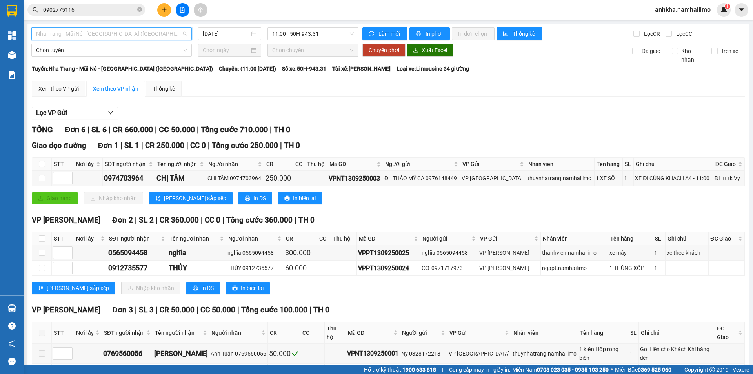
click at [116, 33] on span "Nha Trang - Mũi Né - [GEOGRAPHIC_DATA] ([GEOGRAPHIC_DATA])" at bounding box center [111, 34] width 151 height 12
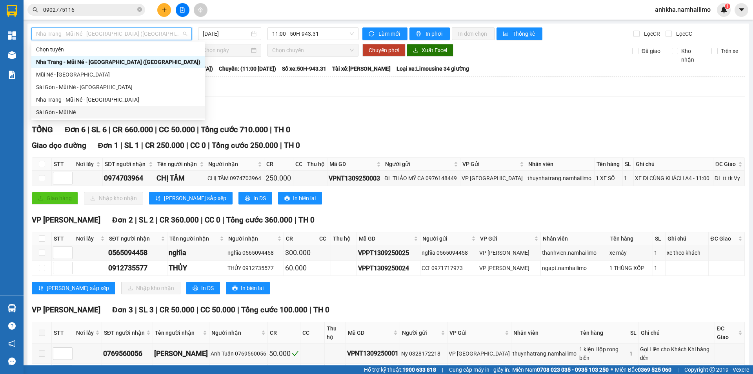
click at [55, 107] on div "Sài Gòn - Mũi Né" at bounding box center [118, 112] width 174 height 13
type input "[DATE]"
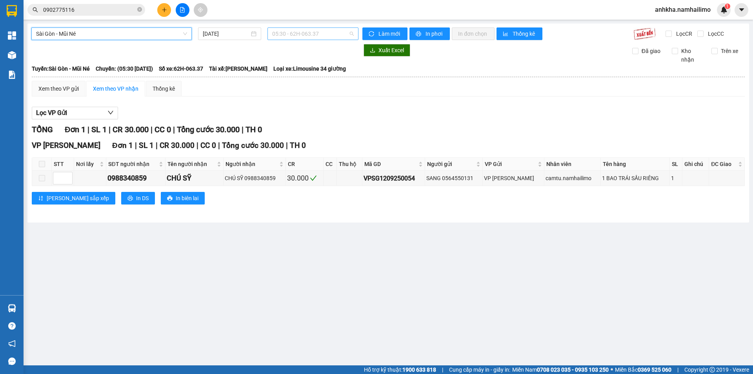
click at [277, 34] on span "05:30 - 62H-063.37" at bounding box center [313, 34] width 82 height 12
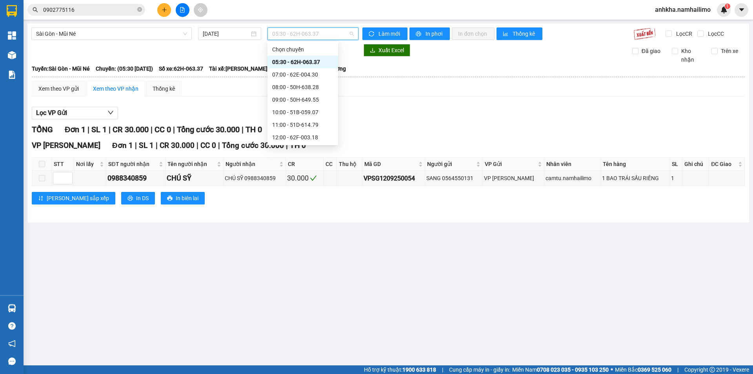
click at [292, 171] on div "17:00 - 62H-063.37" at bounding box center [302, 175] width 61 height 9
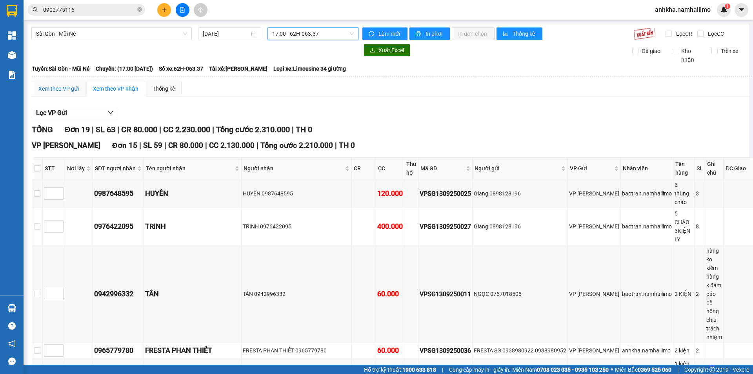
click at [74, 87] on div "Xem theo VP gửi" at bounding box center [58, 88] width 40 height 9
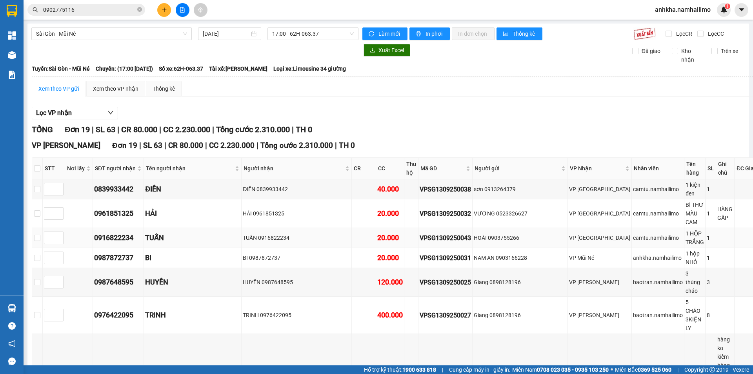
scroll to position [58, 0]
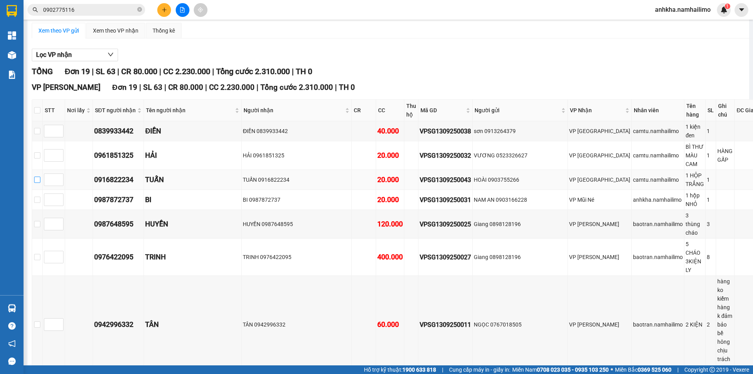
click at [43, 179] on td at bounding box center [37, 180] width 11 height 20
click at [40, 178] on input "checkbox" at bounding box center [37, 179] width 6 height 6
checkbox input "true"
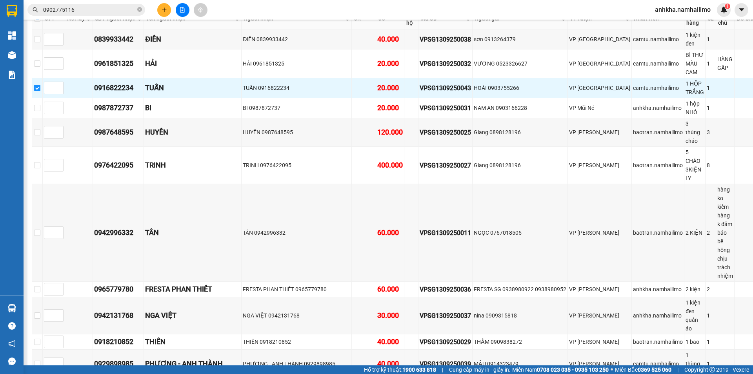
scroll to position [293, 0]
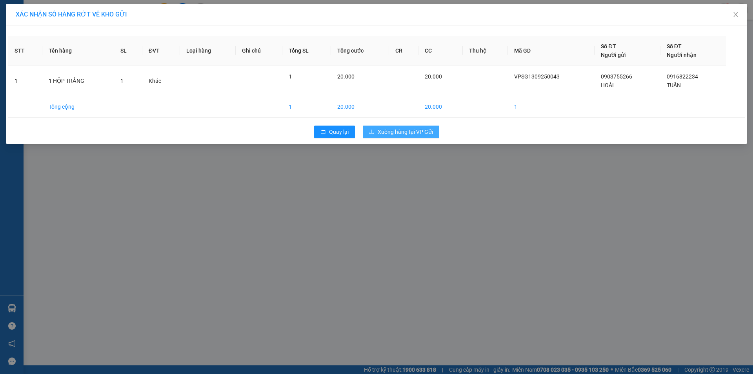
click at [387, 130] on span "Xuống hàng tại VP Gửi" at bounding box center [405, 131] width 55 height 9
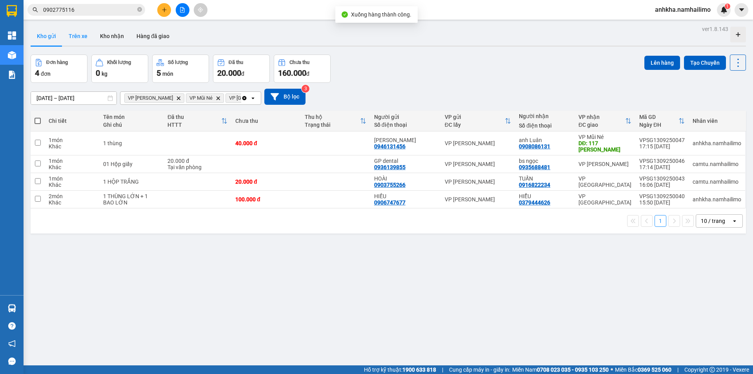
click at [81, 36] on button "Trên xe" at bounding box center [77, 36] width 31 height 19
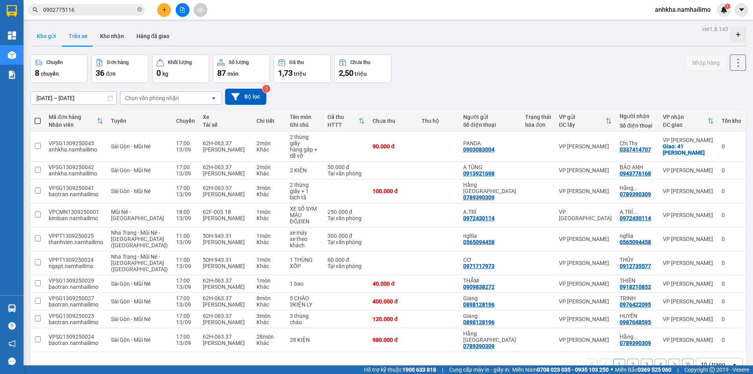
click at [48, 38] on button "Kho gửi" at bounding box center [47, 36] width 32 height 19
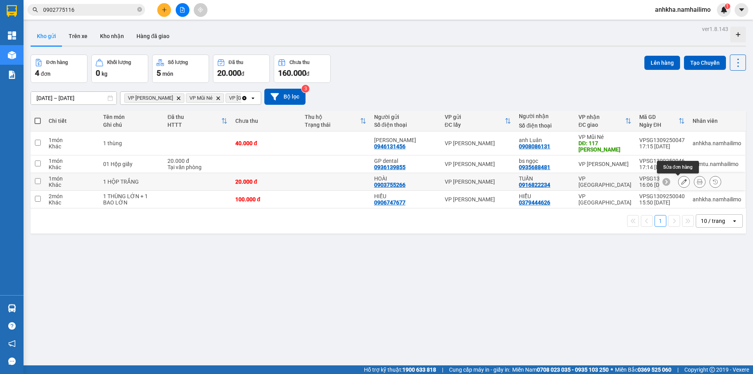
click at [697, 183] on icon at bounding box center [699, 181] width 5 height 5
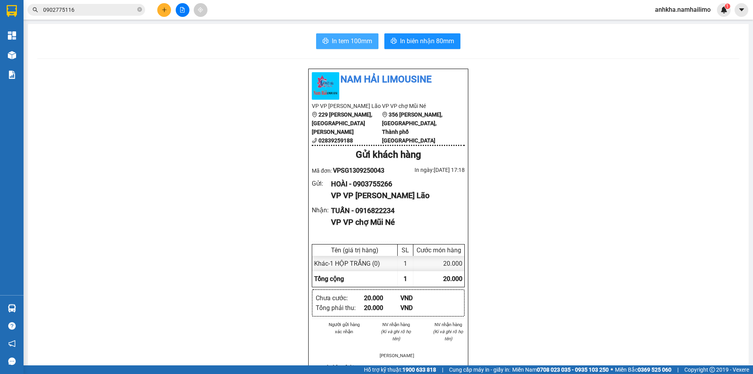
click at [325, 33] on button "In tem 100mm" at bounding box center [347, 41] width 62 height 16
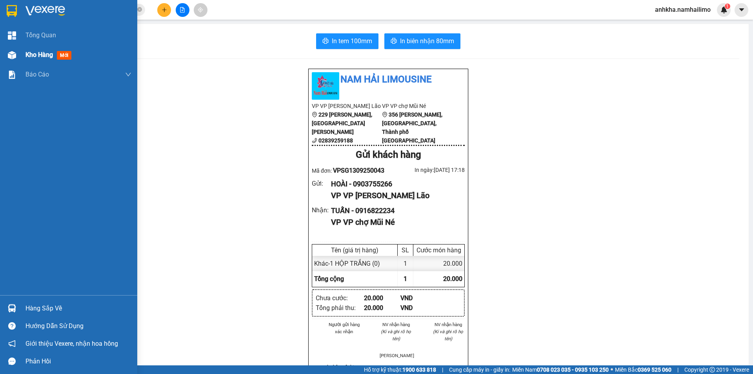
click at [18, 51] on div at bounding box center [12, 55] width 14 height 14
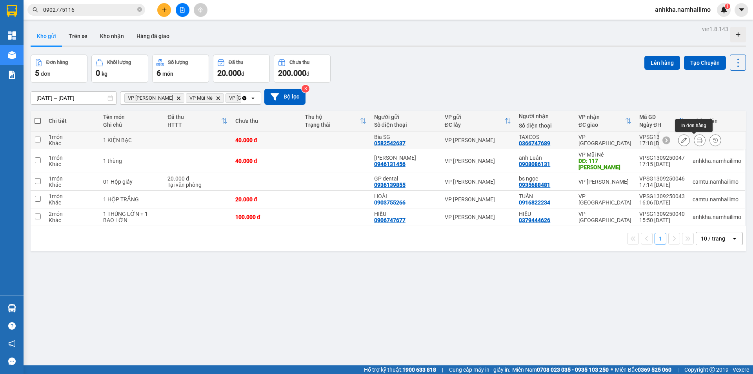
click at [694, 136] on button at bounding box center [699, 140] width 11 height 14
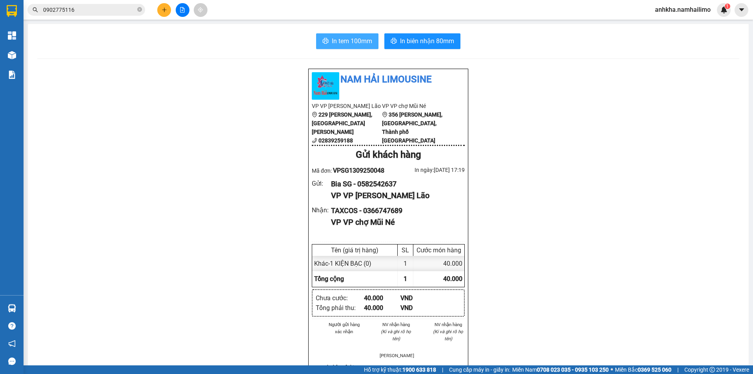
click at [347, 41] on span "In tem 100mm" at bounding box center [352, 41] width 40 height 10
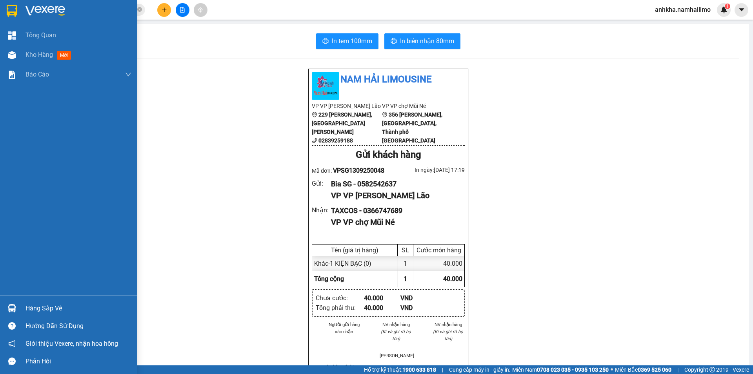
click at [14, 301] on div at bounding box center [12, 308] width 14 height 14
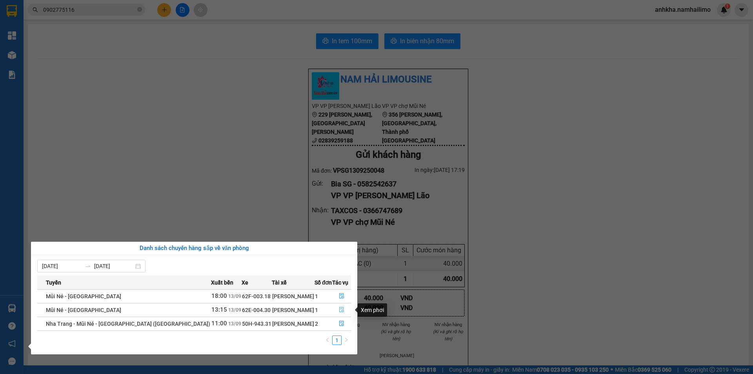
click at [339, 310] on icon "file-done" at bounding box center [341, 309] width 5 height 5
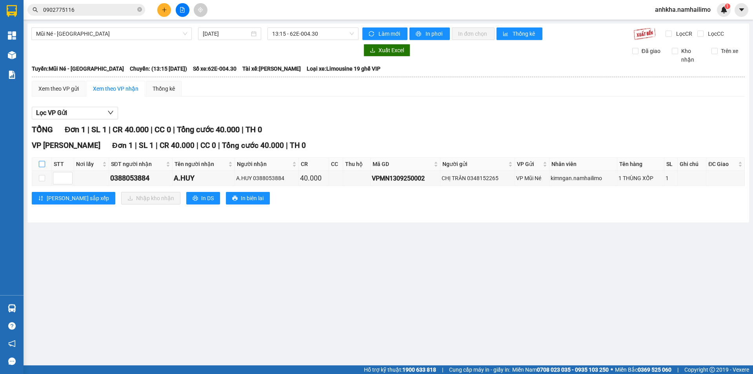
click at [44, 165] on input "checkbox" at bounding box center [42, 164] width 6 height 6
checkbox input "true"
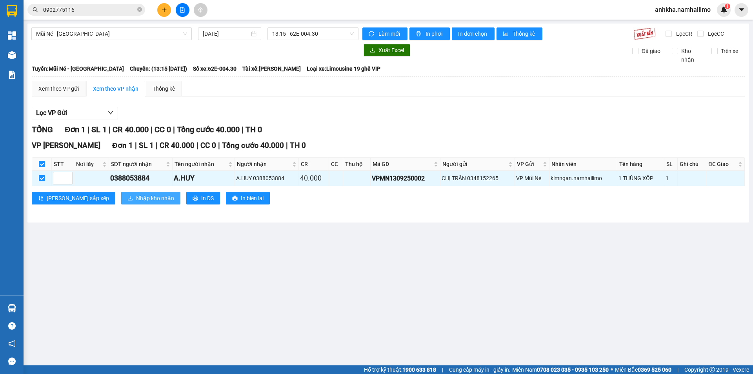
click at [136, 200] on span "Nhập kho nhận" at bounding box center [155, 198] width 38 height 9
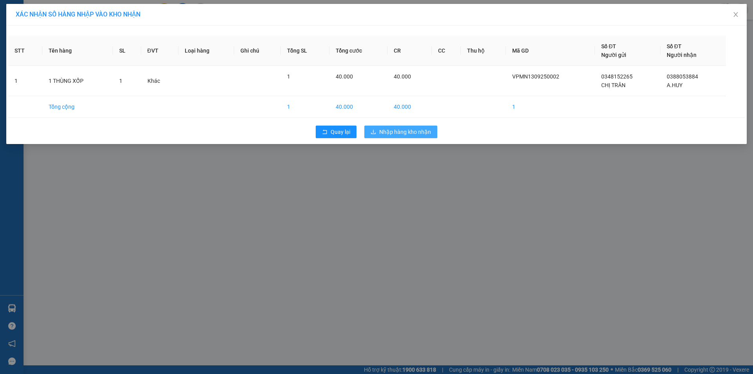
click at [402, 133] on span "Nhập hàng kho nhận" at bounding box center [405, 131] width 52 height 9
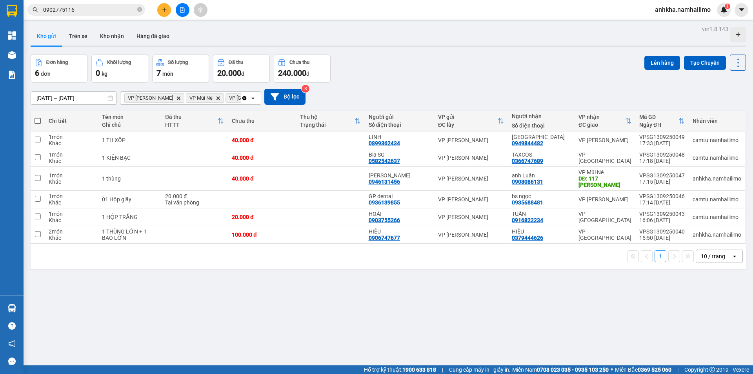
click at [61, 36] on button "Kho gửi" at bounding box center [47, 36] width 32 height 19
click at [160, 9] on button at bounding box center [164, 10] width 14 height 14
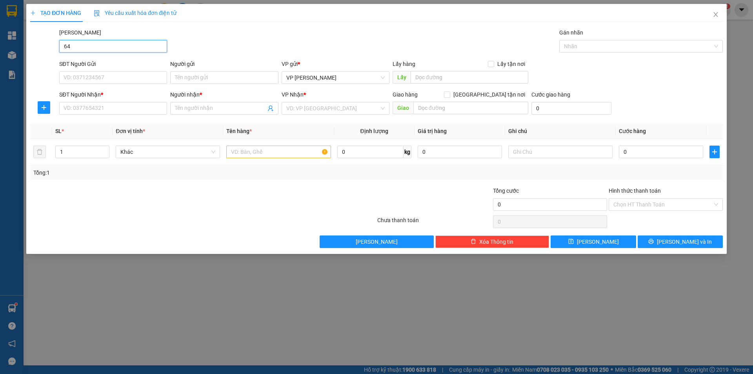
type input "647"
drag, startPoint x: 78, startPoint y: 47, endPoint x: 65, endPoint y: 46, distance: 13.3
click at [61, 47] on input "647" at bounding box center [113, 46] width 108 height 13
click at [90, 107] on input "647" at bounding box center [113, 108] width 108 height 13
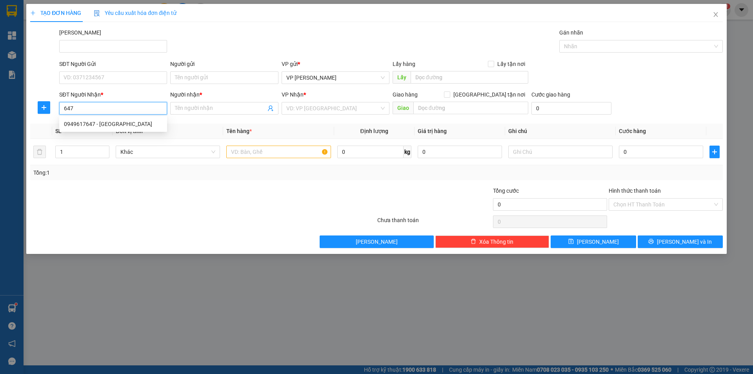
click at [99, 107] on input "647" at bounding box center [113, 108] width 108 height 13
click at [98, 123] on div "0949617647 - Hồng Lợi" at bounding box center [113, 124] width 98 height 9
type input "0949617647"
type input "Hồng Lợi"
type input "30.000"
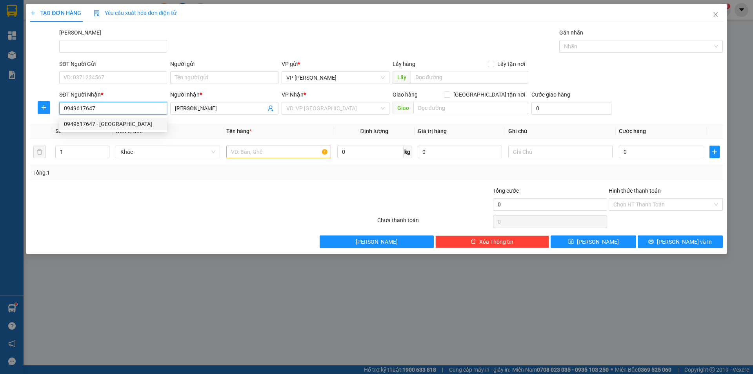
type input "30.000"
type input "0949617647"
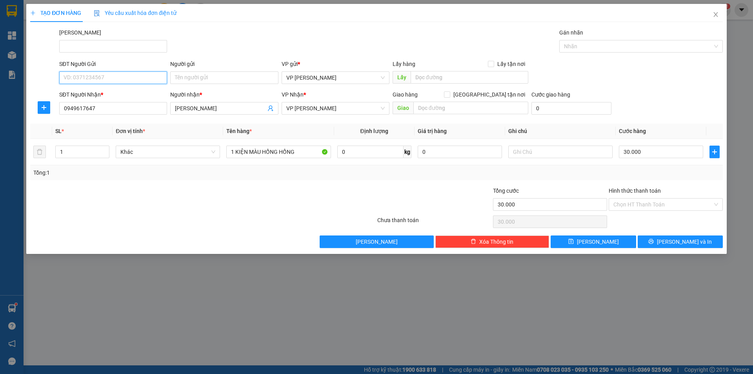
click at [96, 81] on input "SĐT Người Gửi" at bounding box center [113, 77] width 108 height 13
click at [102, 93] on div "0909432118 - QUANG BẠC ĐẠN" at bounding box center [113, 93] width 98 height 9
type input "0909432118"
type input "QUANG BẠC ĐẠN"
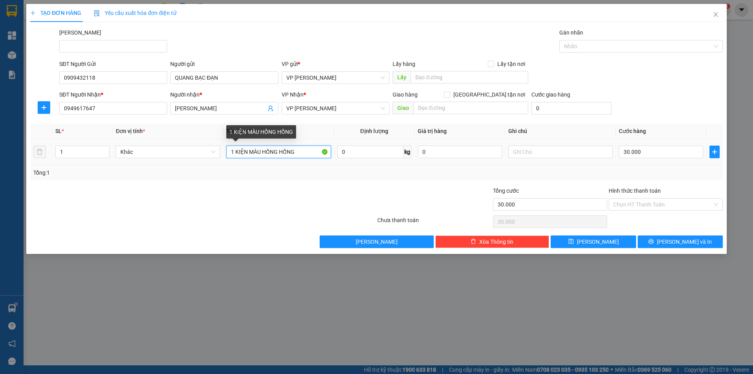
drag, startPoint x: 277, startPoint y: 152, endPoint x: 308, endPoint y: 151, distance: 31.0
click at [308, 151] on input "1 KIỆN MÀU HỒNG HỒNG" at bounding box center [278, 151] width 104 height 13
click at [305, 152] on input "1 KIỆN MÀU HỒNG HỒNG" at bounding box center [278, 151] width 104 height 13
drag, startPoint x: 305, startPoint y: 152, endPoint x: 251, endPoint y: 154, distance: 53.8
click at [251, 154] on input "1 KIỆN MÀU HỒNG HỒNG" at bounding box center [278, 151] width 104 height 13
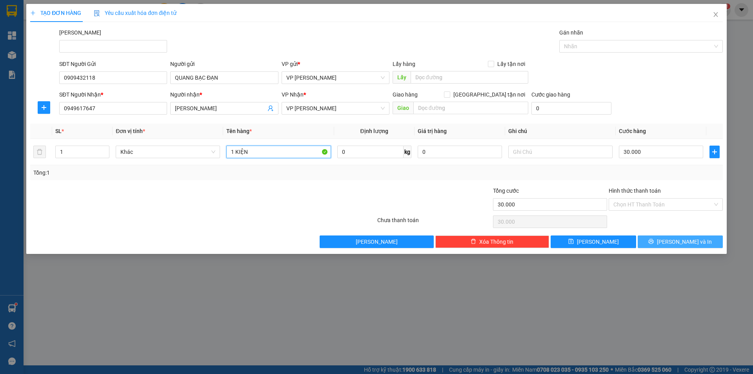
type input "1 KIỆN"
click at [661, 244] on button "[PERSON_NAME] và In" at bounding box center [679, 241] width 85 height 13
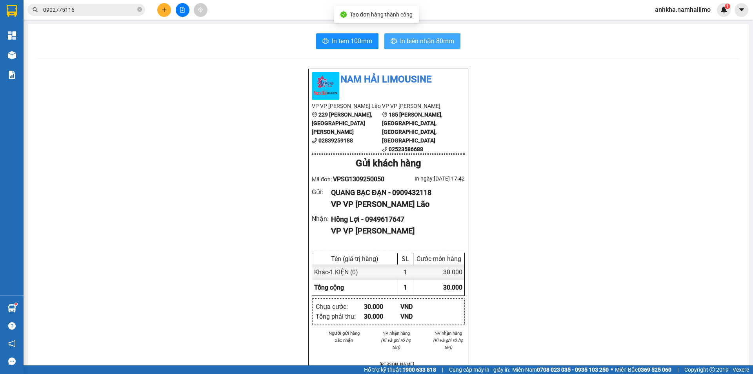
drag, startPoint x: 427, startPoint y: 35, endPoint x: 433, endPoint y: 51, distance: 16.9
click at [427, 36] on button "In biên nhận 80mm" at bounding box center [422, 41] width 76 height 16
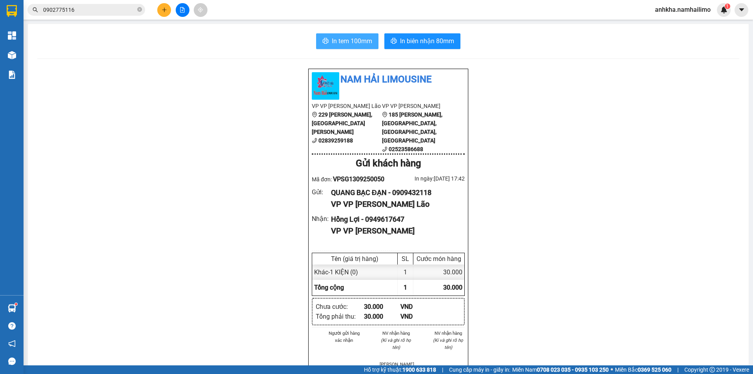
click at [359, 39] on span "In tem 100mm" at bounding box center [352, 41] width 40 height 10
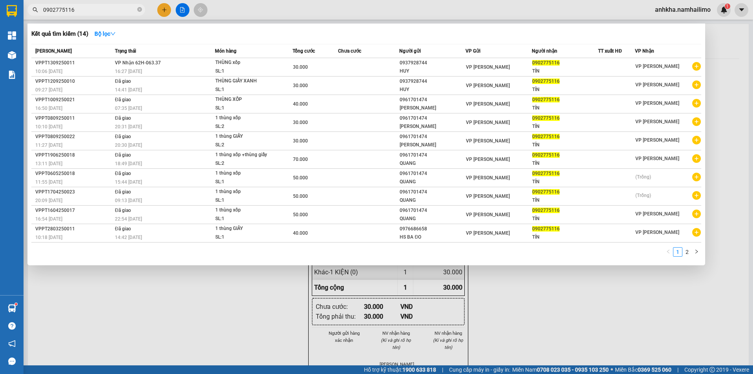
click at [132, 6] on input "0902775116" at bounding box center [89, 9] width 93 height 9
click at [140, 8] on icon "close-circle" at bounding box center [139, 9] width 5 height 5
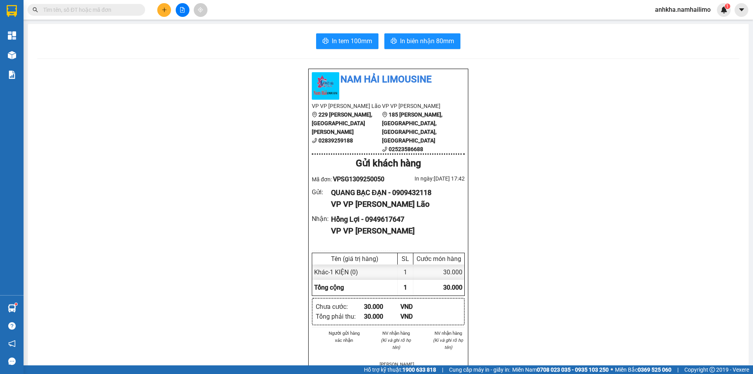
click at [103, 9] on input "text" at bounding box center [89, 9] width 93 height 9
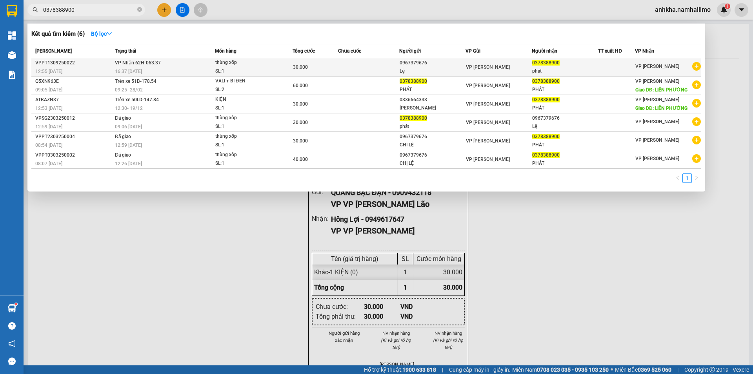
type input "0378388900"
click at [417, 59] on div "0967379676" at bounding box center [431, 63] width 65 height 8
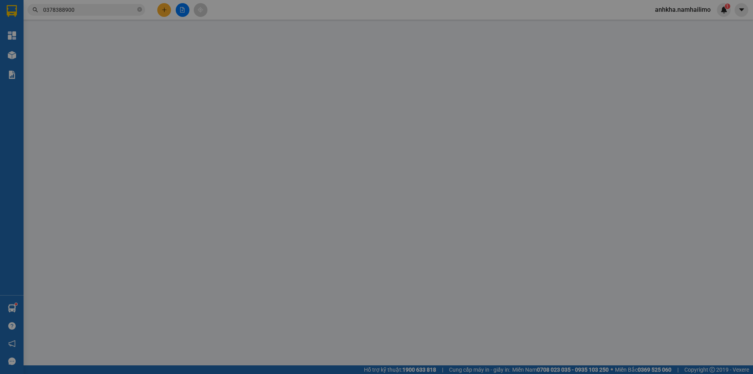
type input "0967379676"
type input "Lệ"
type input "0378388900"
type input "phát"
type input "30.000"
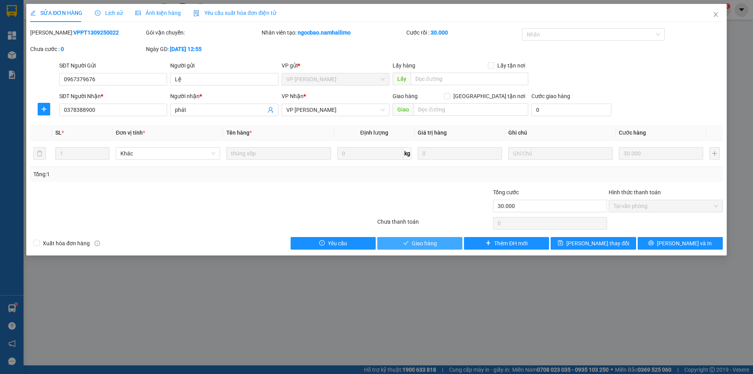
click at [422, 242] on span "Giao hàng" at bounding box center [424, 243] width 25 height 9
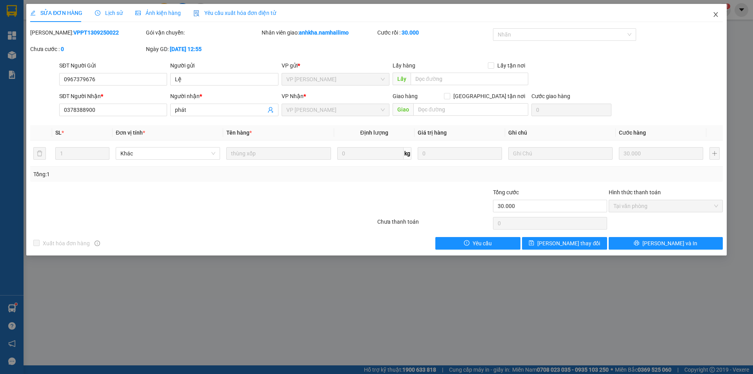
click at [714, 11] on span "Close" at bounding box center [716, 15] width 22 height 22
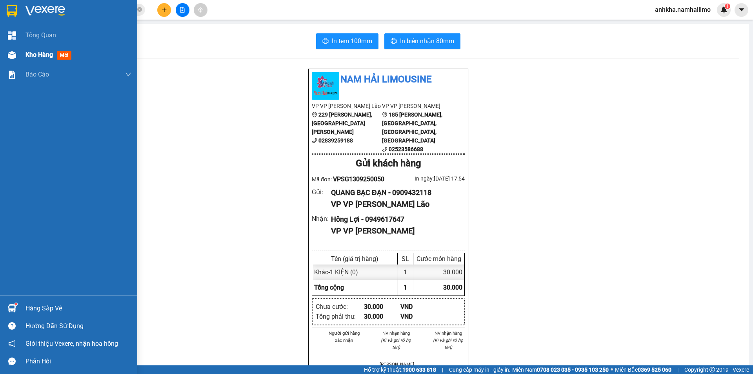
click at [17, 53] on div at bounding box center [12, 55] width 14 height 14
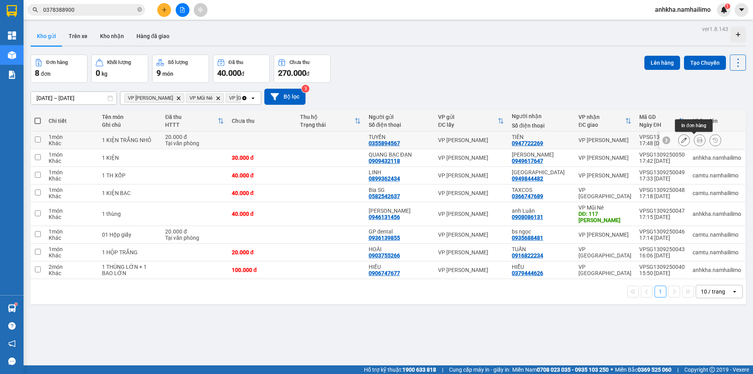
click at [699, 142] on div at bounding box center [700, 140] width 12 height 12
click at [696, 142] on button at bounding box center [699, 140] width 11 height 14
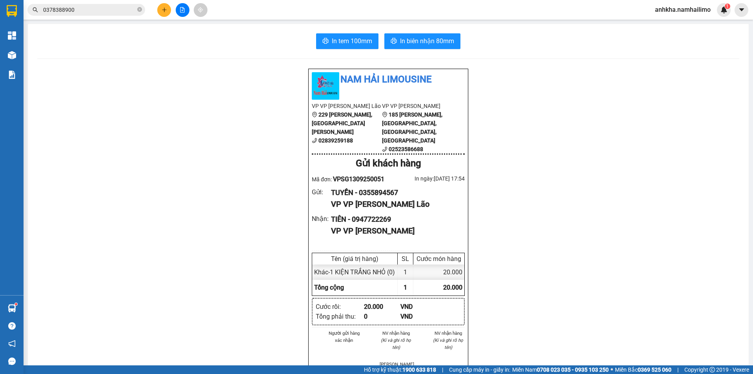
click at [342, 50] on div "In tem 100mm In biên nhận 80mm Nam Hải Limousine VP VP Phạm Ngũ Lão 229 Phạm Ng…" at bounding box center [388, 364] width 721 height 680
click at [345, 41] on span "In tem 100mm" at bounding box center [352, 41] width 40 height 10
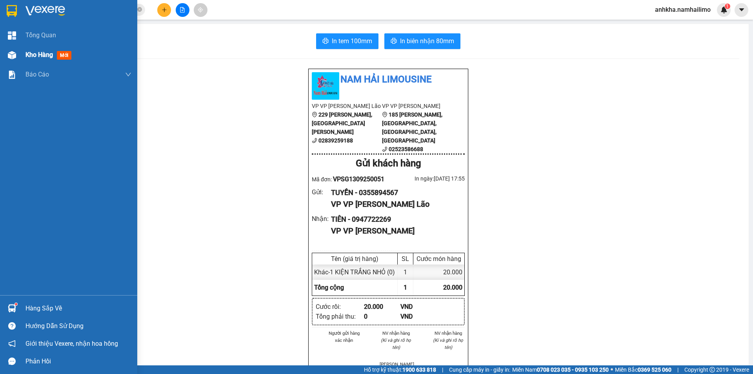
drag, startPoint x: 47, startPoint y: 38, endPoint x: 33, endPoint y: 57, distance: 24.0
click at [43, 46] on div "Tổng Quan Kho hàng mới Báo cáo BC hàng tồn (all) Báo cáo dòng tiền (trạm)" at bounding box center [68, 159] width 137 height 269
click at [31, 60] on div "Kho hàng mới" at bounding box center [49, 55] width 49 height 10
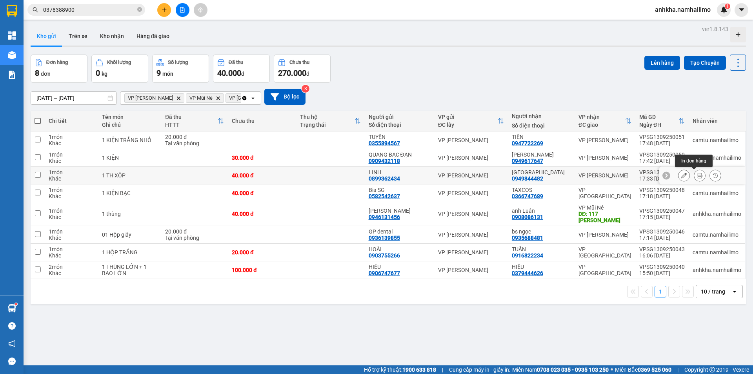
click at [694, 172] on button at bounding box center [699, 176] width 11 height 14
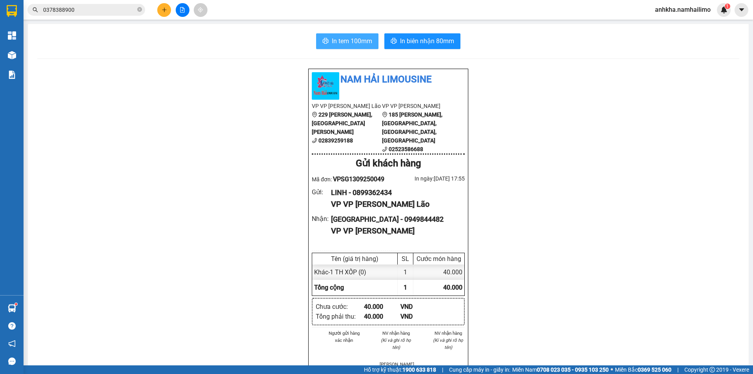
click at [345, 49] on button "In tem 100mm" at bounding box center [347, 41] width 62 height 16
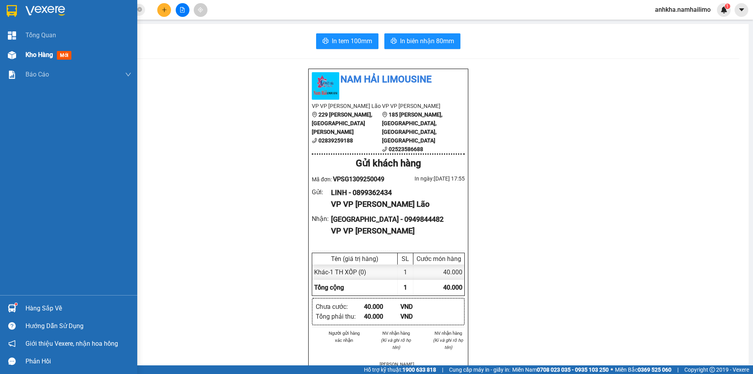
click at [29, 61] on div "Kho hàng mới" at bounding box center [78, 55] width 106 height 20
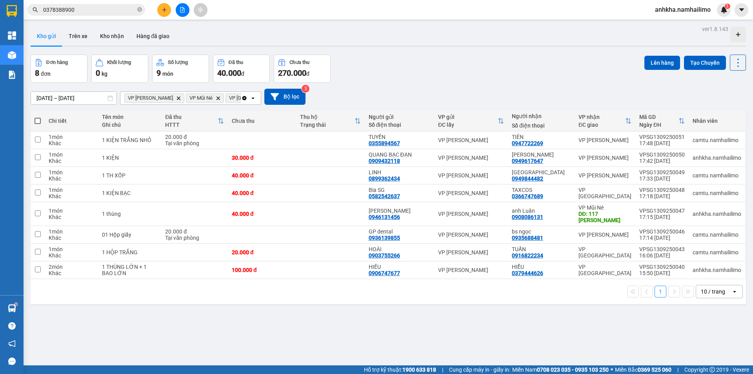
click at [42, 119] on th at bounding box center [38, 121] width 14 height 21
click at [36, 118] on span at bounding box center [37, 121] width 6 height 6
click at [38, 117] on input "checkbox" at bounding box center [38, 117] width 0 height 0
checkbox input "true"
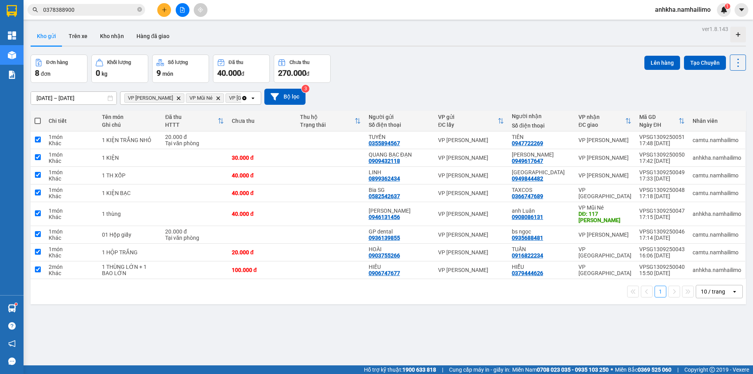
checkbox input "true"
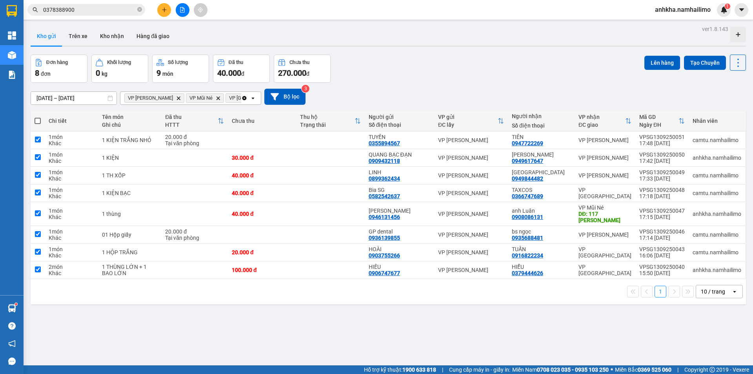
checkbox input "true"
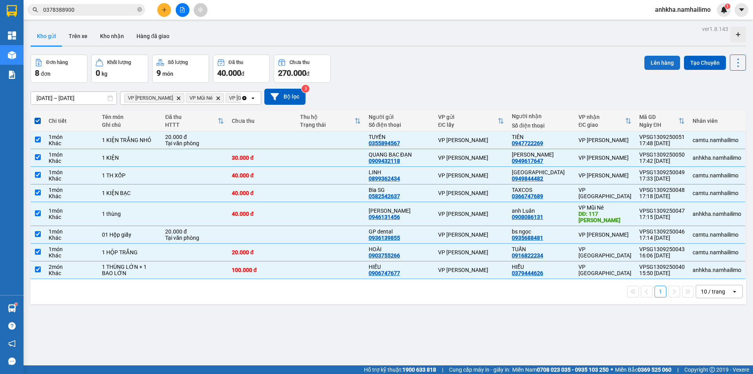
click at [660, 64] on button "Lên hàng" at bounding box center [662, 63] width 36 height 14
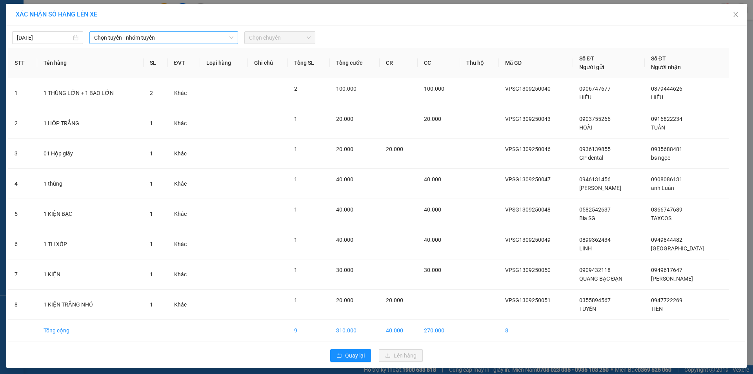
click at [137, 40] on span "Chọn tuyến - nhóm tuyến" at bounding box center [163, 38] width 139 height 12
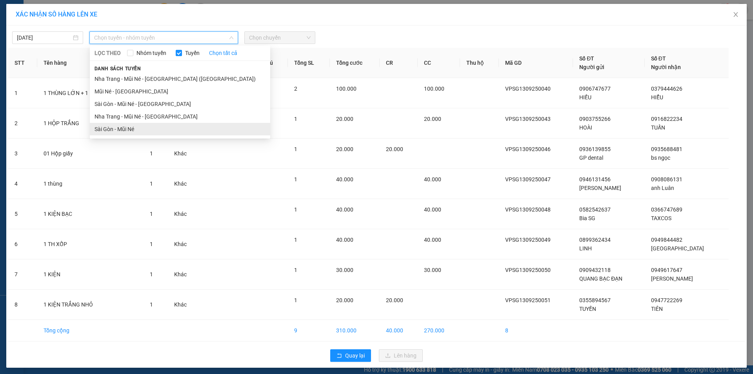
click at [132, 133] on li "Sài Gòn - Mũi Né" at bounding box center [180, 129] width 180 height 13
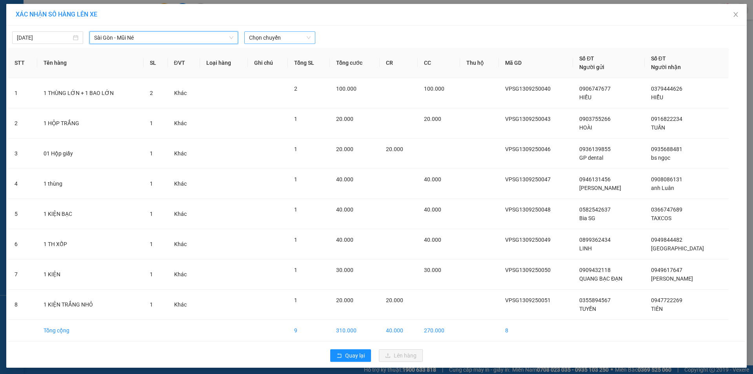
click at [299, 40] on span "Chọn chuyến" at bounding box center [280, 38] width 62 height 12
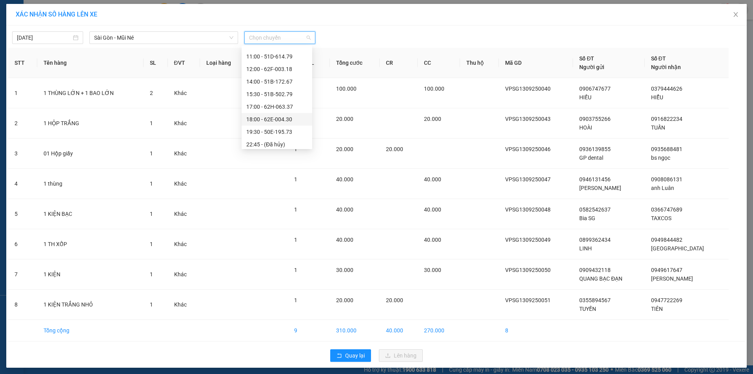
scroll to position [75, 0]
click at [271, 118] on div "18:00 - 62E-004.30" at bounding box center [276, 116] width 61 height 9
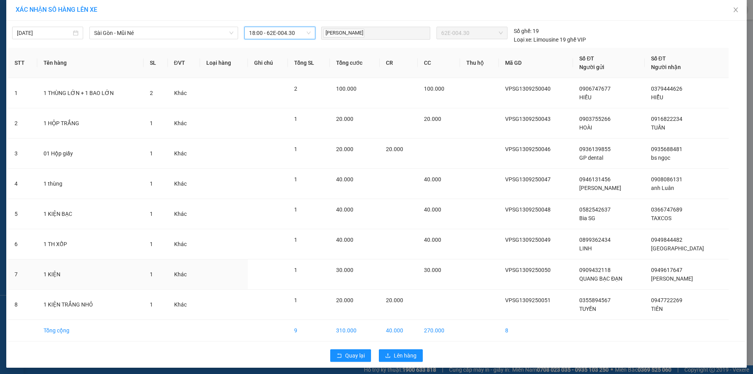
scroll to position [8, 0]
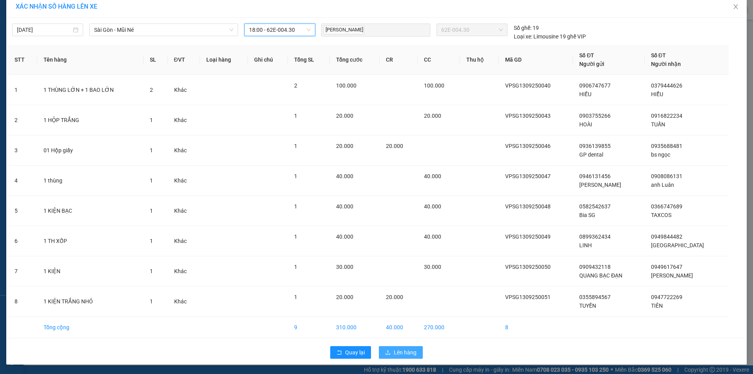
click at [390, 350] on button "Lên hàng" at bounding box center [401, 352] width 44 height 13
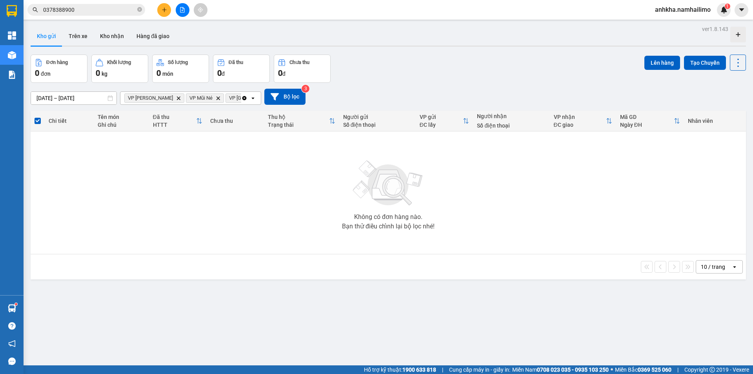
click at [177, 98] on icon "VP Phan Thiết, close by backspace" at bounding box center [179, 98] width 4 height 4
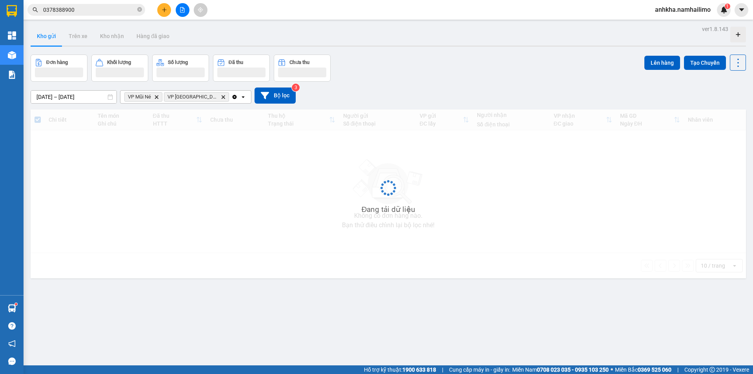
click at [157, 97] on icon "Delete" at bounding box center [156, 96] width 5 height 5
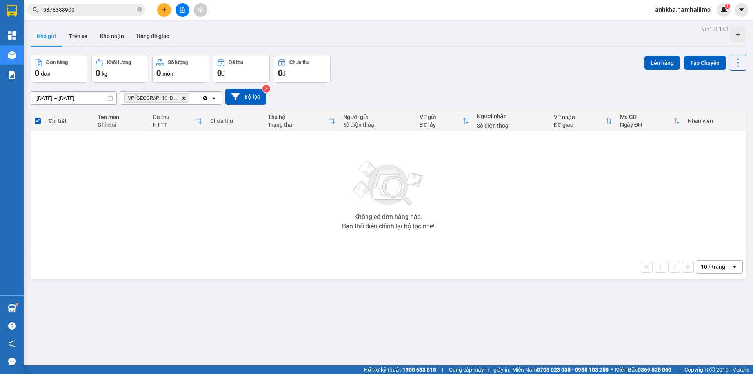
click at [181, 96] on icon "Delete" at bounding box center [183, 98] width 5 height 5
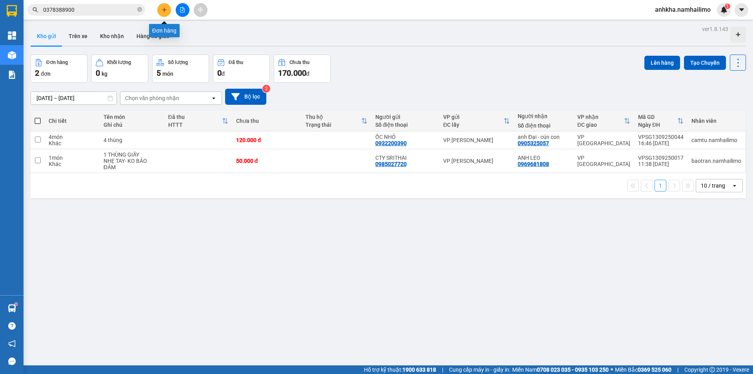
click at [163, 9] on icon "plus" at bounding box center [164, 9] width 5 height 5
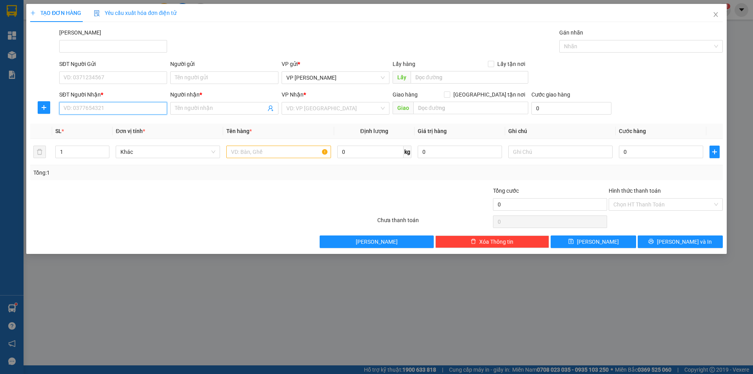
click at [90, 104] on input "SĐT Người Nhận *" at bounding box center [113, 108] width 108 height 13
type input "0971553015"
click at [189, 110] on input "Người nhận *" at bounding box center [220, 108] width 91 height 9
type input "t"
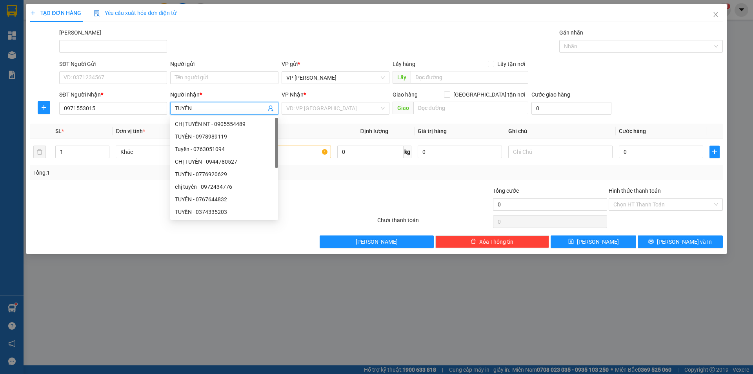
type input "TUYỀN"
click at [79, 70] on div "SĐT Người Gửi" at bounding box center [113, 66] width 108 height 12
click at [87, 81] on input "SĐT Người Gửi" at bounding box center [113, 77] width 108 height 13
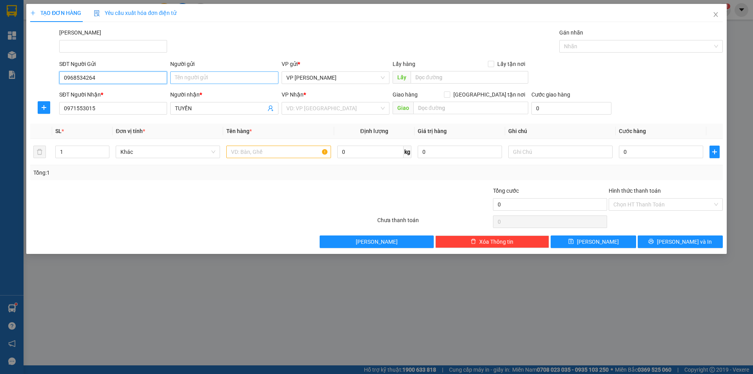
type input "0968534264"
click at [181, 75] on input "Người gửi" at bounding box center [224, 77] width 108 height 13
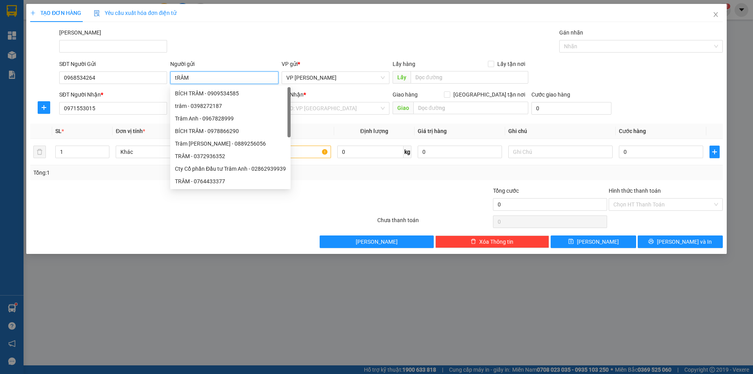
click at [178, 78] on input "tRÂM" at bounding box center [224, 77] width 108 height 13
type input "TRÂM"
click at [238, 34] on div "Mã ĐH Gán nhãn Nhãn" at bounding box center [391, 41] width 666 height 27
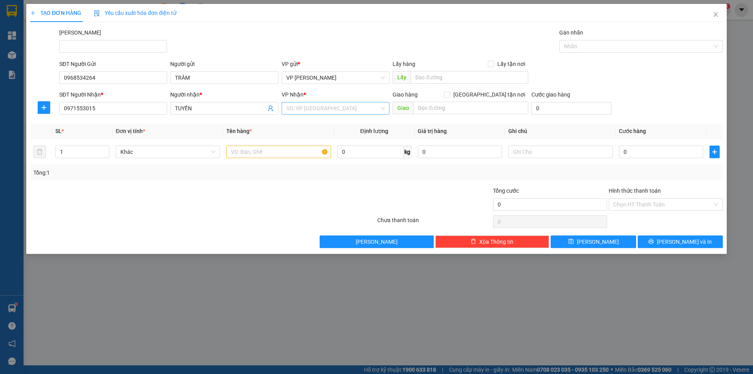
click at [328, 105] on input "search" at bounding box center [332, 108] width 93 height 12
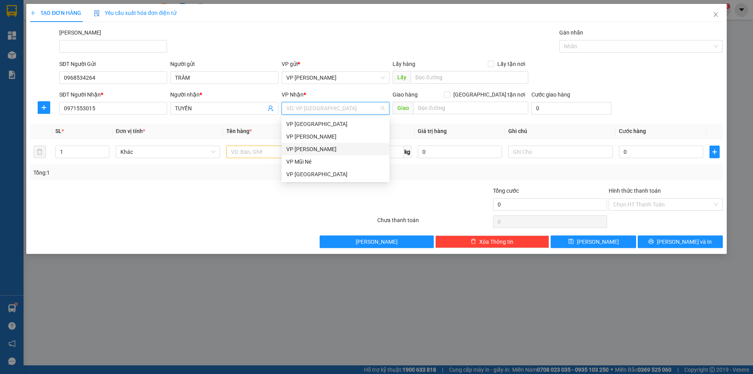
click at [310, 151] on div "VP [PERSON_NAME]" at bounding box center [335, 149] width 98 height 9
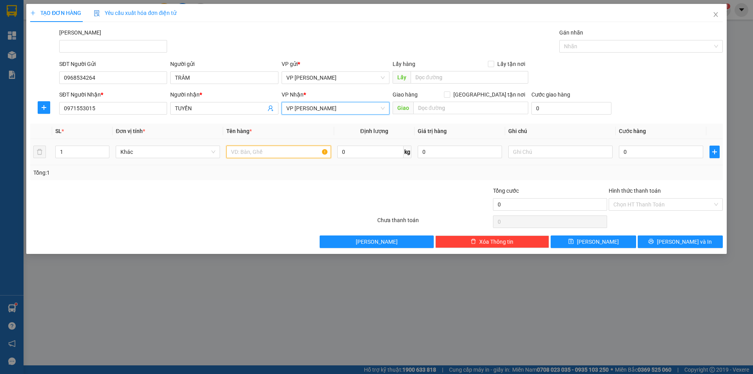
click at [258, 154] on input "text" at bounding box center [278, 151] width 104 height 13
type input "1 XE MÁY VISION"
click at [647, 157] on input "0" at bounding box center [661, 151] width 84 height 13
type input "3"
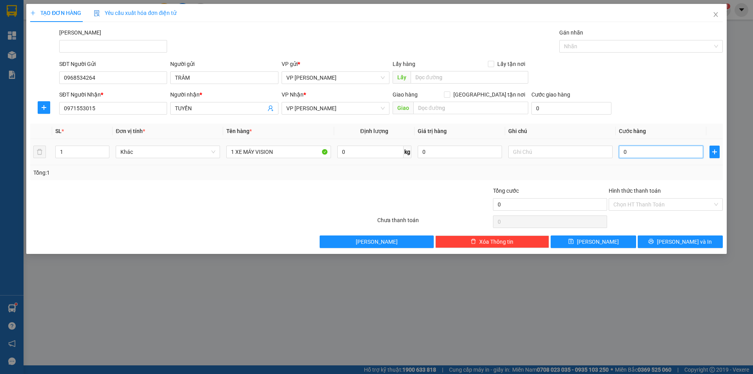
type input "3"
type input "30"
type input "300"
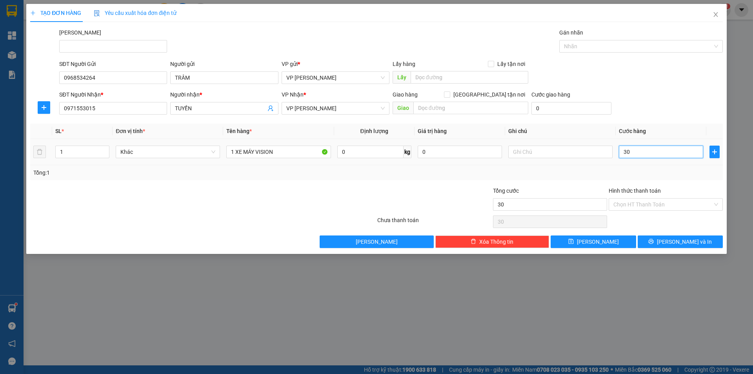
type input "300"
type input "3.000"
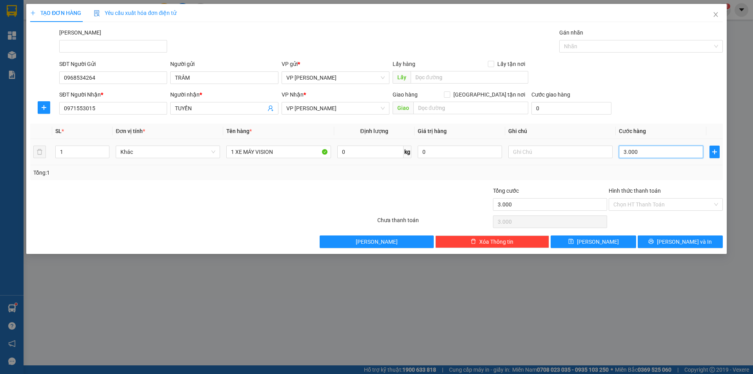
type input "30.000"
type input "300.000"
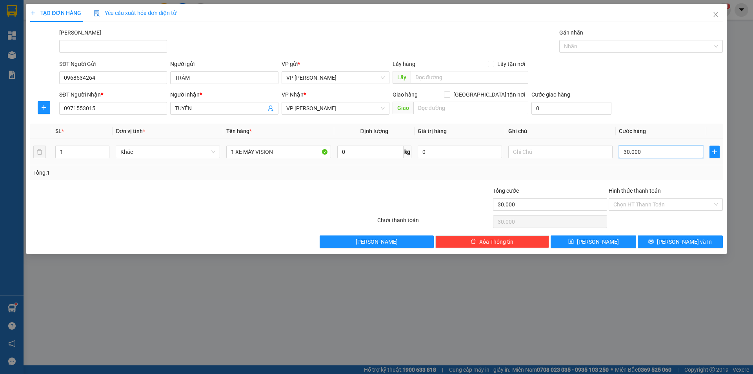
type input "300.000"
click at [659, 204] on input "Hình thức thanh toán" at bounding box center [662, 204] width 99 height 12
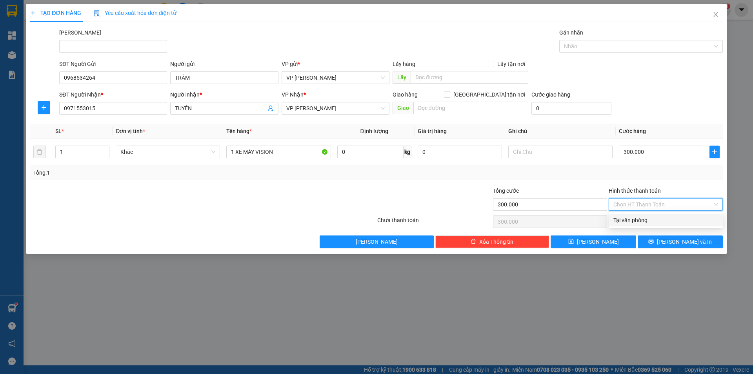
click at [648, 217] on div "Tại văn phòng" at bounding box center [665, 220] width 105 height 9
type input "0"
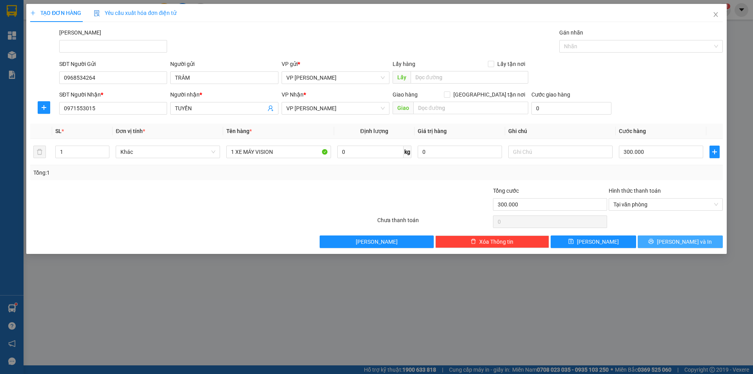
click at [654, 241] on icon "printer" at bounding box center [650, 240] width 5 height 5
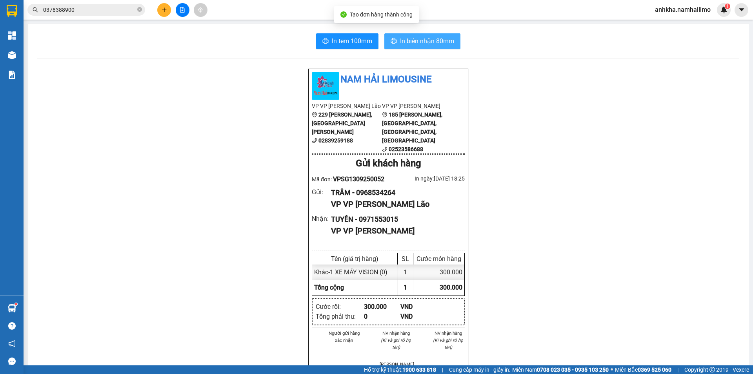
click at [404, 44] on span "In biên nhận 80mm" at bounding box center [427, 41] width 54 height 10
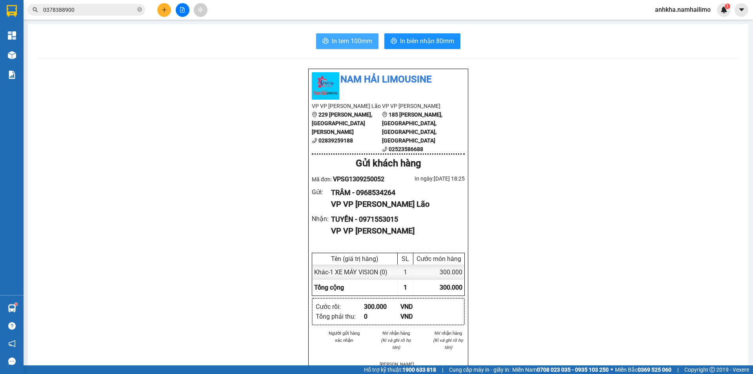
click at [350, 47] on button "In tem 100mm" at bounding box center [347, 41] width 62 height 16
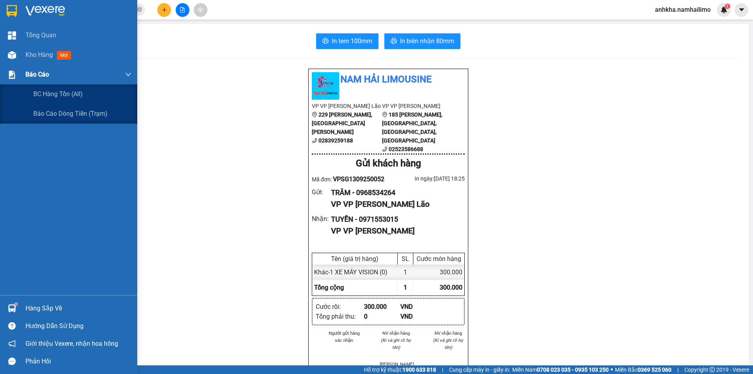
click at [31, 75] on span "Báo cáo" at bounding box center [37, 74] width 24 height 10
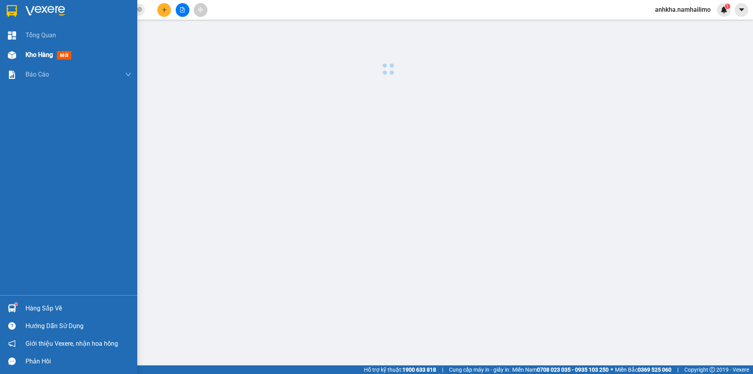
click at [36, 56] on span "Kho hàng" at bounding box center [38, 54] width 27 height 7
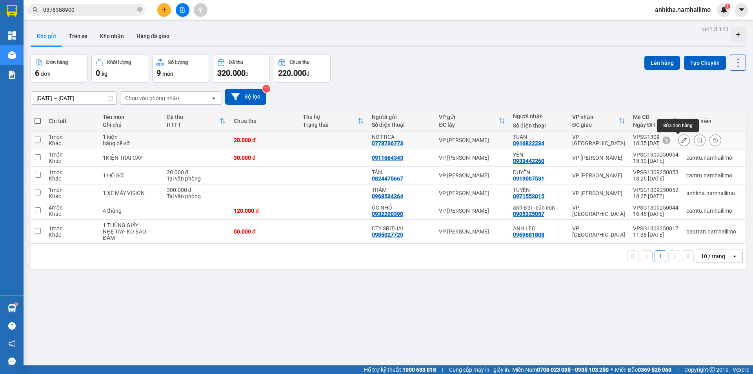
click at [681, 142] on icon at bounding box center [683, 139] width 5 height 5
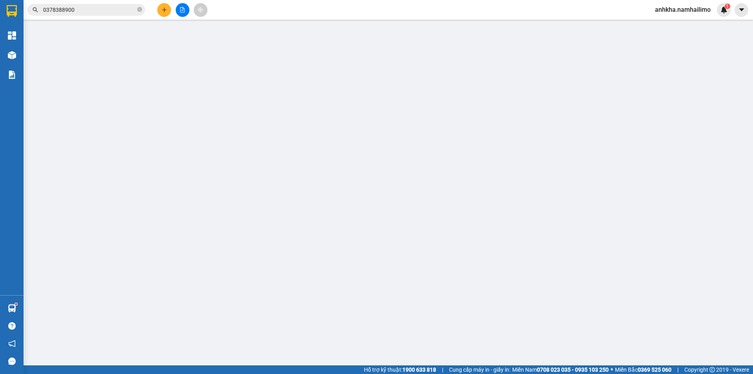
type input "0778736773"
type input "NOTTICA"
type input "0916822234"
type input "TUẤN"
type input "20.000"
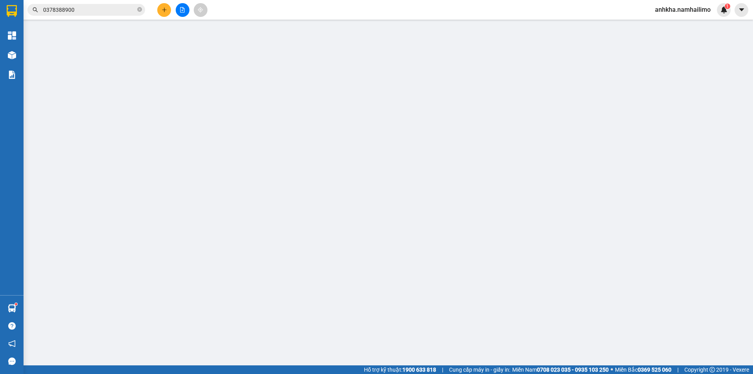
type input "20.000"
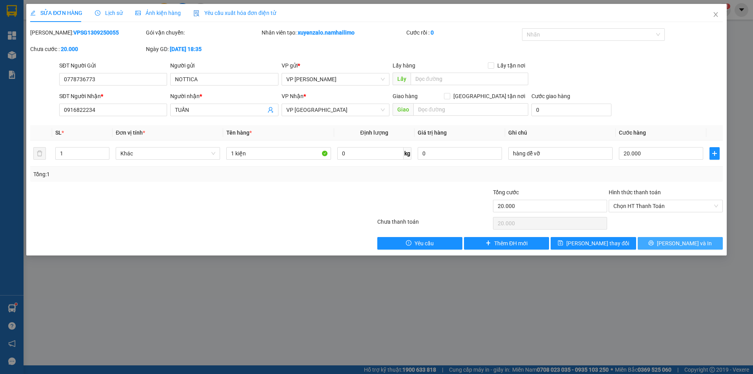
click at [680, 241] on span "[PERSON_NAME] và In" at bounding box center [684, 243] width 55 height 9
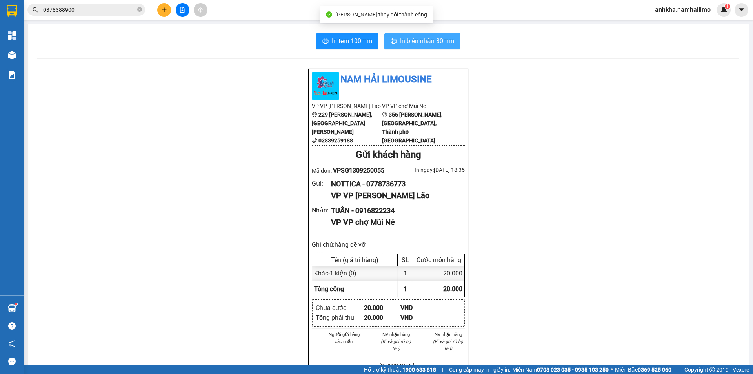
drag, startPoint x: 416, startPoint y: 42, endPoint x: 422, endPoint y: 40, distance: 5.8
click at [417, 42] on span "In biên nhận 80mm" at bounding box center [427, 41] width 54 height 10
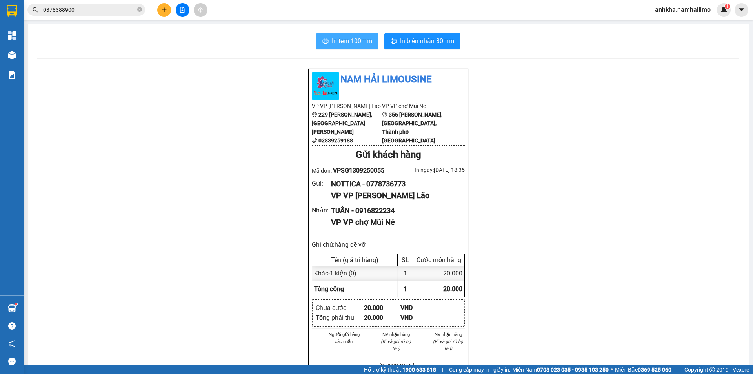
click at [343, 42] on span "In tem 100mm" at bounding box center [352, 41] width 40 height 10
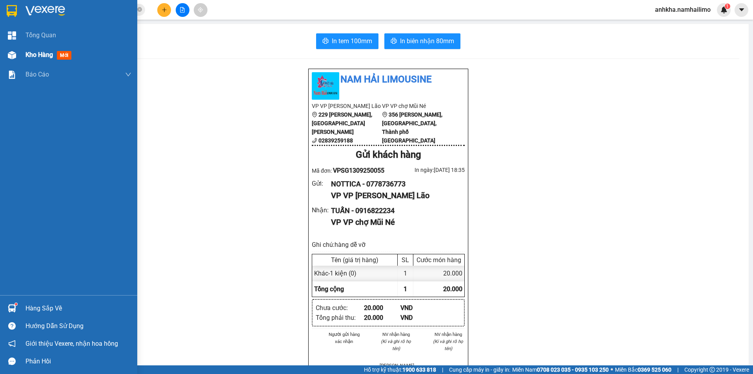
click at [33, 55] on span "Kho hàng" at bounding box center [38, 54] width 27 height 7
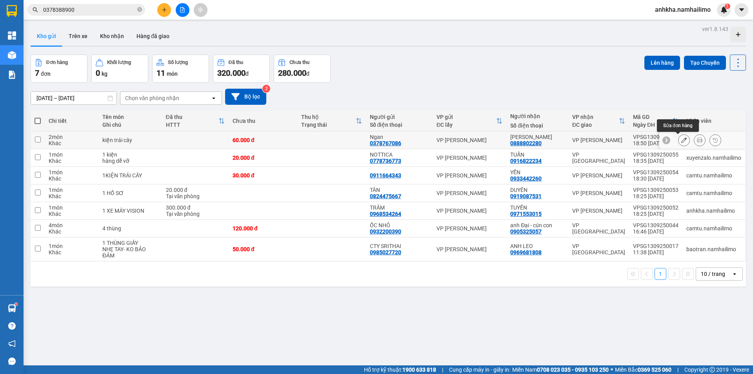
click at [681, 139] on icon at bounding box center [683, 139] width 5 height 5
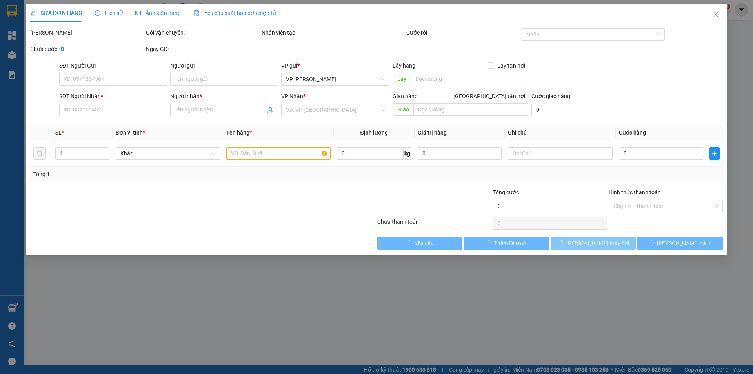
type input "0378767086"
type input "Ngan"
type input "0888802280"
type input "VÕ TRINH"
type input "60.000"
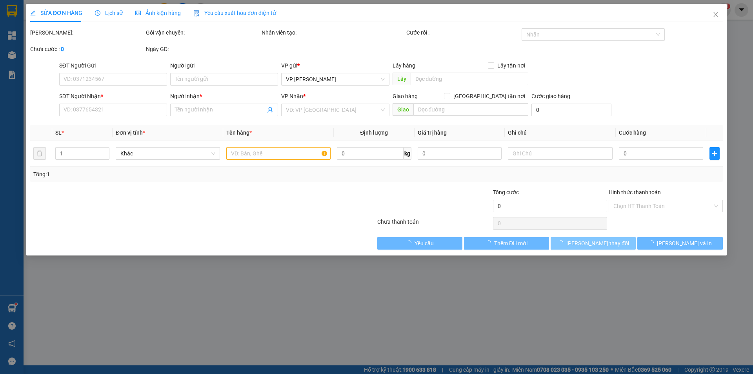
type input "60.000"
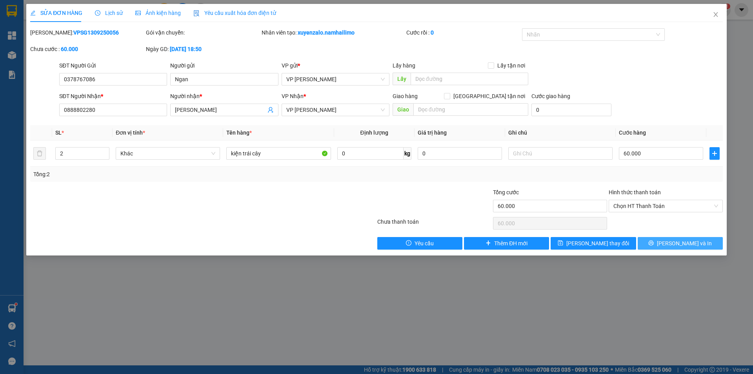
click at [678, 243] on span "[PERSON_NAME] và In" at bounding box center [684, 243] width 55 height 9
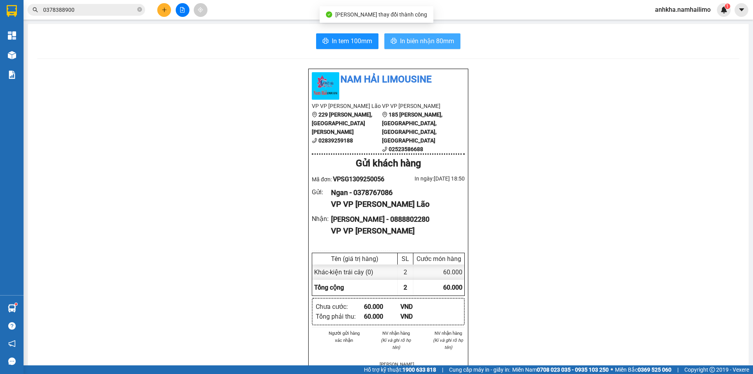
click at [429, 47] on button "In biên nhận 80mm" at bounding box center [422, 41] width 76 height 16
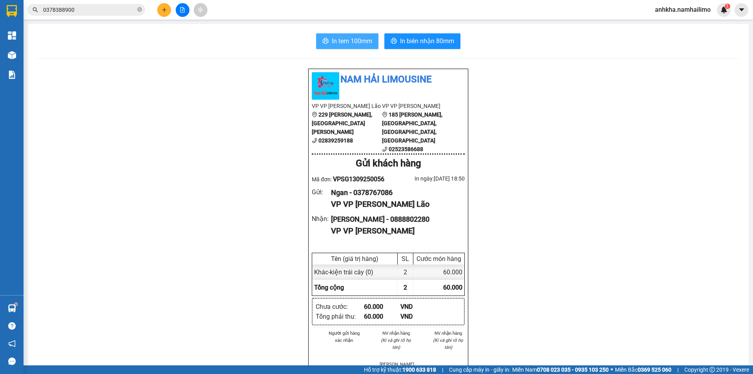
click at [364, 38] on span "In tem 100mm" at bounding box center [352, 41] width 40 height 10
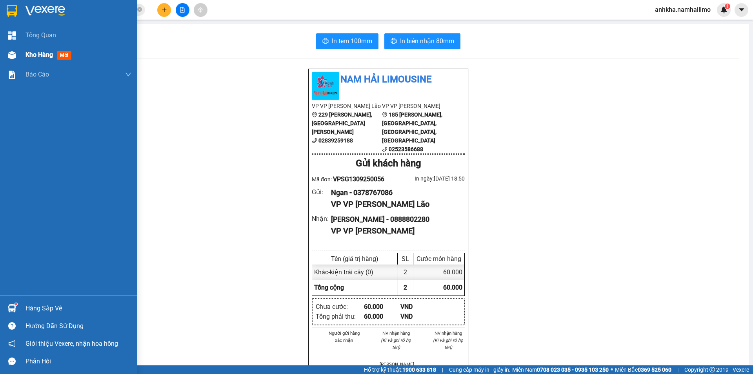
click at [34, 51] on span "Kho hàng" at bounding box center [38, 54] width 27 height 7
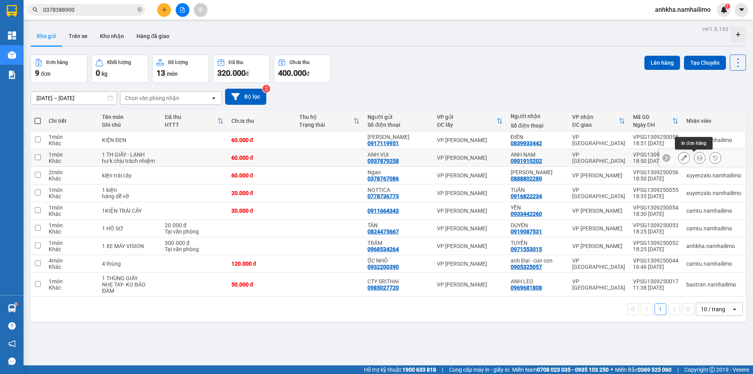
click at [697, 159] on icon at bounding box center [699, 157] width 5 height 5
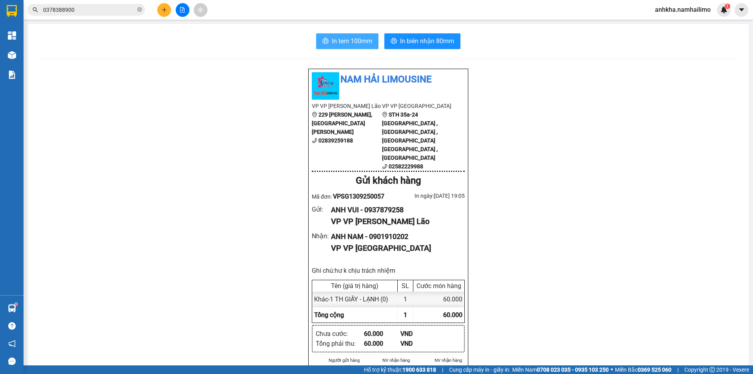
drag, startPoint x: 340, startPoint y: 41, endPoint x: 409, endPoint y: 82, distance: 80.7
click at [340, 41] on span "In tem 100mm" at bounding box center [352, 41] width 40 height 10
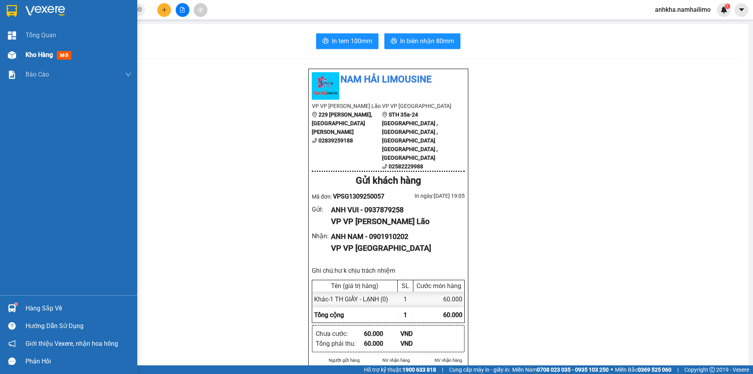
click at [28, 55] on span "Kho hàng" at bounding box center [38, 54] width 27 height 7
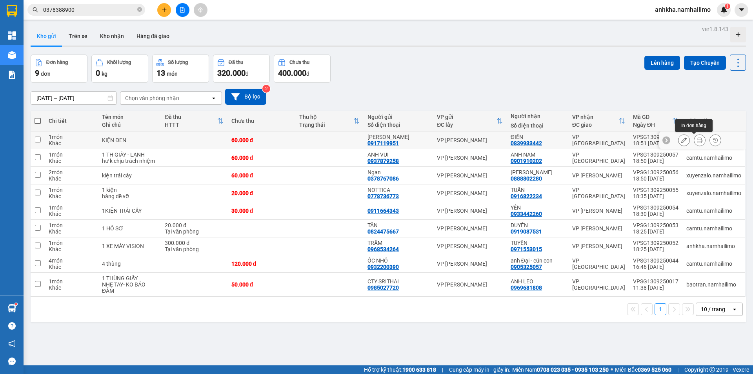
click at [697, 138] on icon at bounding box center [699, 139] width 5 height 5
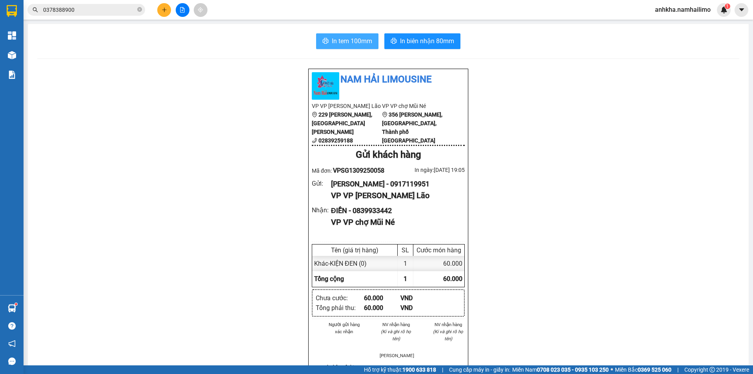
click at [345, 41] on span "In tem 100mm" at bounding box center [352, 41] width 40 height 10
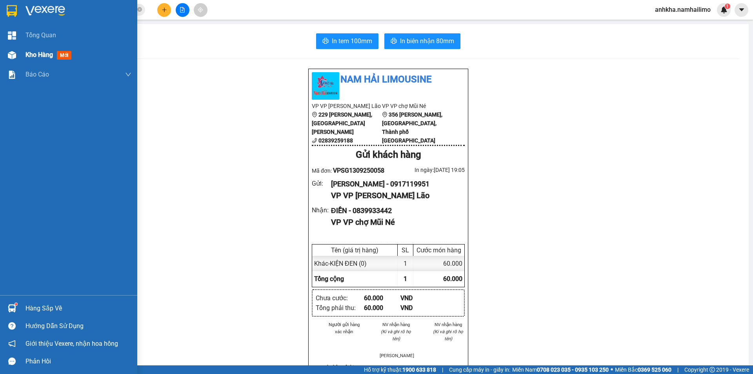
click at [40, 52] on span "Kho hàng" at bounding box center [38, 54] width 27 height 7
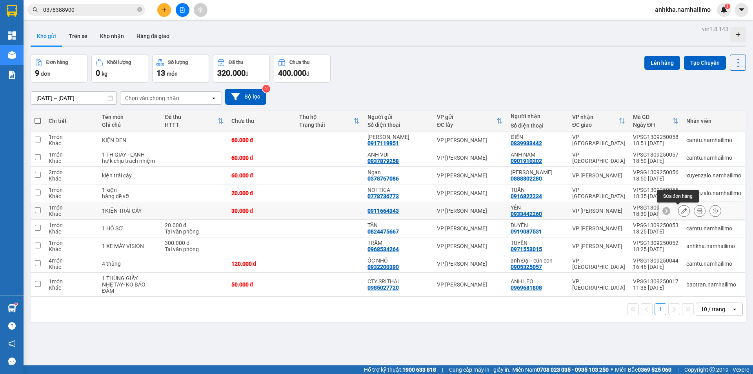
click at [681, 209] on icon at bounding box center [683, 210] width 5 height 5
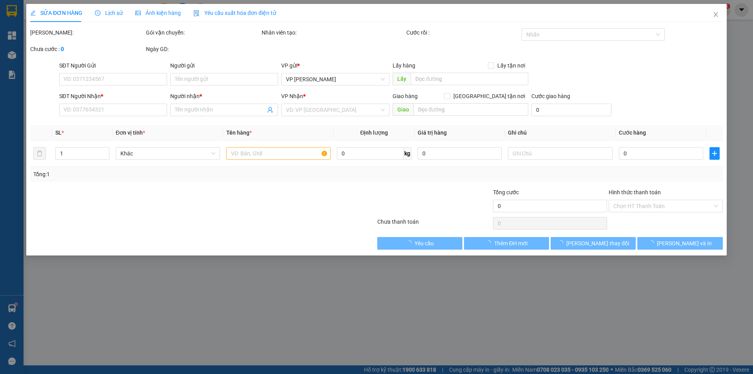
type input "0911664343"
type input "0933442260"
type input "YẾN"
type input "30.000"
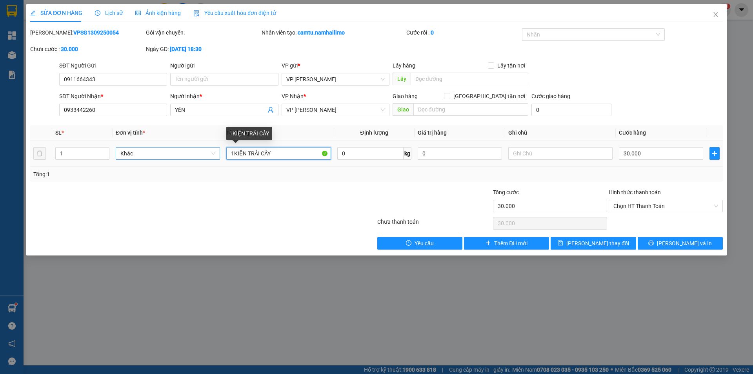
drag, startPoint x: 274, startPoint y: 153, endPoint x: 205, endPoint y: 149, distance: 69.1
click at [205, 149] on tr "1 Khác 1KIỆN TRÁI CÂY 0 kg 0 30.000" at bounding box center [376, 153] width 692 height 26
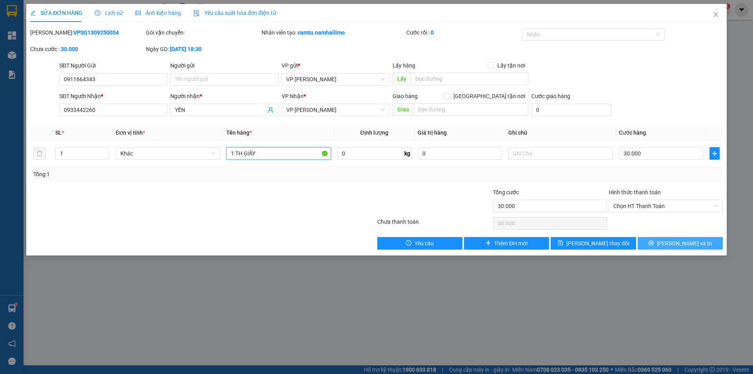
type input "1 TH GIẤY"
click at [661, 243] on button "[PERSON_NAME] và In" at bounding box center [679, 243] width 85 height 13
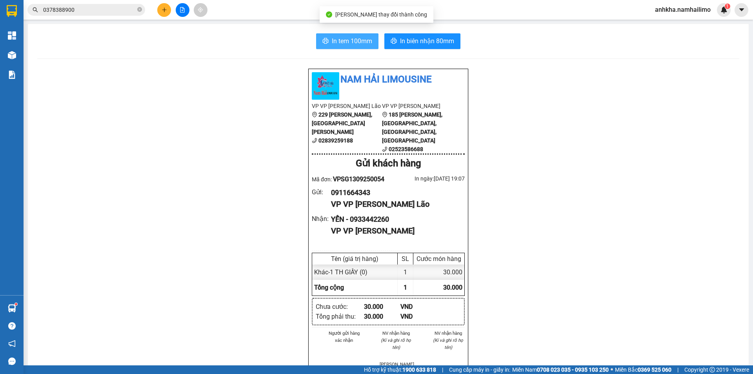
click at [352, 42] on span "In tem 100mm" at bounding box center [352, 41] width 40 height 10
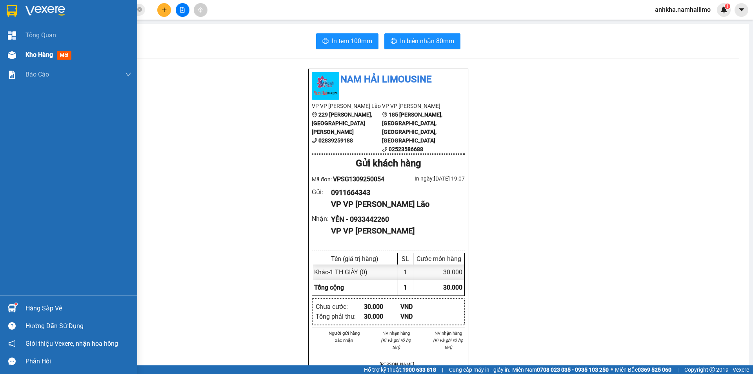
click at [43, 56] on span "Kho hàng" at bounding box center [38, 54] width 27 height 7
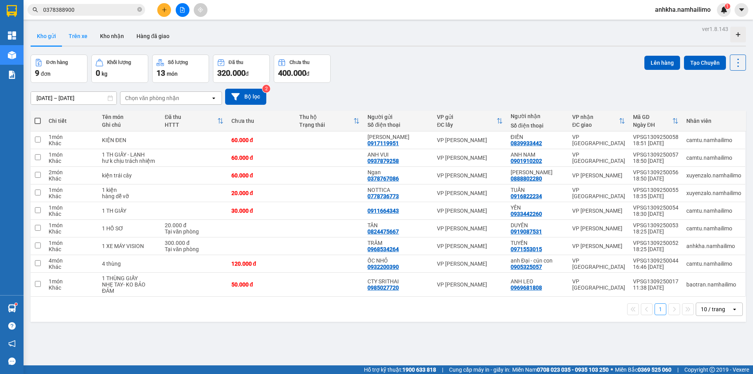
click at [72, 38] on button "Trên xe" at bounding box center [77, 36] width 31 height 19
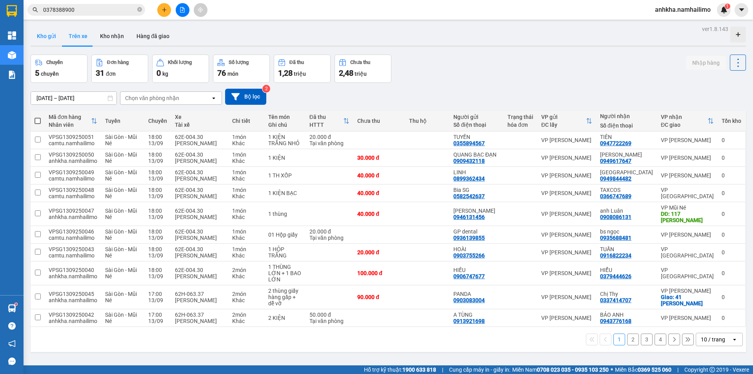
click at [51, 38] on button "Kho gửi" at bounding box center [47, 36] width 32 height 19
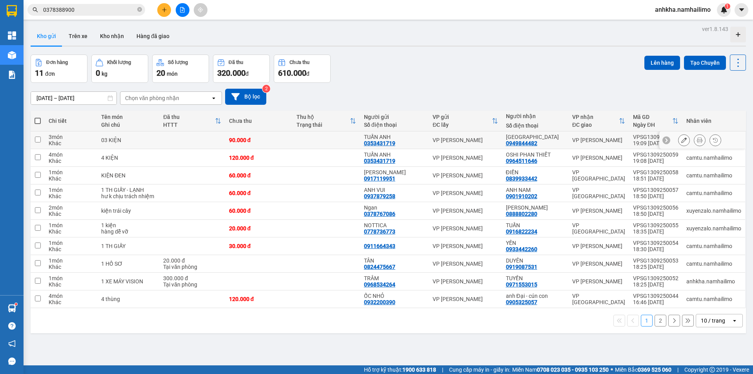
click at [697, 139] on icon at bounding box center [699, 139] width 5 height 5
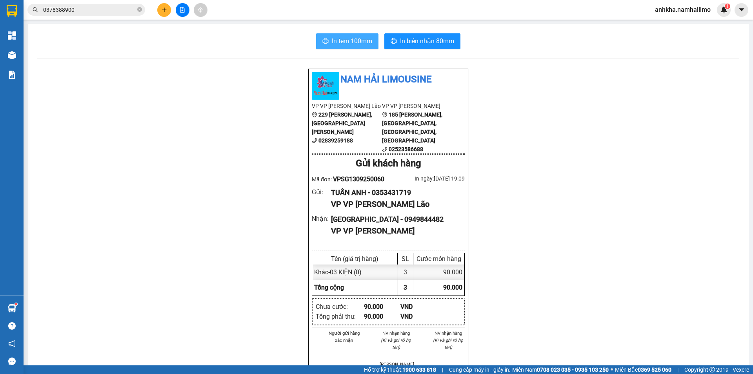
click at [354, 37] on span "In tem 100mm" at bounding box center [352, 41] width 40 height 10
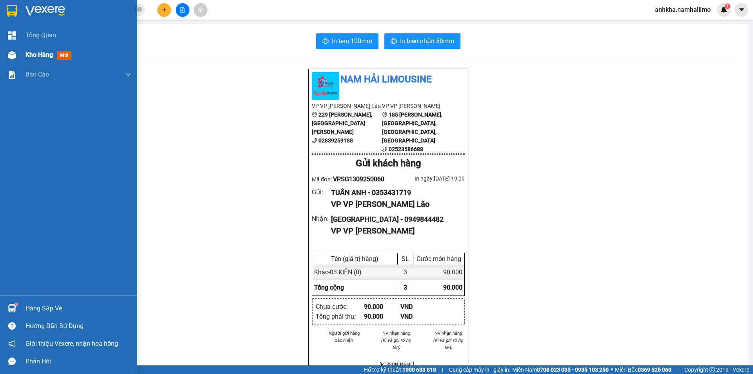
click at [8, 45] on div "Kho hàng mới" at bounding box center [68, 55] width 137 height 20
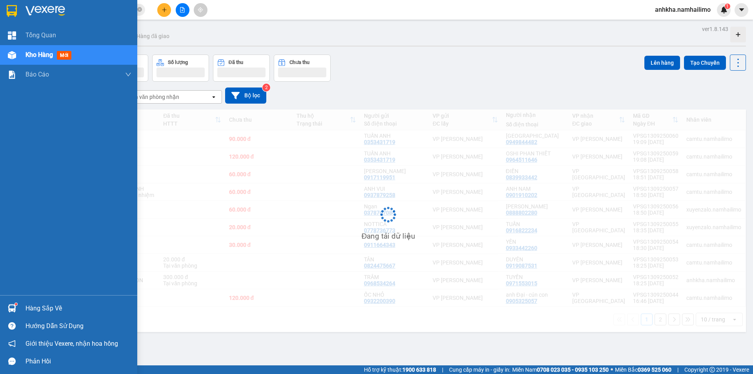
click at [9, 49] on div at bounding box center [12, 55] width 14 height 14
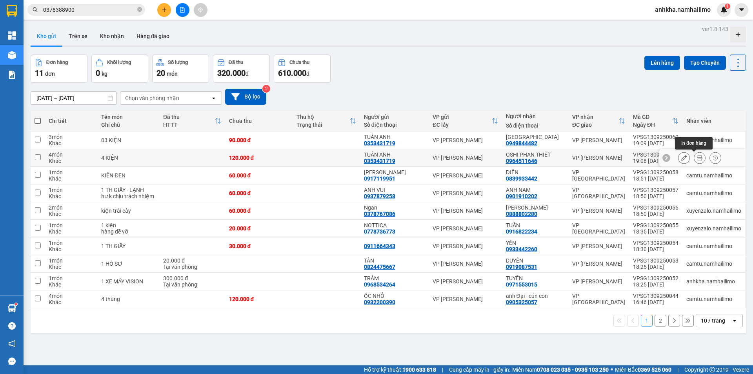
click at [697, 156] on icon at bounding box center [699, 157] width 5 height 5
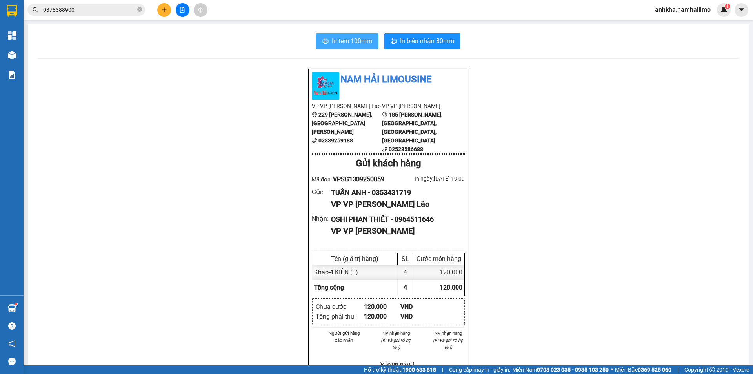
click at [353, 44] on span "In tem 100mm" at bounding box center [352, 41] width 40 height 10
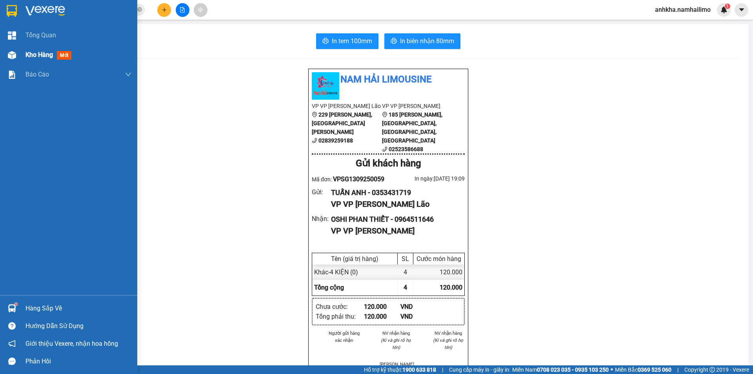
click at [17, 51] on div at bounding box center [12, 55] width 14 height 14
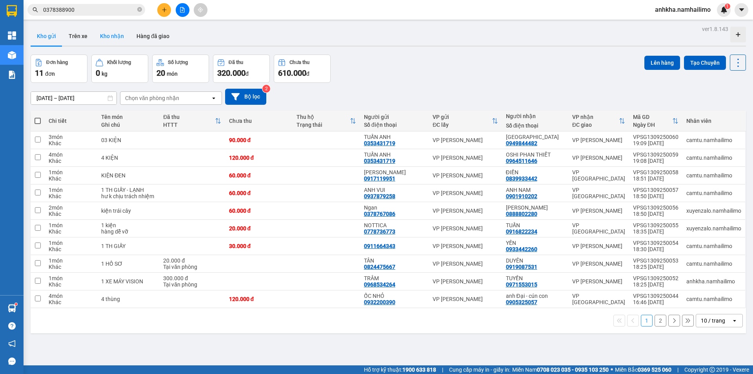
click at [96, 42] on button "Kho nhận" at bounding box center [112, 36] width 36 height 19
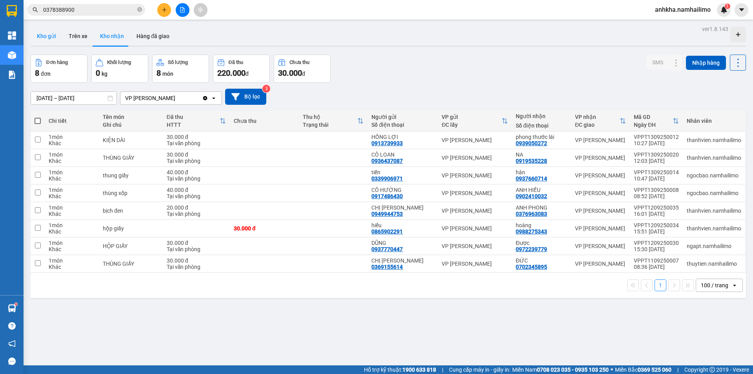
click at [44, 31] on button "Kho gửi" at bounding box center [47, 36] width 32 height 19
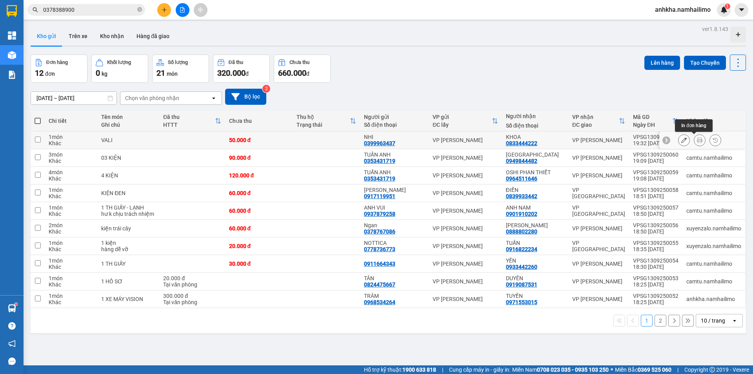
click at [697, 142] on icon at bounding box center [699, 139] width 5 height 5
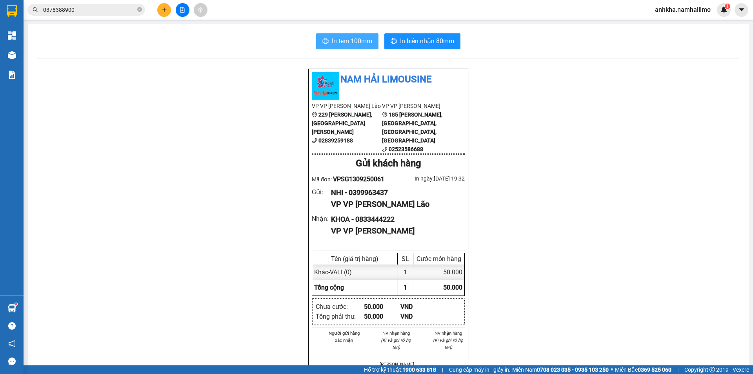
click at [349, 36] on span "In tem 100mm" at bounding box center [352, 41] width 40 height 10
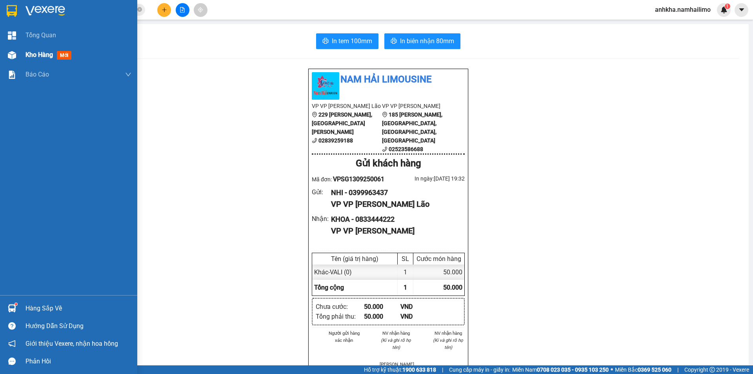
click at [15, 56] on img at bounding box center [12, 55] width 8 height 8
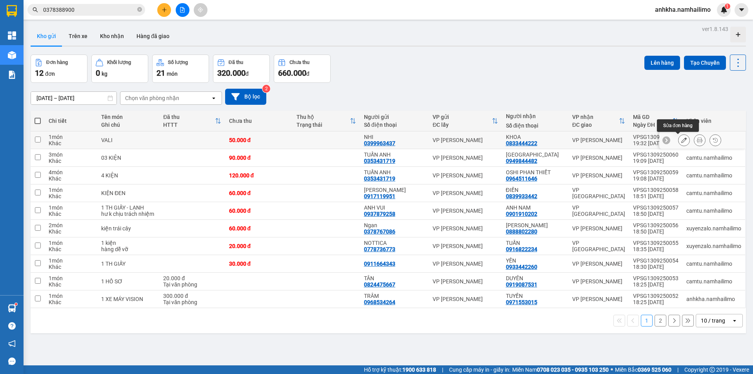
click at [681, 139] on icon at bounding box center [683, 139] width 5 height 5
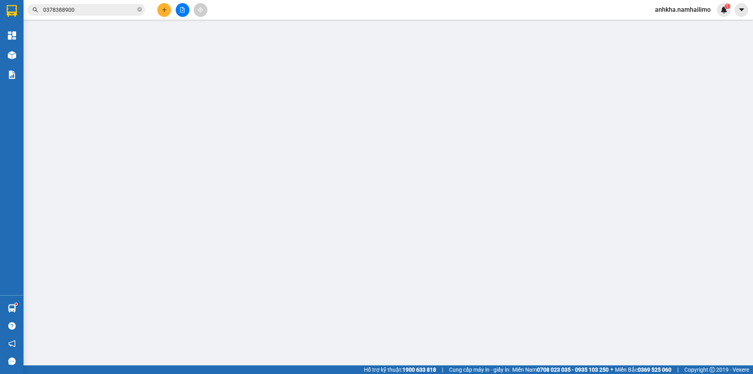
type input "0399963437"
type input "NHI"
type input "0833444222"
type input "KHOA"
type input "50.000"
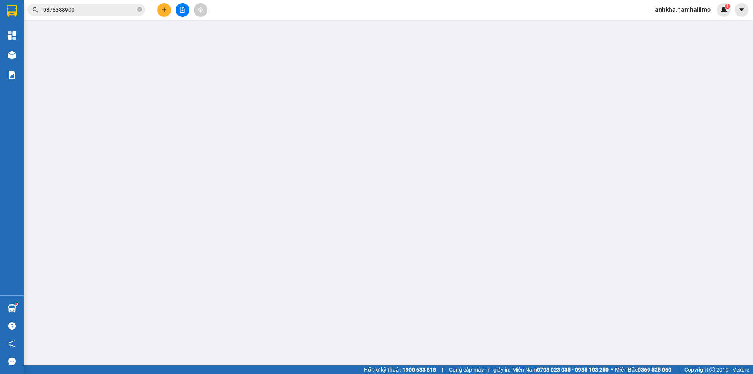
type input "50.000"
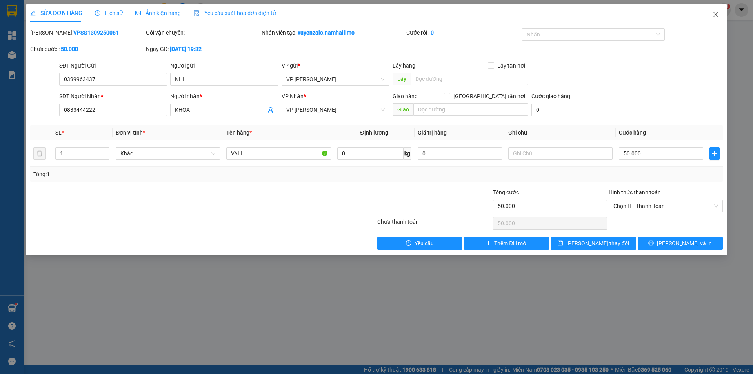
click at [720, 15] on span "Close" at bounding box center [716, 15] width 22 height 22
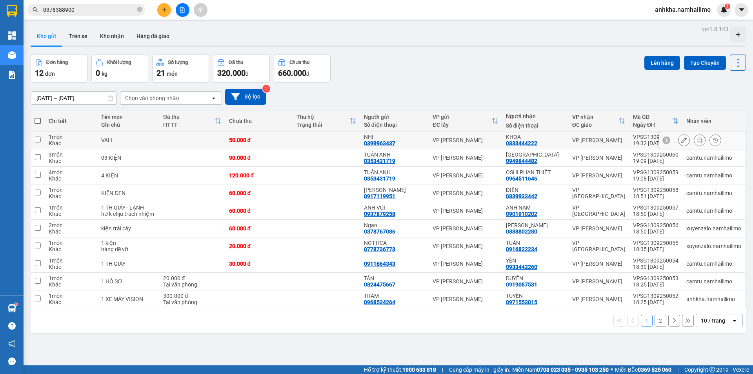
click at [697, 142] on button at bounding box center [699, 140] width 11 height 14
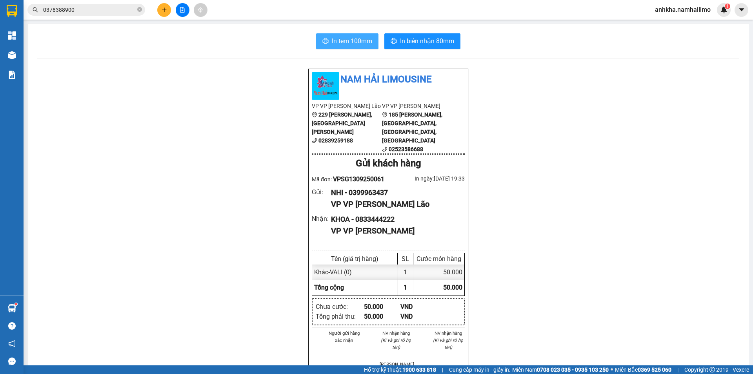
click at [353, 39] on span "In tem 100mm" at bounding box center [352, 41] width 40 height 10
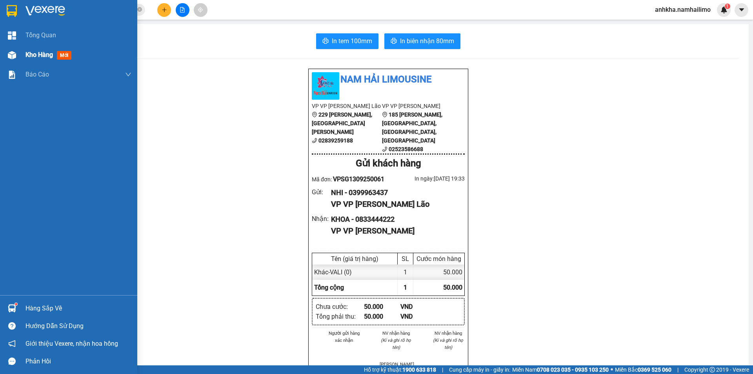
click at [19, 54] on div "Kho hàng mới" at bounding box center [68, 55] width 137 height 20
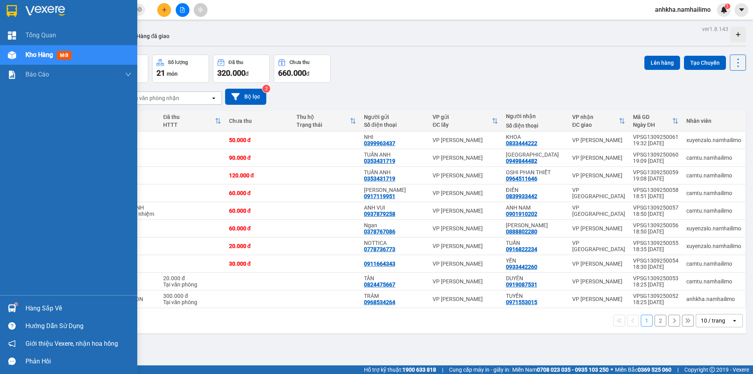
click at [18, 302] on div at bounding box center [12, 308] width 14 height 14
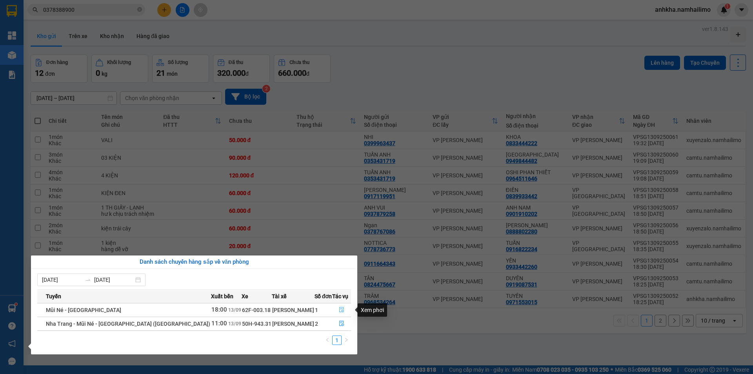
click at [341, 310] on icon "file-done" at bounding box center [341, 309] width 5 height 5
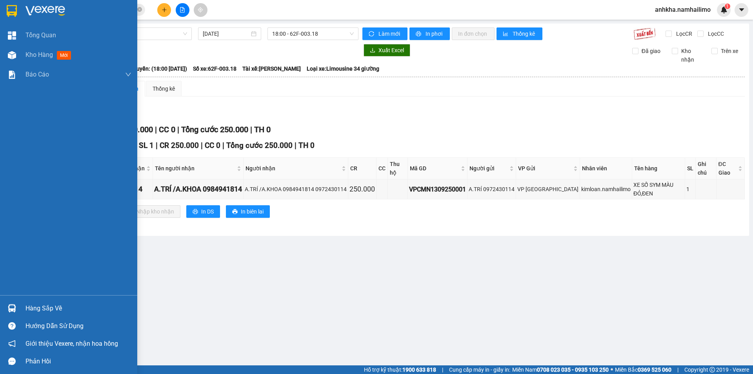
click at [16, 309] on div at bounding box center [12, 308] width 14 height 14
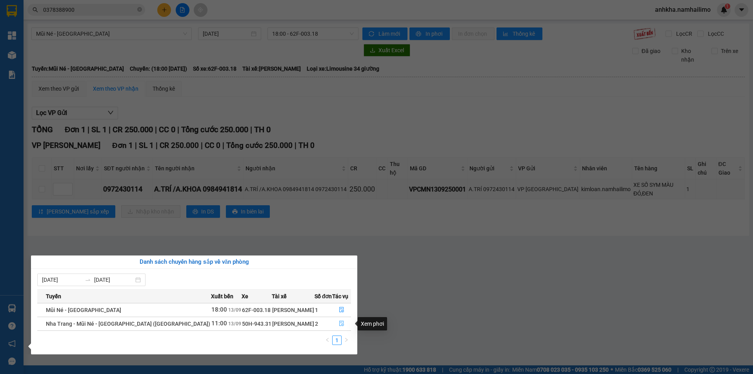
click at [339, 326] on span "file-done" at bounding box center [341, 323] width 5 height 6
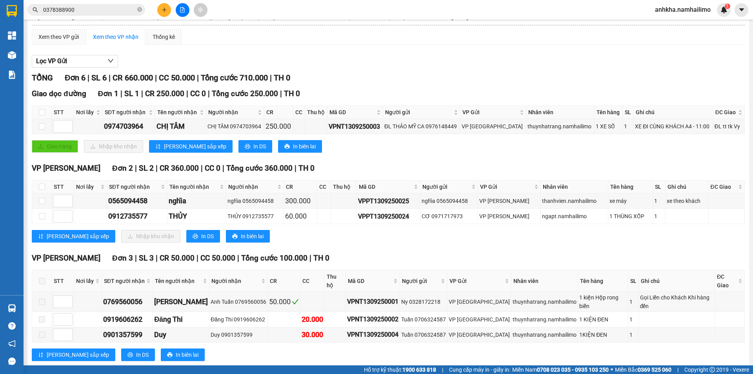
scroll to position [56, 0]
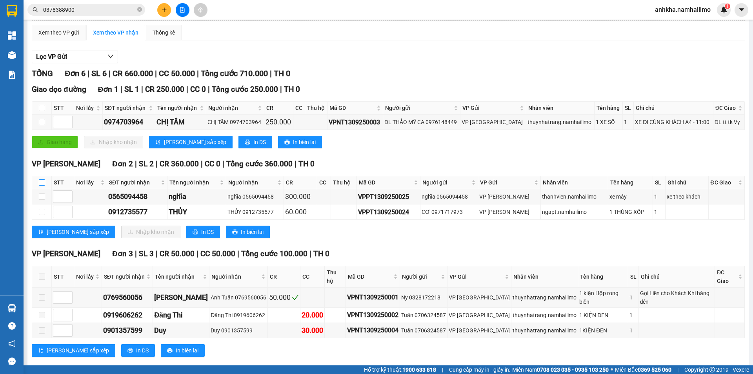
click at [45, 181] on input "checkbox" at bounding box center [42, 182] width 6 height 6
checkbox input "true"
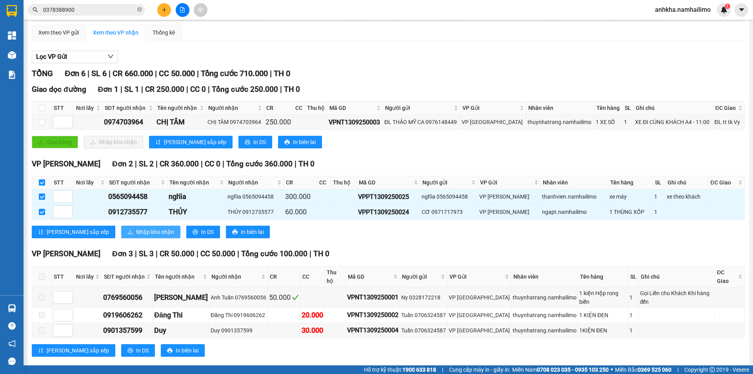
click at [136, 236] on span "Nhập kho nhận" at bounding box center [155, 231] width 38 height 9
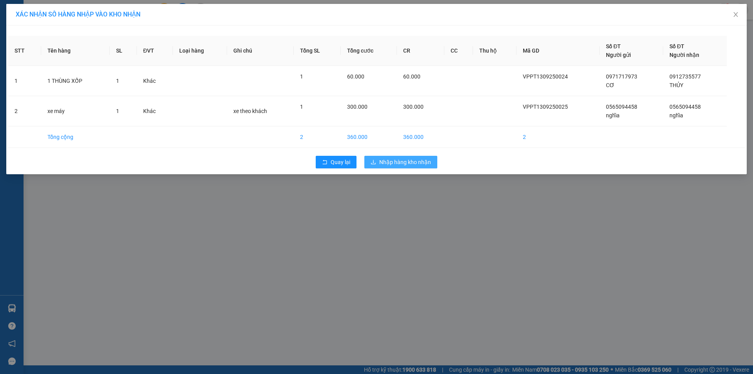
click at [399, 159] on span "Nhập hàng kho nhận" at bounding box center [405, 162] width 52 height 9
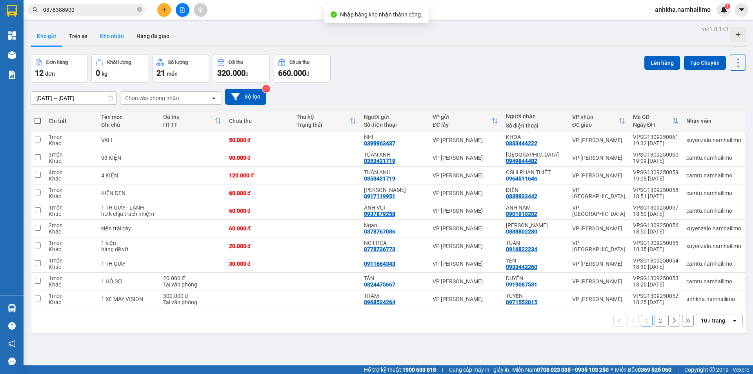
click at [113, 42] on button "Kho nhận" at bounding box center [112, 36] width 36 height 19
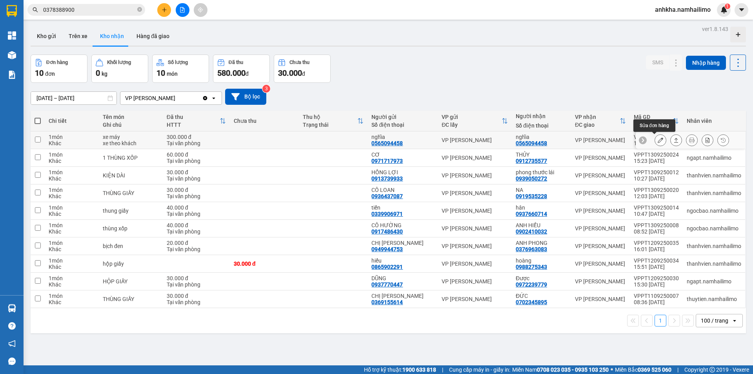
click at [657, 140] on icon at bounding box center [659, 139] width 5 height 5
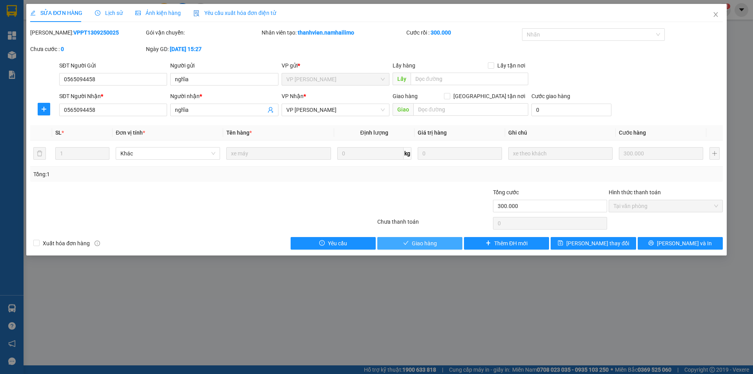
click at [412, 241] on button "Giao hàng" at bounding box center [419, 243] width 85 height 13
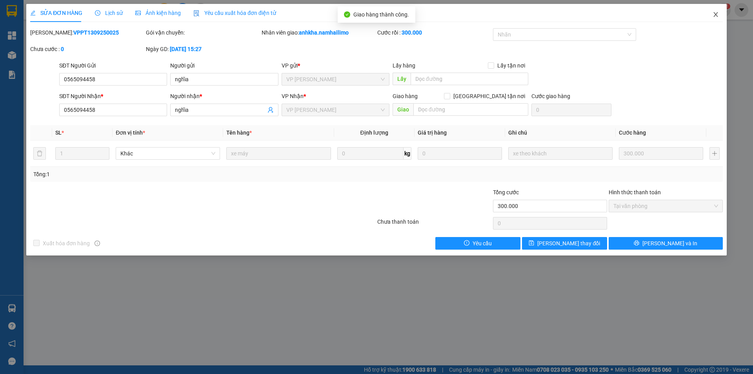
click at [718, 16] on icon "close" at bounding box center [715, 14] width 6 height 6
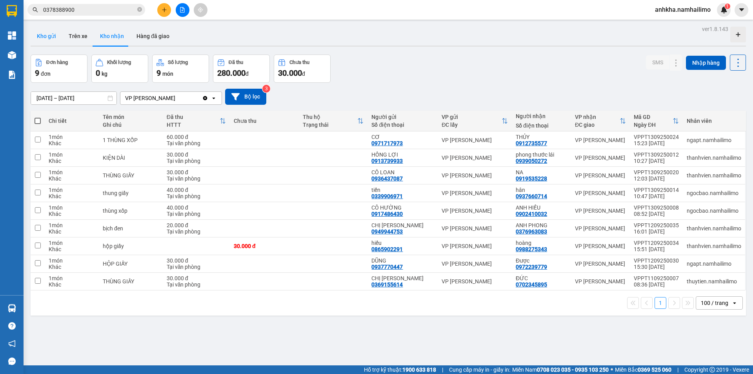
click at [43, 33] on button "Kho gửi" at bounding box center [47, 36] width 32 height 19
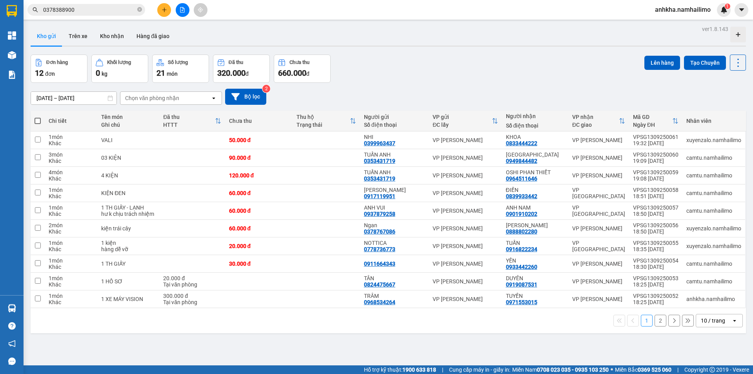
click at [150, 102] on div "Chọn văn phòng nhận" at bounding box center [152, 98] width 54 height 8
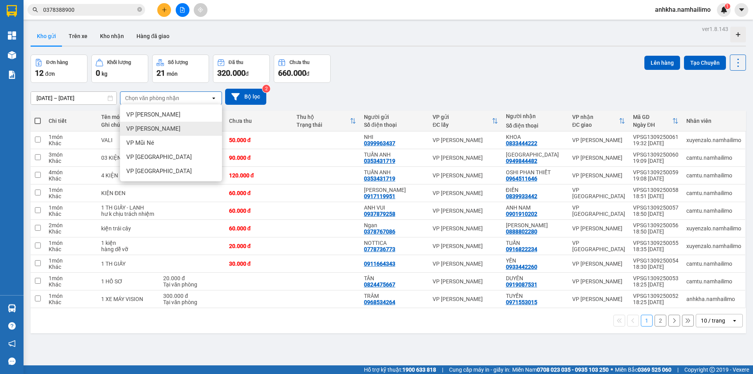
click at [153, 127] on span "VP [PERSON_NAME]" at bounding box center [153, 129] width 54 height 8
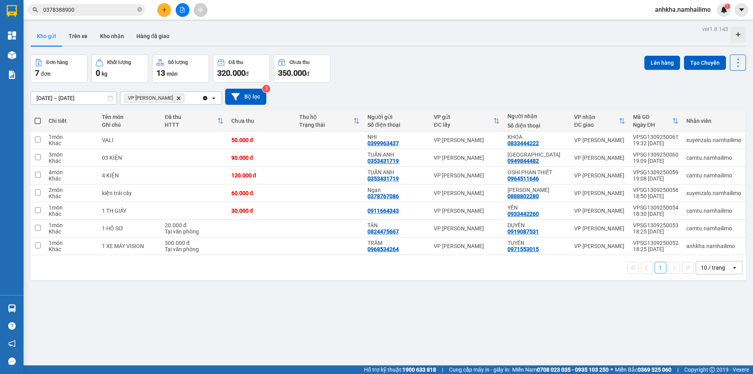
click at [198, 98] on div "VP [PERSON_NAME] Delete" at bounding box center [161, 98] width 82 height 13
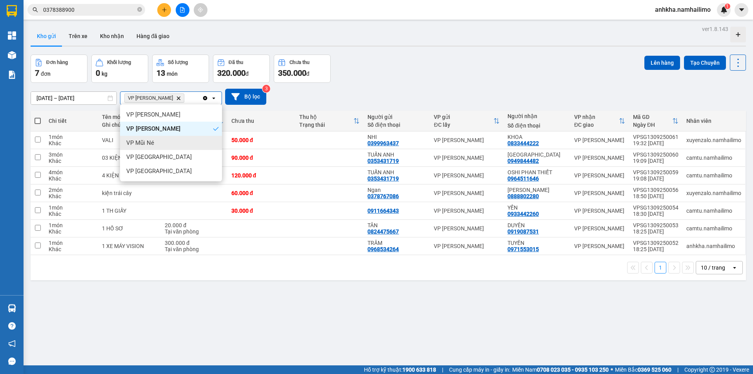
click at [180, 142] on div "VP Mũi Né" at bounding box center [171, 143] width 102 height 14
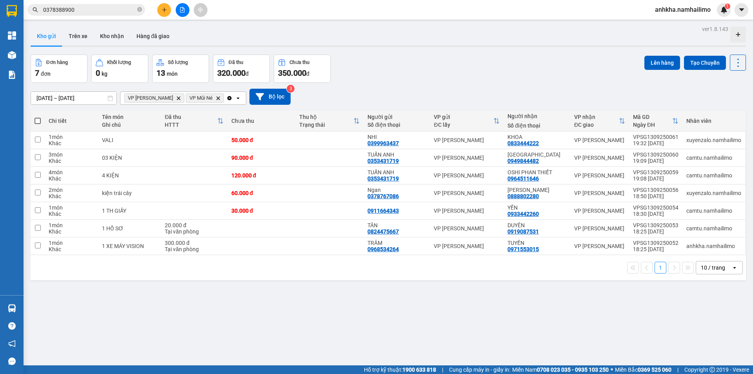
click at [226, 93] on div "Clear all open" at bounding box center [236, 98] width 20 height 13
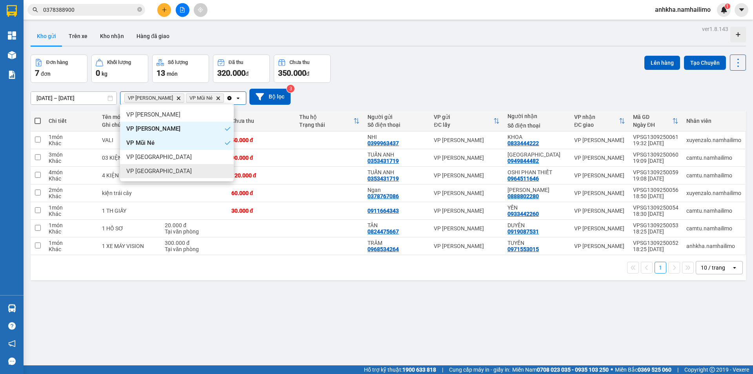
click at [182, 165] on div "VP [GEOGRAPHIC_DATA]" at bounding box center [177, 171] width 114 height 14
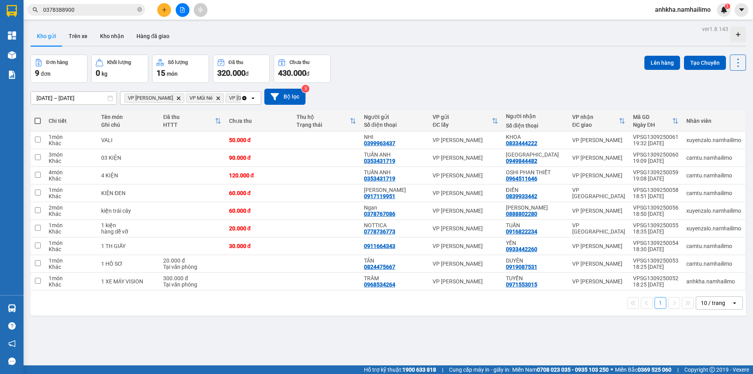
click at [38, 121] on span at bounding box center [37, 121] width 6 height 6
click at [38, 117] on input "checkbox" at bounding box center [38, 117] width 0 height 0
checkbox input "true"
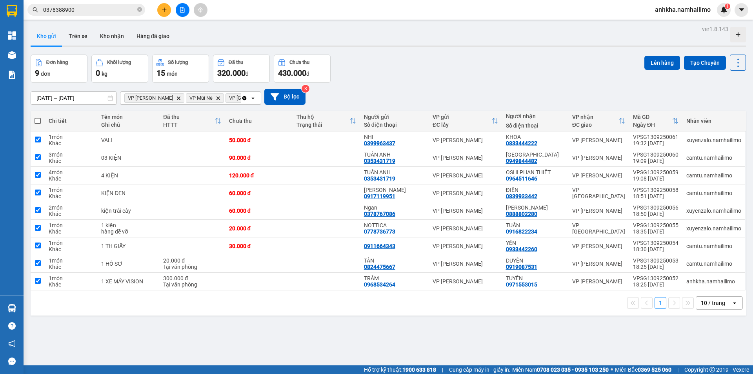
checkbox input "true"
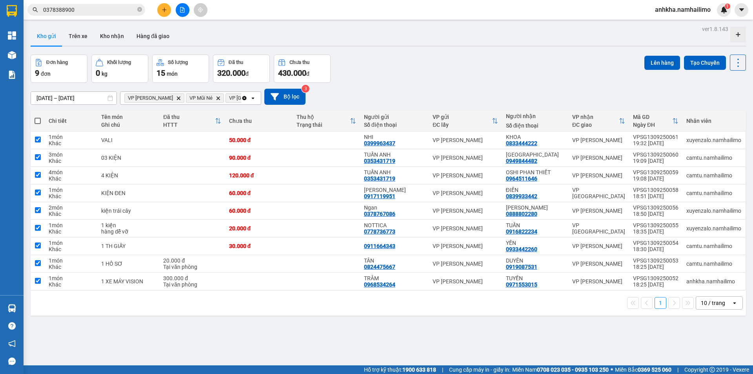
checkbox input "true"
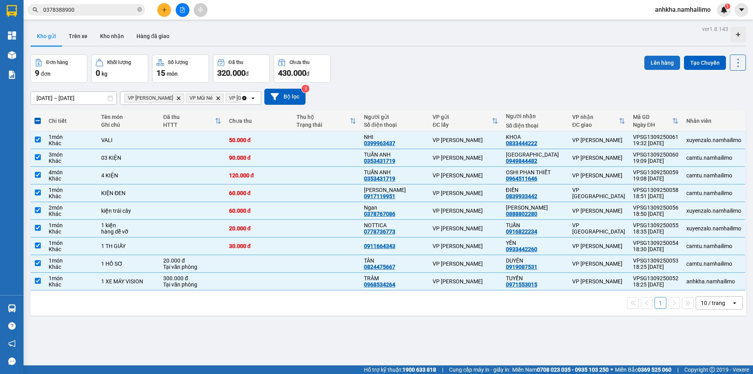
click at [644, 64] on button "Lên hàng" at bounding box center [662, 63] width 36 height 14
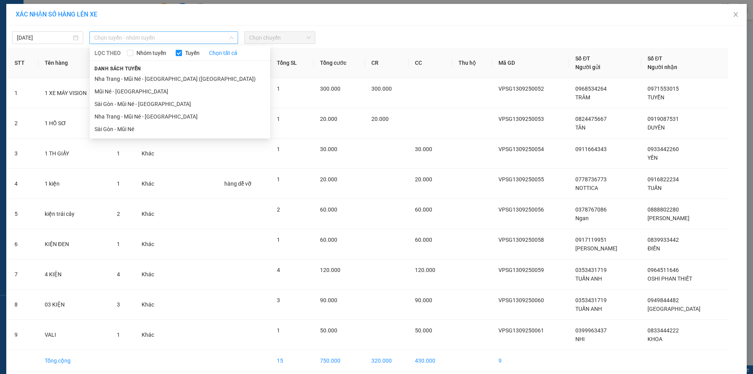
click at [127, 34] on span "Chọn tuyến - nhóm tuyến" at bounding box center [163, 38] width 139 height 12
click at [139, 133] on li "Sài Gòn - Mũi Né" at bounding box center [180, 129] width 180 height 13
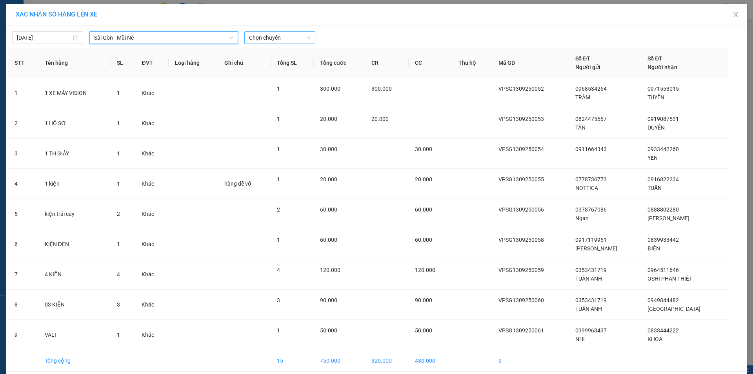
click at [261, 44] on div "Chọn chuyến" at bounding box center [279, 37] width 71 height 13
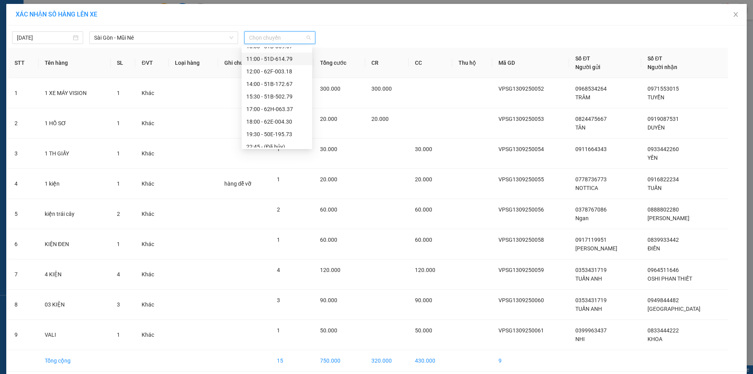
scroll to position [75, 0]
click at [280, 133] on div "19:30 - 50E-195.73" at bounding box center [276, 128] width 71 height 13
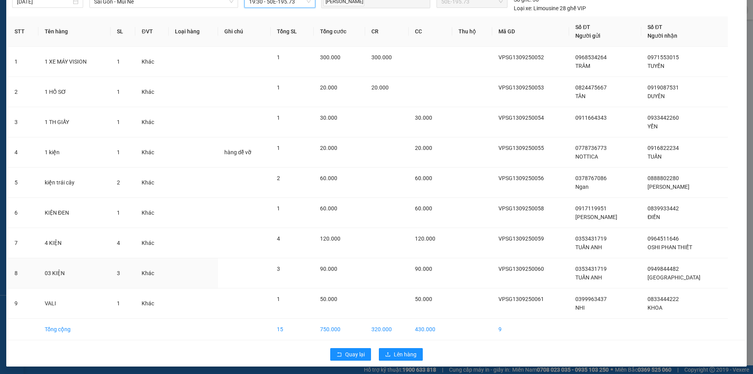
scroll to position [38, 0]
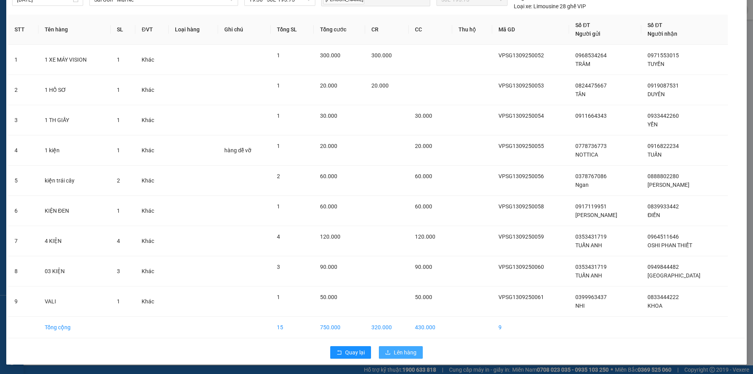
click at [403, 349] on span "Lên hàng" at bounding box center [405, 352] width 23 height 9
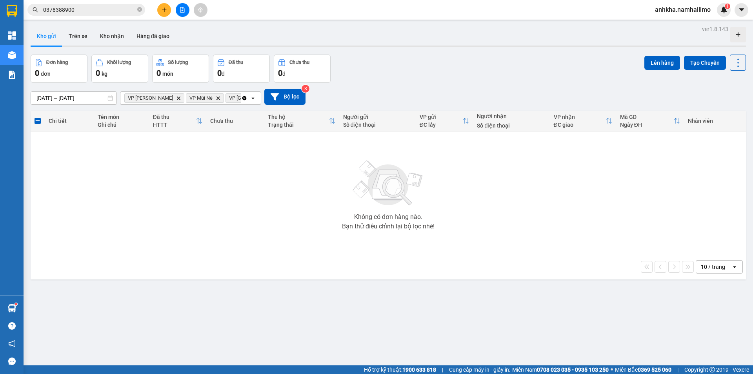
click at [176, 98] on icon "Delete" at bounding box center [178, 98] width 5 height 5
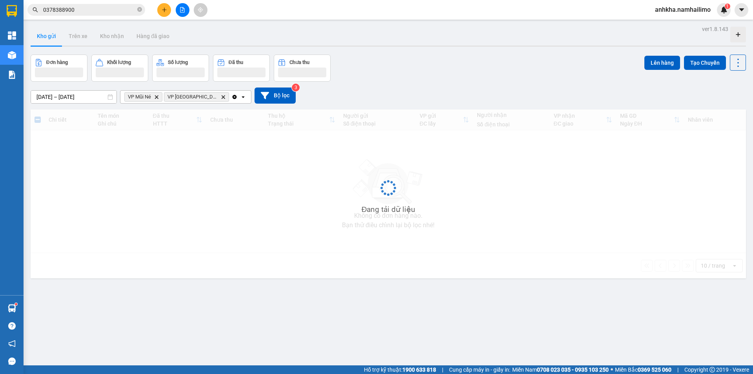
click at [231, 95] on icon "Clear all" at bounding box center [234, 97] width 6 height 6
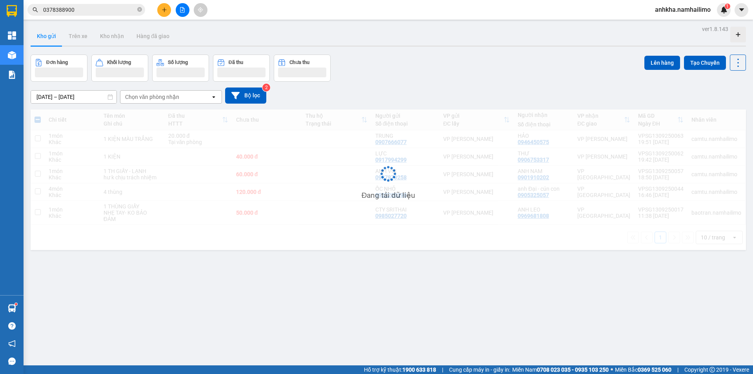
click at [169, 102] on div "Chọn văn phòng nhận" at bounding box center [165, 97] width 90 height 13
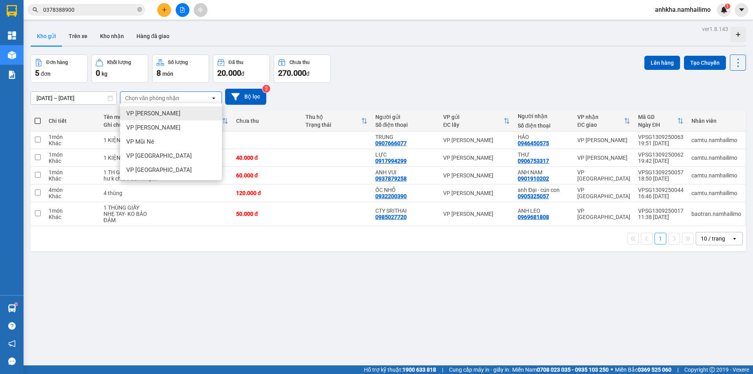
click at [164, 103] on ul "VP [PERSON_NAME] Lão VP [PERSON_NAME] VP Mũi Né VP [GEOGRAPHIC_DATA] VP [GEOGRA…" at bounding box center [171, 141] width 102 height 77
click at [697, 139] on icon at bounding box center [699, 139] width 5 height 5
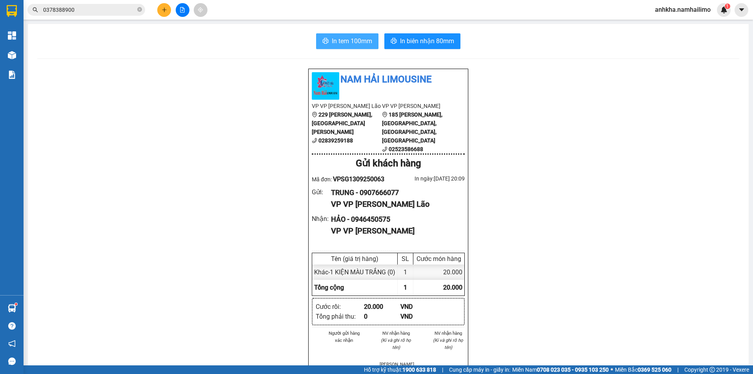
click at [347, 44] on span "In tem 100mm" at bounding box center [352, 41] width 40 height 10
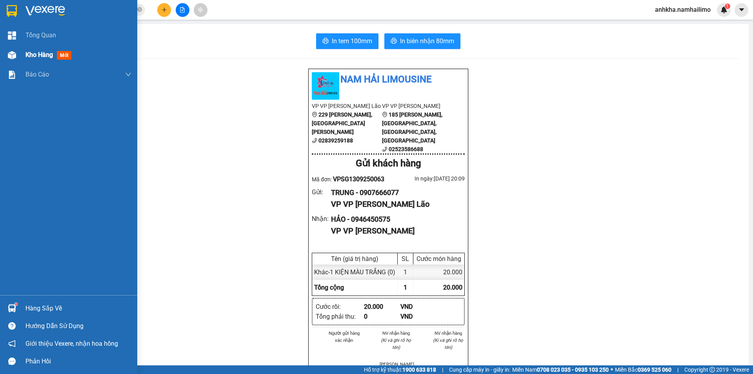
click at [46, 53] on span "Kho hàng" at bounding box center [38, 54] width 27 height 7
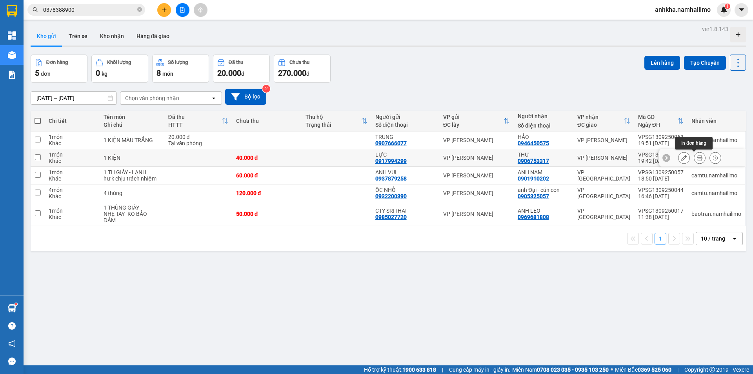
click at [696, 155] on button at bounding box center [699, 158] width 11 height 14
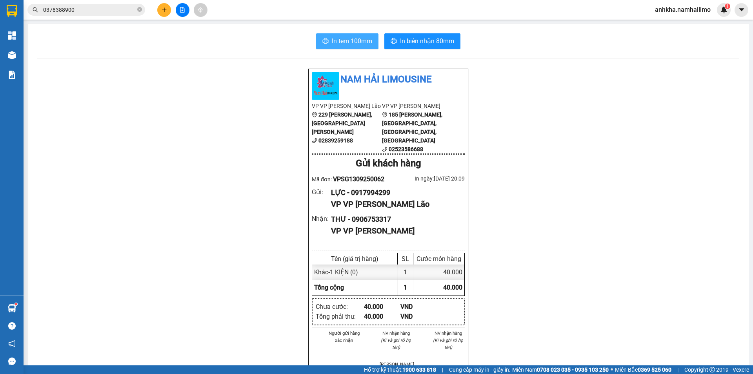
click at [320, 40] on button "In tem 100mm" at bounding box center [347, 41] width 62 height 16
click at [163, 12] on icon "plus" at bounding box center [164, 9] width 5 height 5
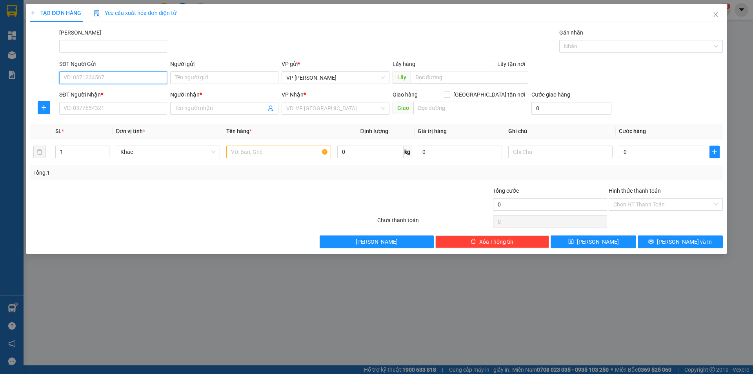
click at [116, 78] on input "SĐT Người Gửi" at bounding box center [113, 77] width 108 height 13
click at [89, 75] on input "SĐT Người Gửi" at bounding box center [113, 77] width 108 height 13
click at [93, 93] on div "0585406566 - ngọc" at bounding box center [113, 93] width 98 height 9
type input "0585406566"
type input "ngọc"
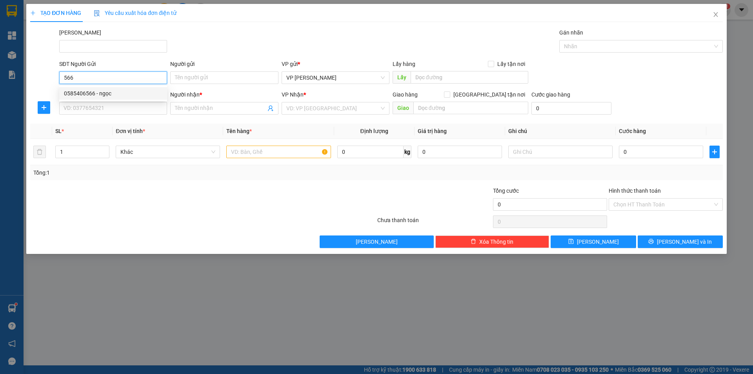
type input "0937636292"
type input "huy"
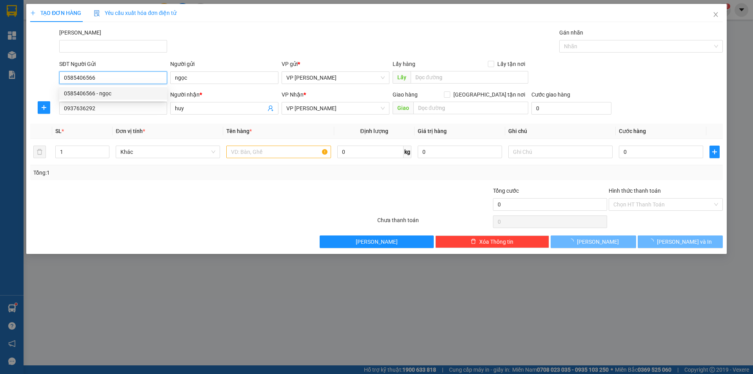
type input "20.000"
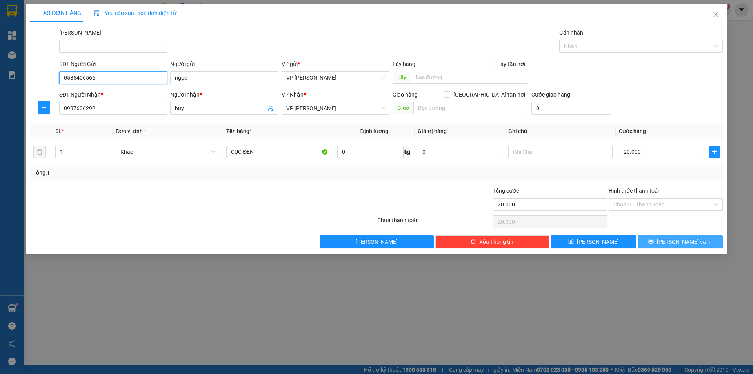
type input "0585406566"
click at [654, 239] on icon "printer" at bounding box center [650, 241] width 5 height 5
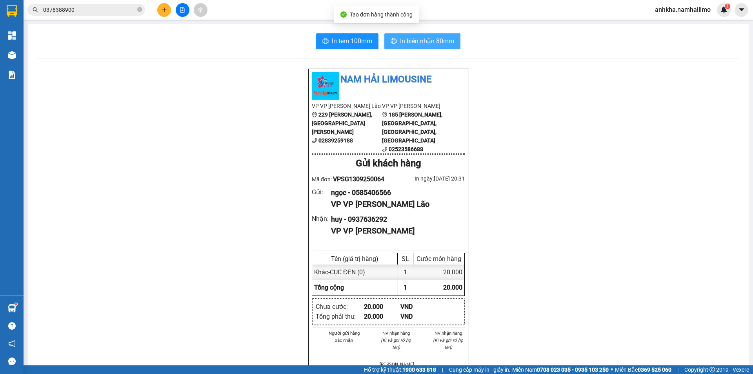
drag, startPoint x: 411, startPoint y: 40, endPoint x: 406, endPoint y: 41, distance: 5.2
click at [411, 40] on span "In biên nhận 80mm" at bounding box center [427, 41] width 54 height 10
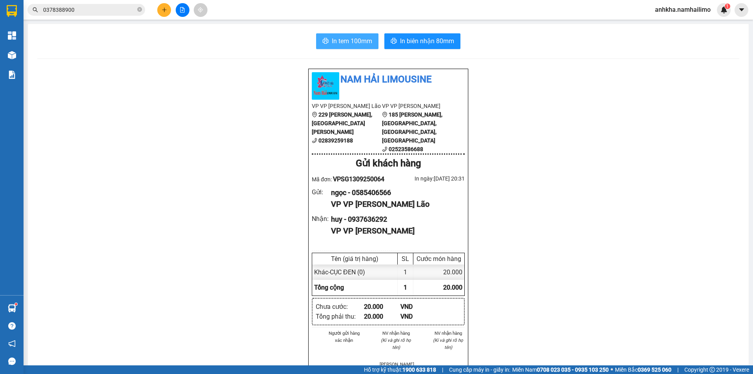
click at [334, 43] on span "In tem 100mm" at bounding box center [352, 41] width 40 height 10
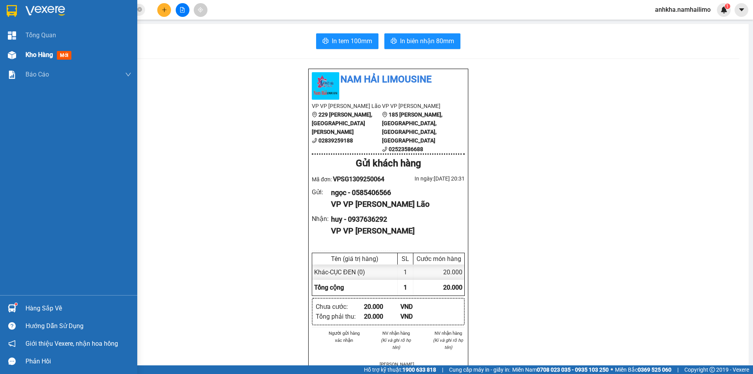
click at [20, 57] on div "Kho hàng mới" at bounding box center [68, 55] width 137 height 20
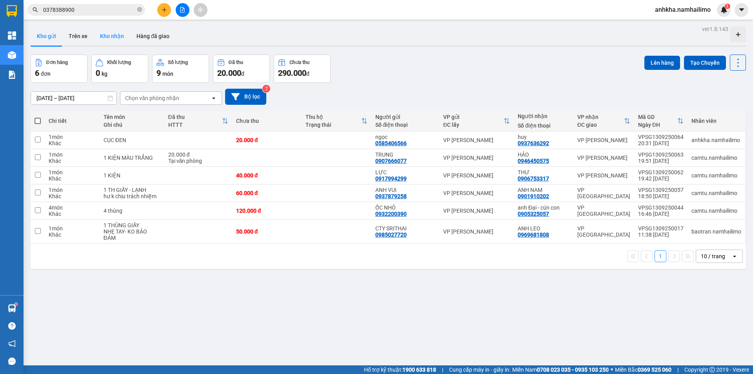
click at [94, 34] on button "Kho nhận" at bounding box center [112, 36] width 36 height 19
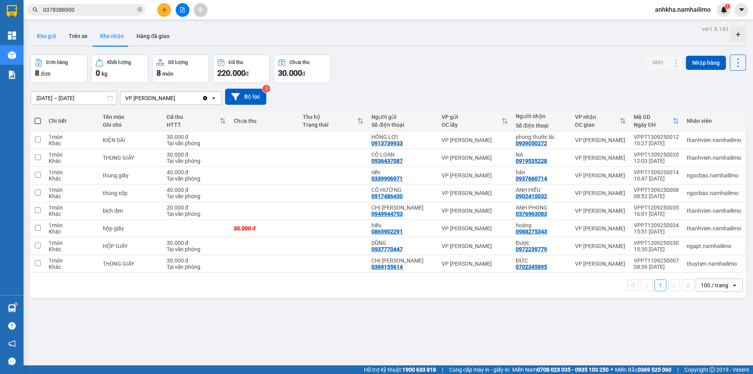
click at [40, 40] on button "Kho gửi" at bounding box center [47, 36] width 32 height 19
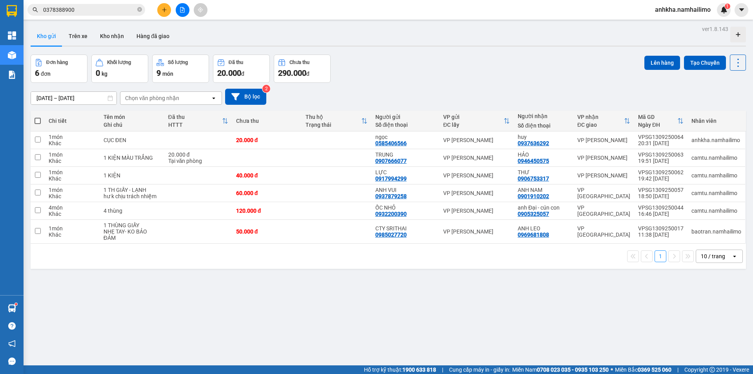
click at [177, 12] on button at bounding box center [183, 10] width 14 height 14
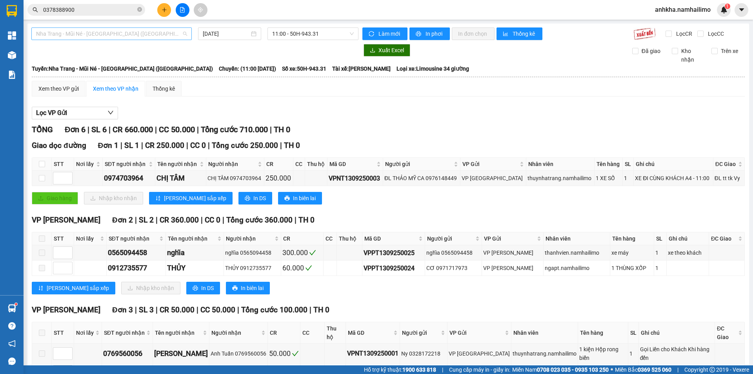
click at [92, 40] on div "Nha Trang - Mũi Né - [GEOGRAPHIC_DATA] ([GEOGRAPHIC_DATA])" at bounding box center [111, 33] width 160 height 13
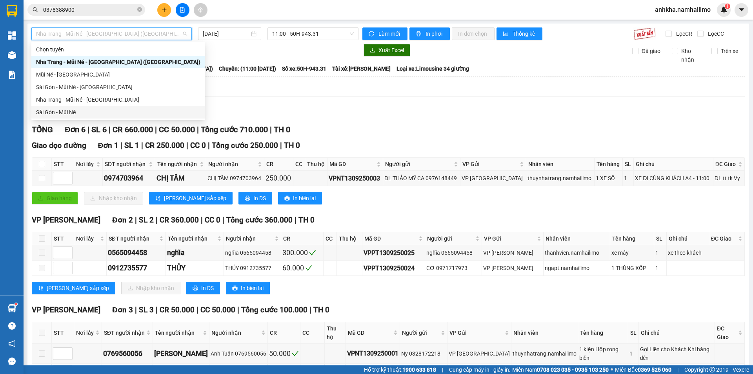
drag, startPoint x: 75, startPoint y: 111, endPoint x: 70, endPoint y: 112, distance: 5.0
click at [70, 112] on div "Sài Gòn - Mũi Né" at bounding box center [118, 112] width 164 height 9
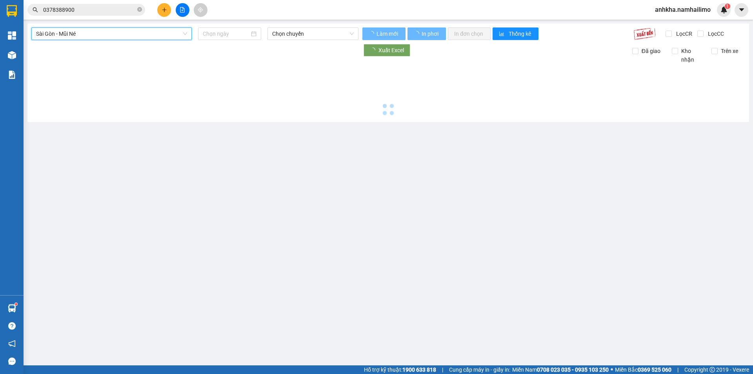
type input "[DATE]"
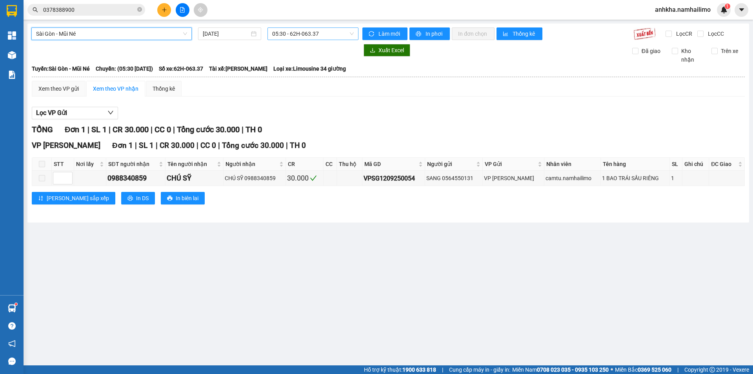
click at [307, 32] on span "05:30 - 62H-063.37" at bounding box center [313, 34] width 82 height 12
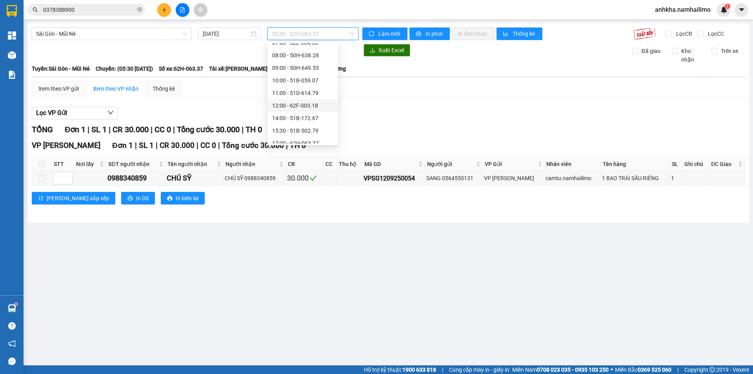
scroll to position [75, 0]
click at [281, 125] on div "19:30 - 50E-195.73" at bounding box center [302, 124] width 61 height 9
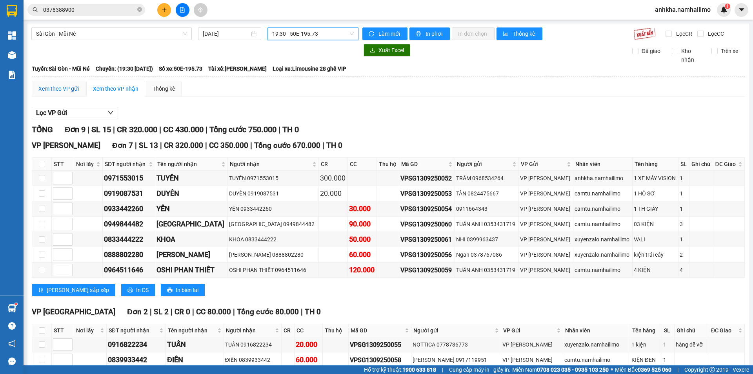
click at [60, 87] on div "Xem theo VP gửi" at bounding box center [58, 88] width 40 height 9
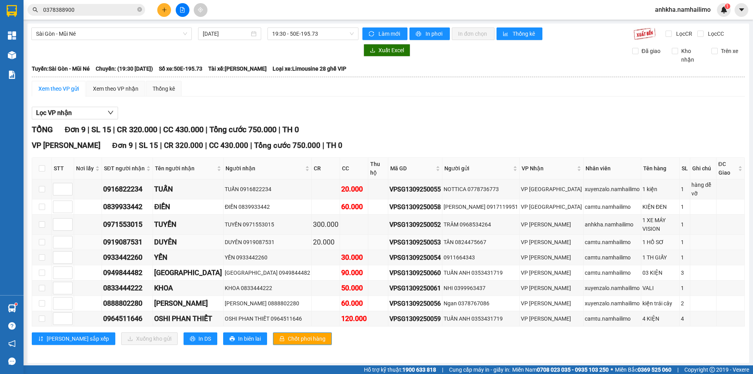
click at [36, 234] on td at bounding box center [42, 241] width 20 height 15
click at [41, 239] on input "checkbox" at bounding box center [42, 242] width 6 height 6
checkbox input "true"
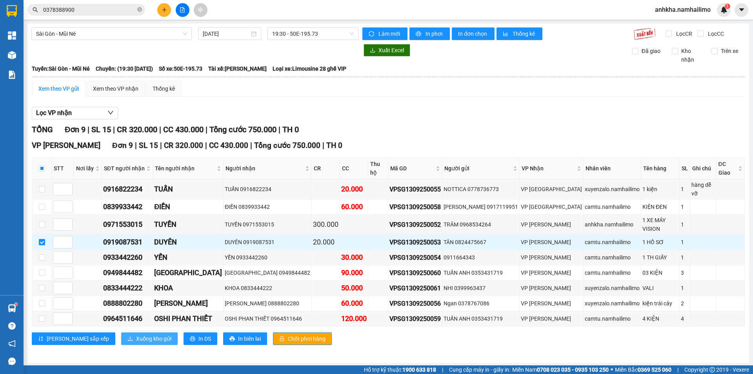
click at [136, 334] on span "Xuống kho gửi" at bounding box center [153, 338] width 35 height 9
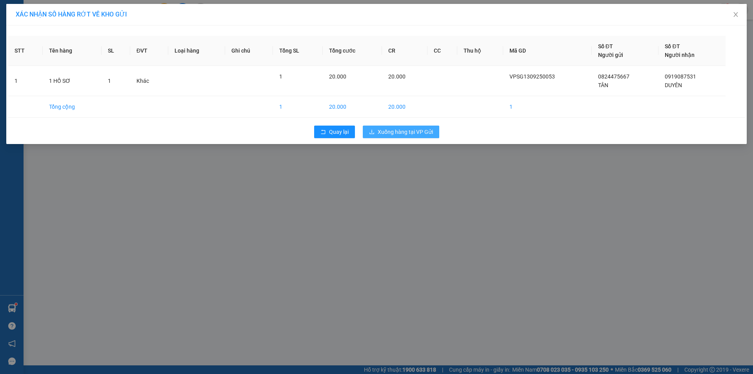
click at [423, 128] on span "Xuống hàng tại VP Gửi" at bounding box center [405, 131] width 55 height 9
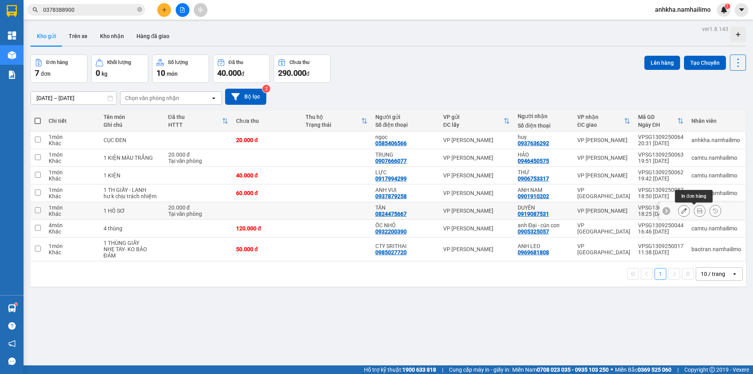
click at [697, 210] on icon at bounding box center [699, 210] width 5 height 5
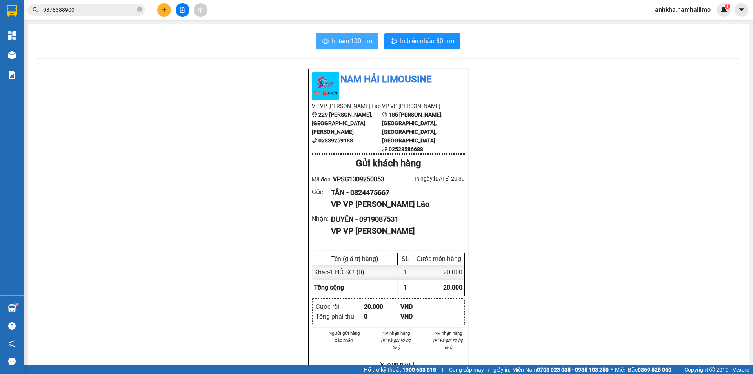
click at [349, 38] on span "In tem 100mm" at bounding box center [352, 41] width 40 height 10
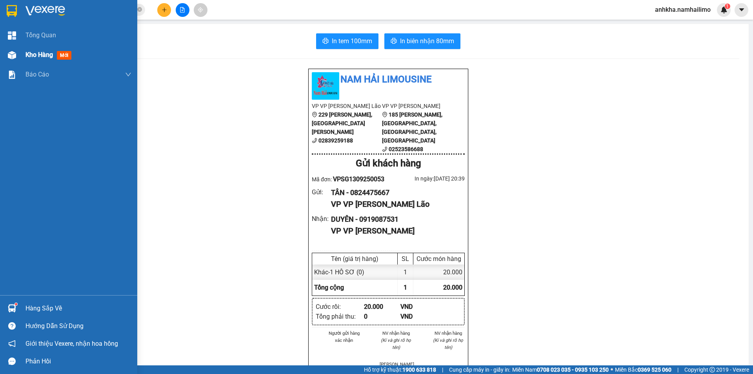
click at [16, 52] on div at bounding box center [12, 55] width 14 height 14
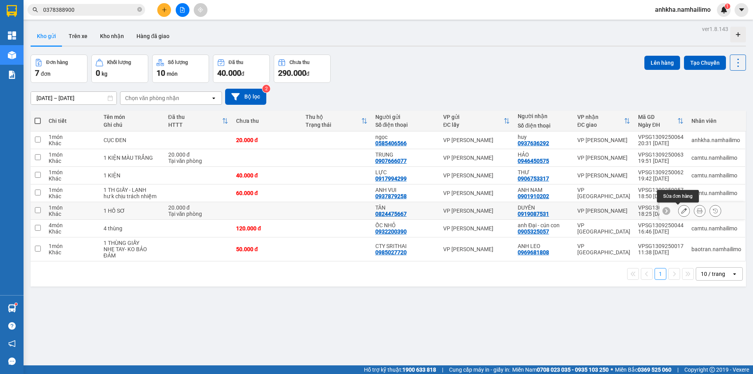
click at [681, 213] on icon at bounding box center [683, 210] width 5 height 5
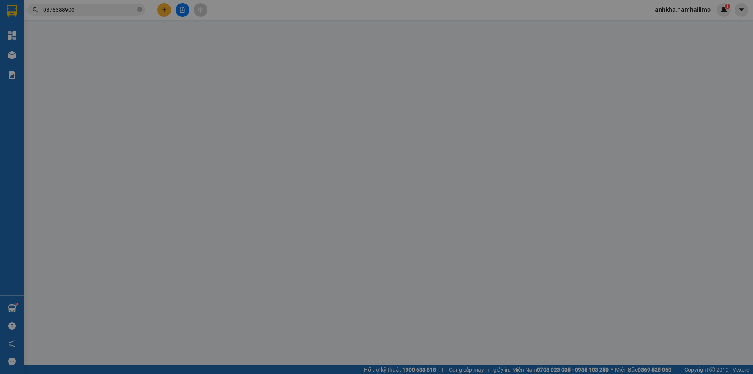
type input "0824475667"
type input "TÂN"
type input "0919087531"
type input "DUYÊN"
type input "20.000"
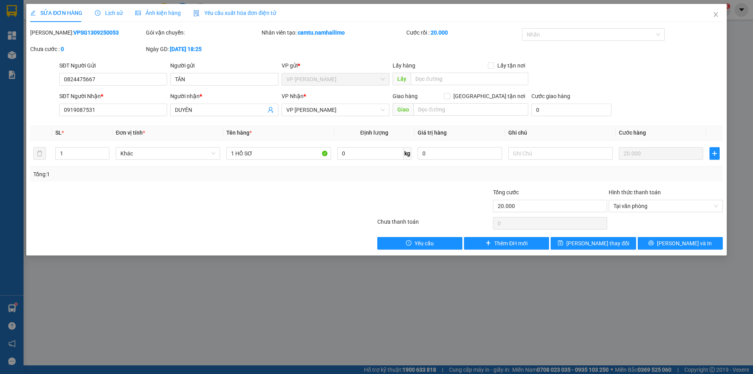
click at [125, 12] on div "SỬA ĐƠN HÀNG Lịch sử Ảnh kiện hàng Yêu cầu xuất hóa đơn điện tử" at bounding box center [153, 13] width 246 height 18
click at [120, 12] on span "Lịch sử" at bounding box center [109, 13] width 28 height 6
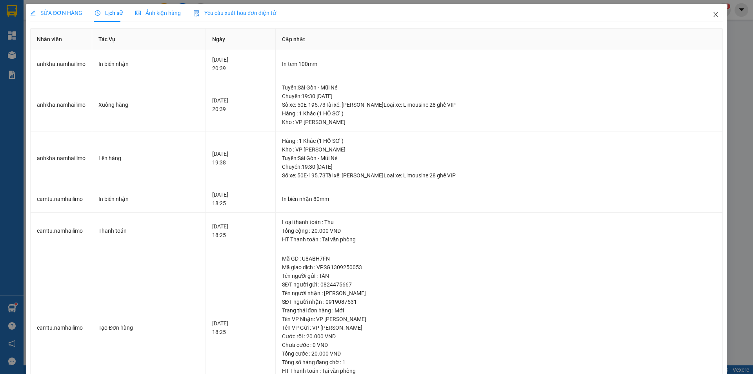
click at [712, 14] on icon "close" at bounding box center [715, 14] width 6 height 6
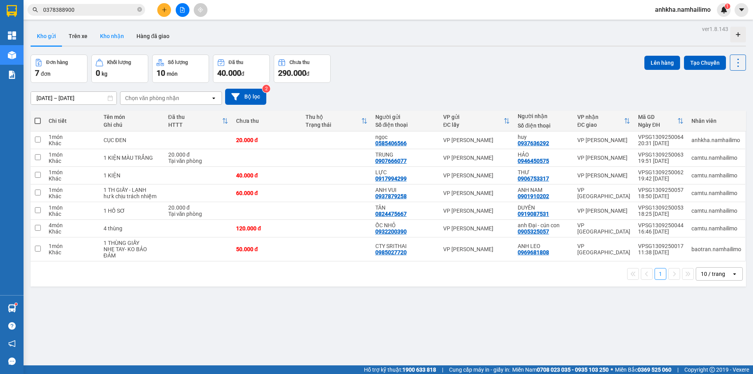
click at [113, 39] on button "Kho nhận" at bounding box center [112, 36] width 36 height 19
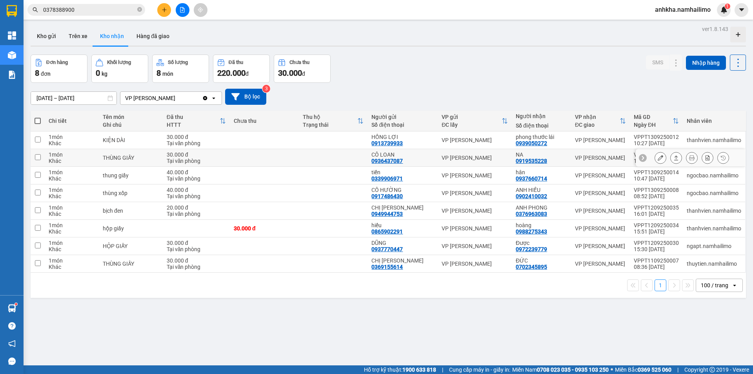
click at [657, 158] on icon at bounding box center [659, 157] width 5 height 5
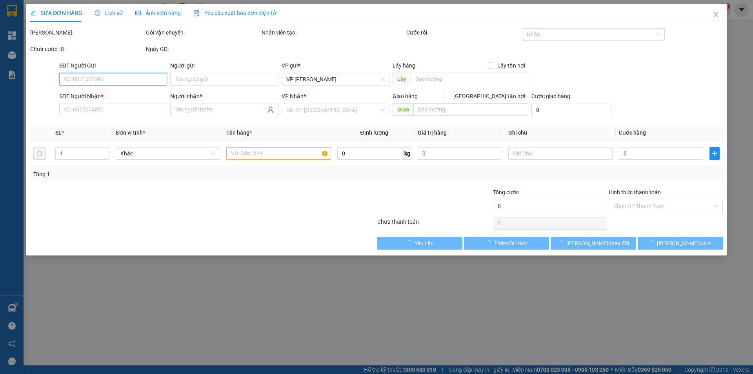
type input "0936437087"
type input "CÔ LOAN"
type input "0919535228"
type input "NA"
type input "30.000"
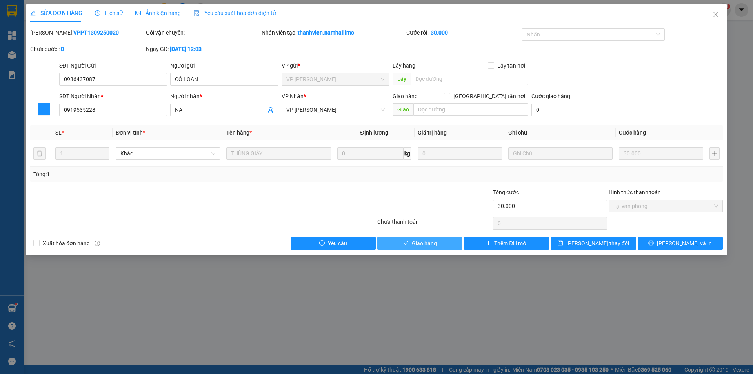
click at [419, 245] on span "Giao hàng" at bounding box center [424, 243] width 25 height 9
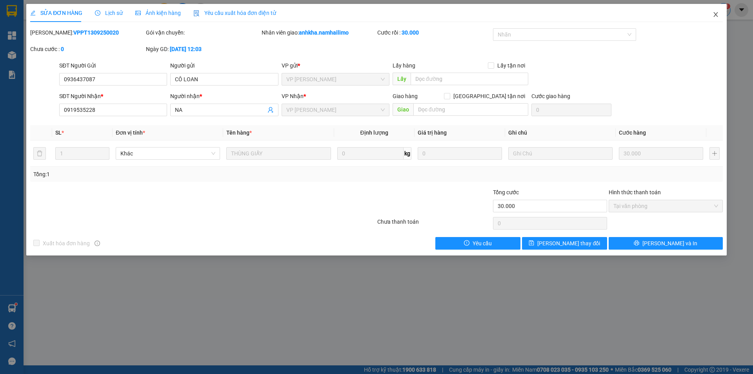
drag, startPoint x: 723, startPoint y: 11, endPoint x: 718, endPoint y: 10, distance: 5.2
click at [720, 10] on span "Close" at bounding box center [716, 15] width 22 height 22
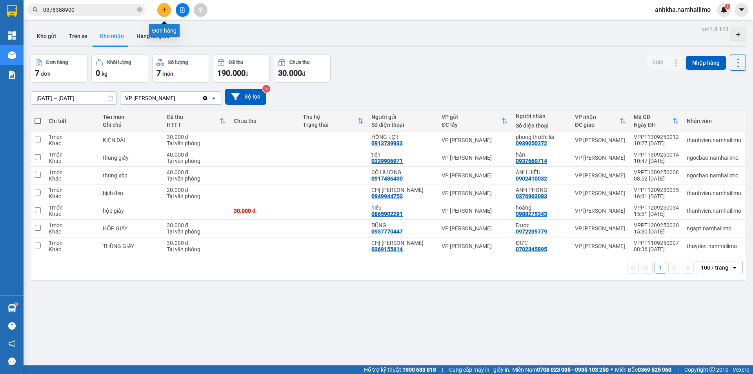
click at [162, 9] on button at bounding box center [164, 10] width 14 height 14
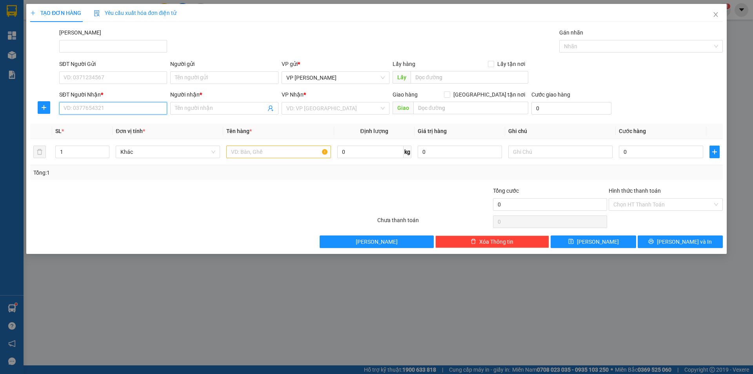
click at [142, 113] on input "SĐT Người Nhận *" at bounding box center [113, 108] width 108 height 13
click at [129, 137] on div "0977390309 - MINH NGUYỆT" at bounding box center [119, 136] width 110 height 9
type input "0977390309"
type input "MINH NGUYỆT"
type input "50.000"
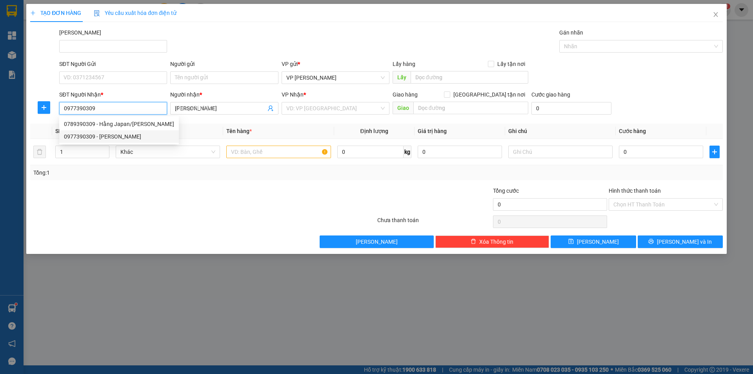
type input "50.000"
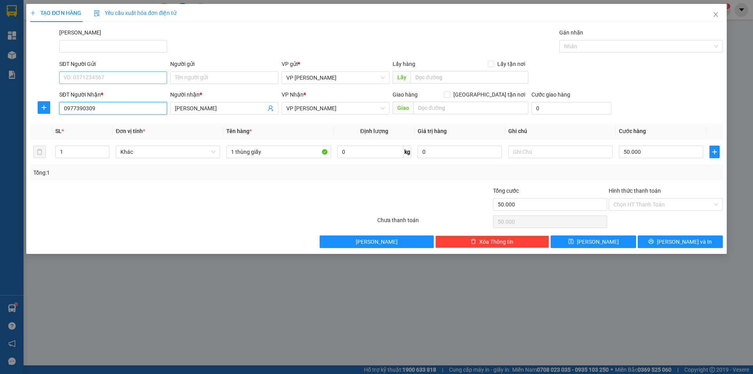
type input "0977390309"
click at [118, 78] on input "SĐT Người Gửi" at bounding box center [113, 77] width 108 height 13
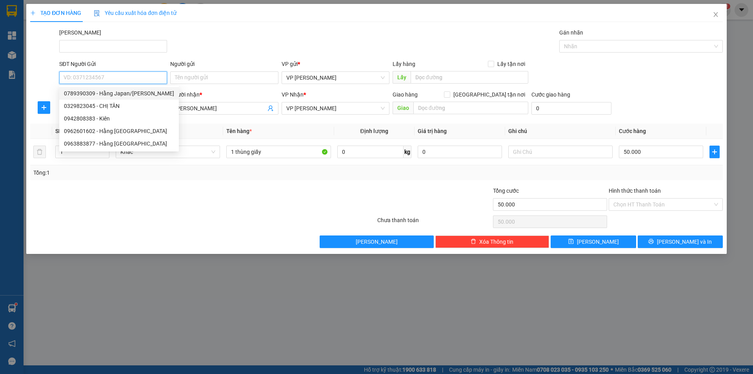
click at [113, 94] on div "0789390309 - Hằng Japan/Minh Nguyệt" at bounding box center [119, 93] width 110 height 9
type input "0789390309"
type input "Hằng Japan/[PERSON_NAME]"
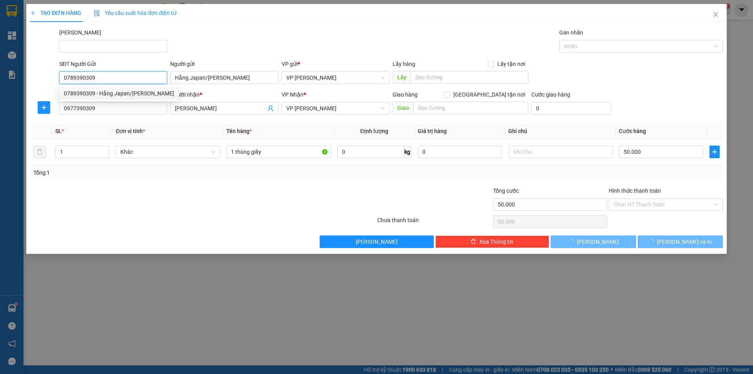
type input "100.000"
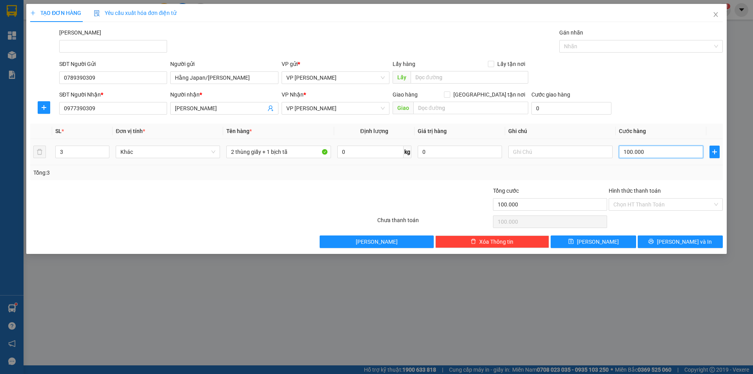
click at [636, 152] on input "100.000" at bounding box center [661, 151] width 84 height 13
type input "3"
type input "30"
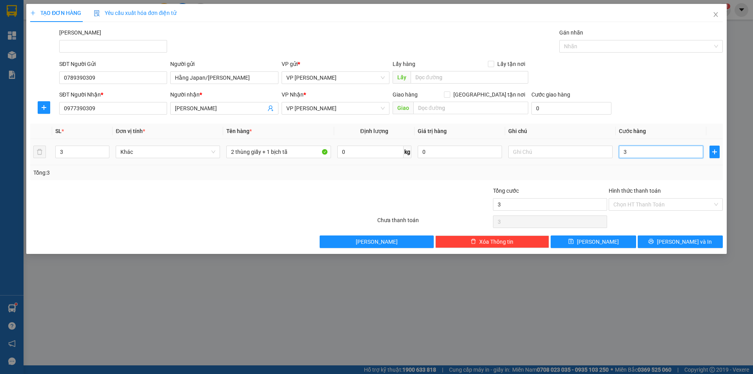
type input "30"
type input "30.000"
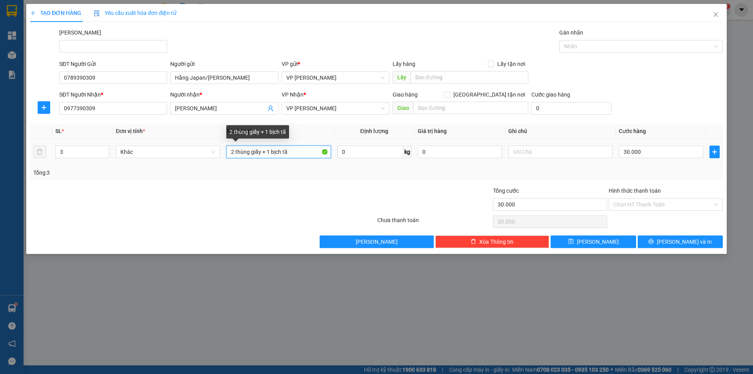
drag, startPoint x: 284, startPoint y: 155, endPoint x: 223, endPoint y: 169, distance: 62.8
click at [223, 169] on div "SL * Đơn vị tính * Tên hàng * Định lượng Giá trị hàng Ghi chú Cước hàng 3 Khác …" at bounding box center [376, 151] width 692 height 56
type input "T"
type input "1 KIỆN"
click at [104, 154] on icon "down" at bounding box center [105, 154] width 3 height 3
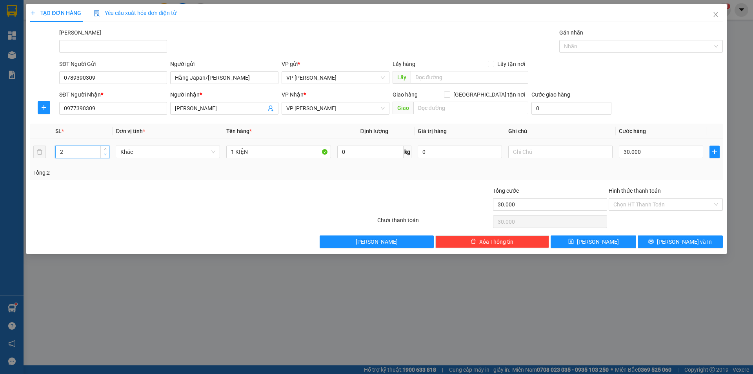
type input "1"
click at [104, 154] on icon "down" at bounding box center [105, 154] width 3 height 3
click at [685, 245] on button "[PERSON_NAME] và In" at bounding box center [679, 241] width 85 height 13
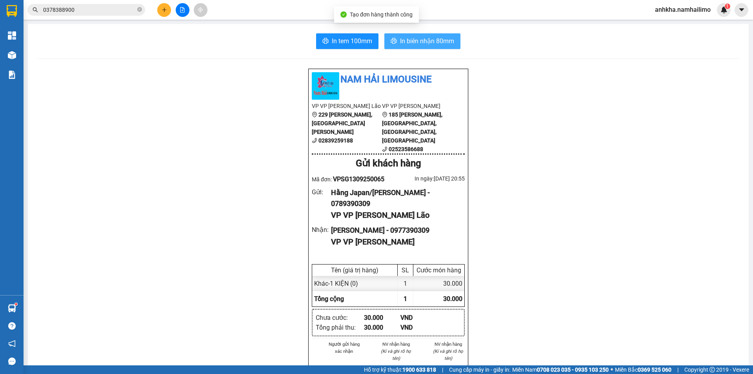
click at [425, 42] on span "In biên nhận 80mm" at bounding box center [427, 41] width 54 height 10
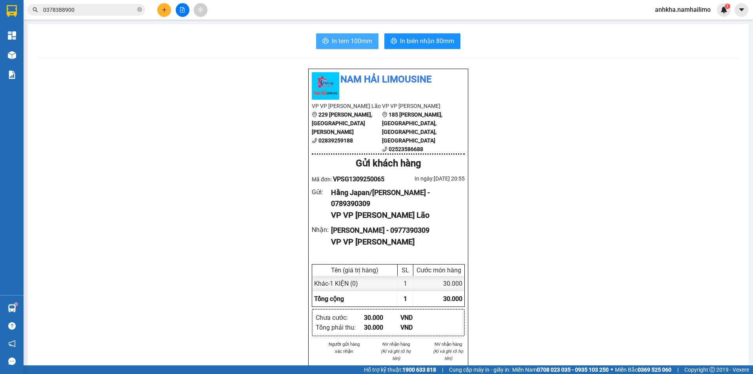
click at [316, 42] on button "In tem 100mm" at bounding box center [347, 41] width 62 height 16
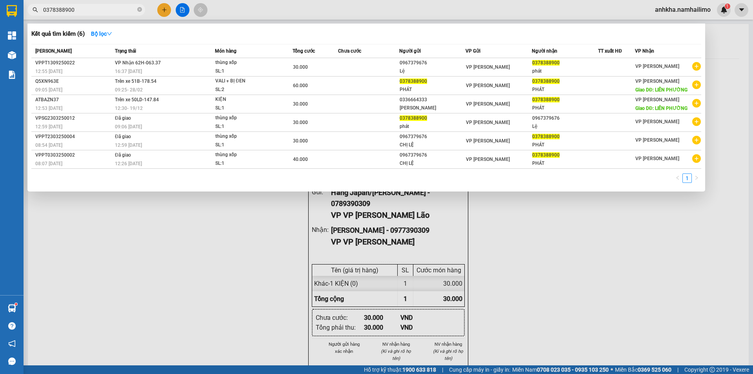
click at [60, 13] on input "0378388900" at bounding box center [89, 9] width 93 height 9
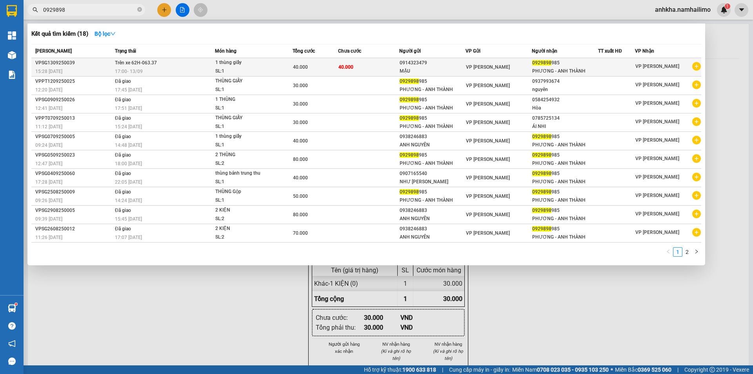
type input "0929898"
click at [316, 65] on div "40.000" at bounding box center [315, 67] width 45 height 9
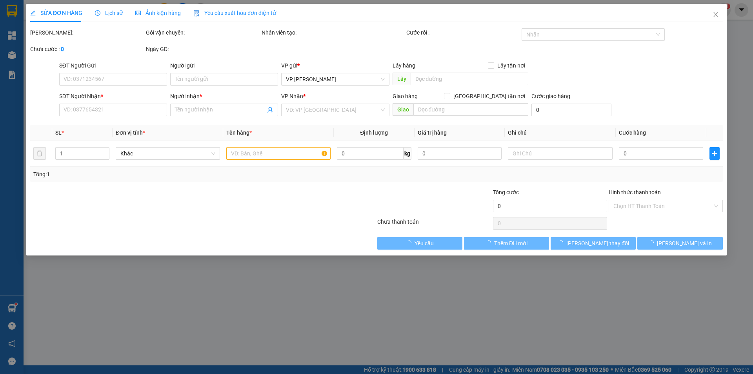
type input "0914323479"
type input "MẬU"
type input "0929898985"
type input "PHƯƠNG - ANH THÀNH"
type input "40.000"
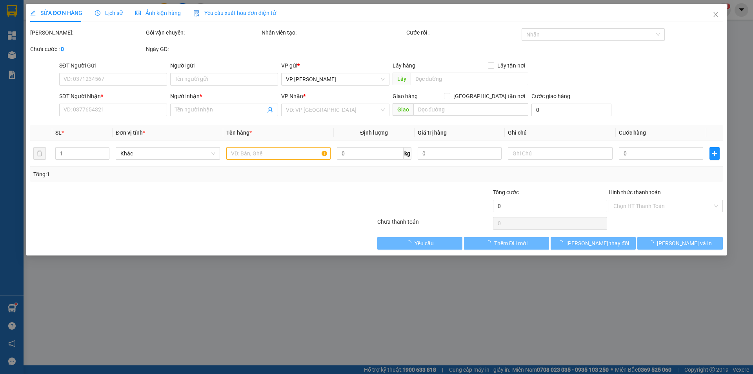
type input "40.000"
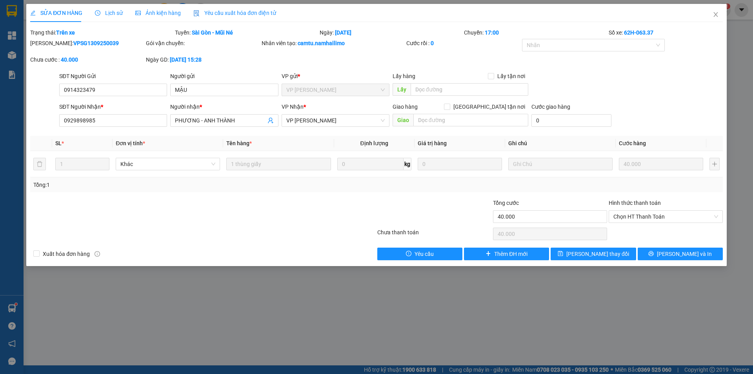
click at [105, 13] on span "Lịch sử" at bounding box center [109, 13] width 28 height 6
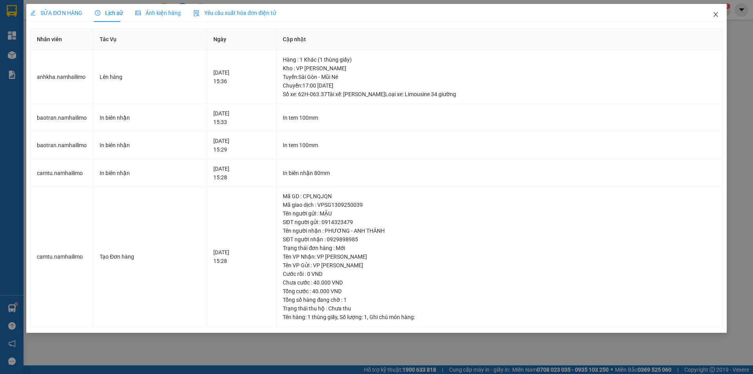
click at [713, 16] on icon "close" at bounding box center [715, 14] width 6 height 6
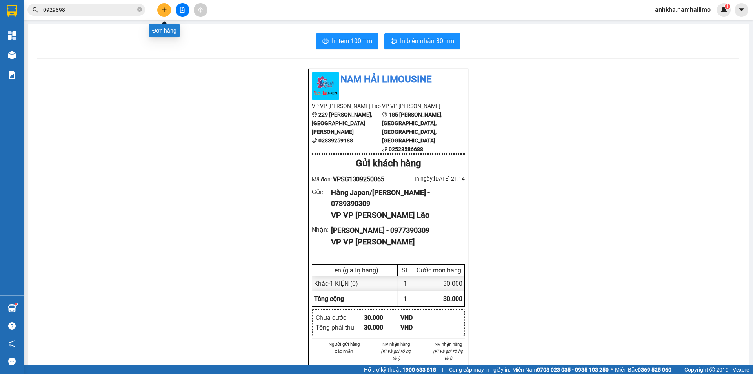
click at [166, 7] on button at bounding box center [164, 10] width 14 height 14
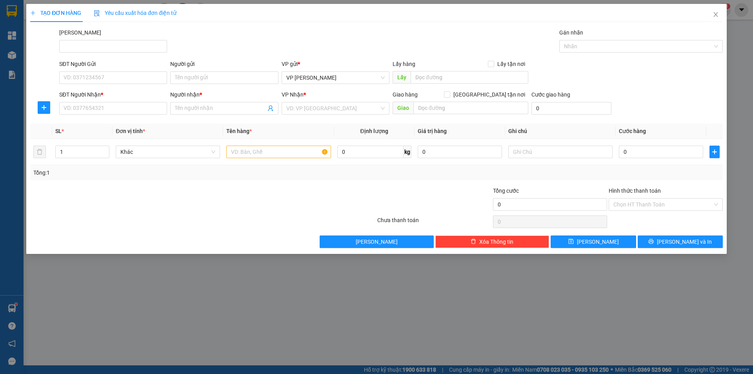
click at [129, 101] on div "SĐT Người Nhận *" at bounding box center [113, 96] width 108 height 12
click at [125, 108] on input "SĐT Người Nhận *" at bounding box center [113, 108] width 108 height 13
click at [85, 122] on div "0846866200 - KIM THƯ" at bounding box center [113, 124] width 98 height 9
type input "0846866200"
type input "KIM THƯ"
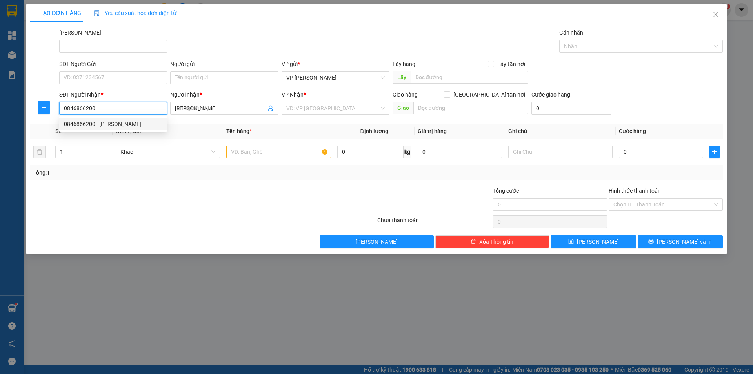
type input "30.000"
type input "0846866200"
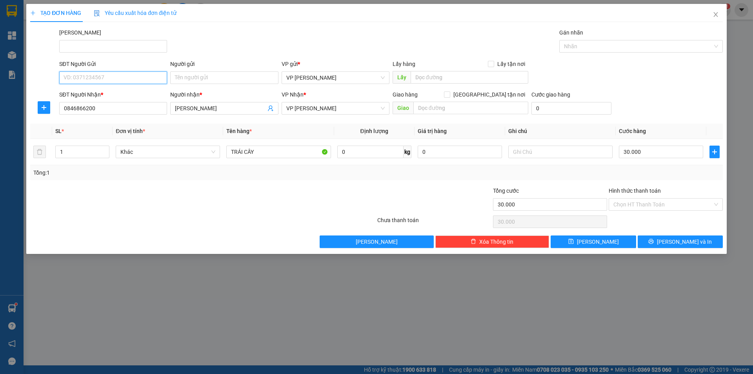
click at [98, 78] on input "SĐT Người Gửi" at bounding box center [113, 77] width 108 height 13
click at [96, 76] on input "SĐT Người Gửi" at bounding box center [113, 77] width 108 height 13
type input "0919849692"
click at [207, 80] on input "Người gửi" at bounding box center [224, 77] width 108 height 13
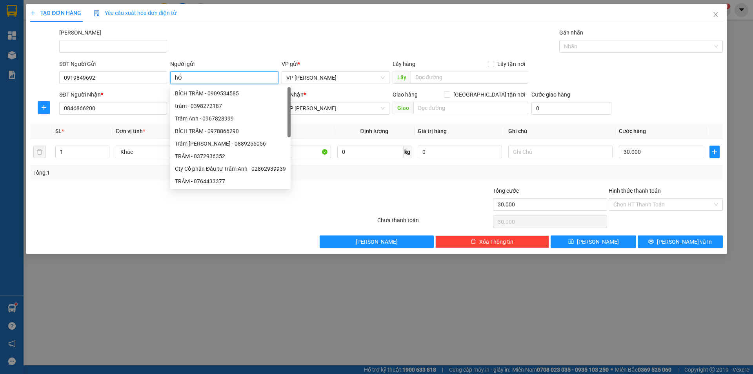
type input "h"
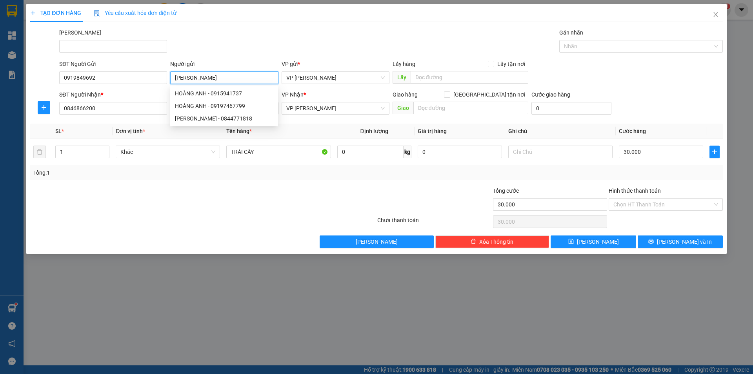
type input "HOÀNG ANH"
click at [645, 176] on div "Tổng: 1" at bounding box center [376, 172] width 686 height 9
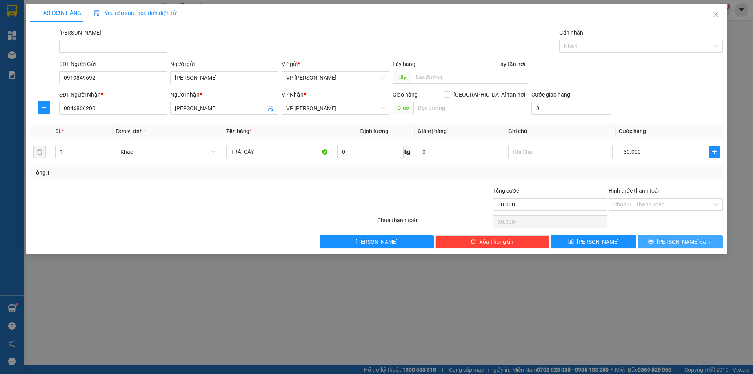
click at [657, 237] on button "[PERSON_NAME] và In" at bounding box center [679, 241] width 85 height 13
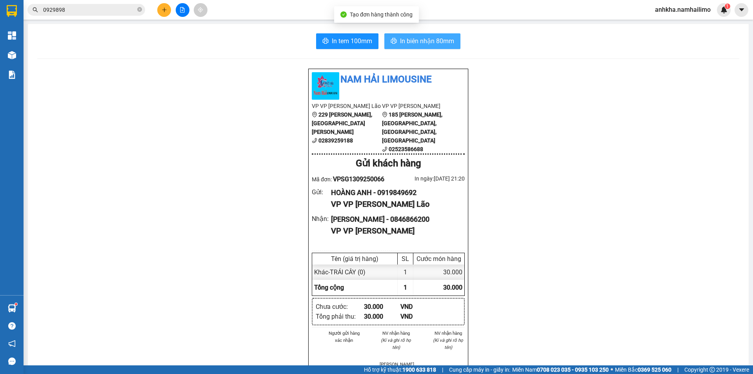
click at [445, 43] on span "In biên nhận 80mm" at bounding box center [427, 41] width 54 height 10
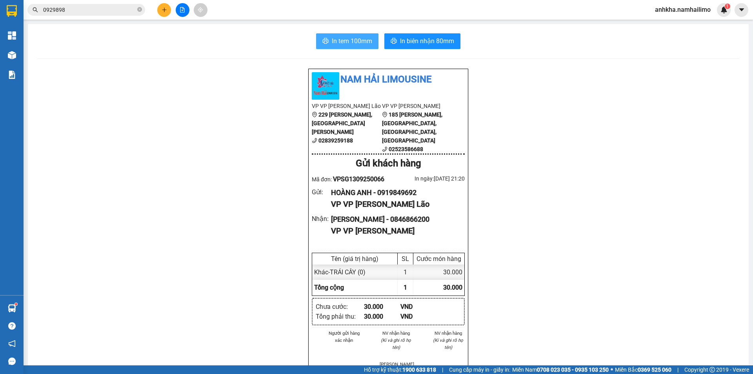
click at [344, 46] on button "In tem 100mm" at bounding box center [347, 41] width 62 height 16
